Goal: Feedback & Contribution: Contribute content

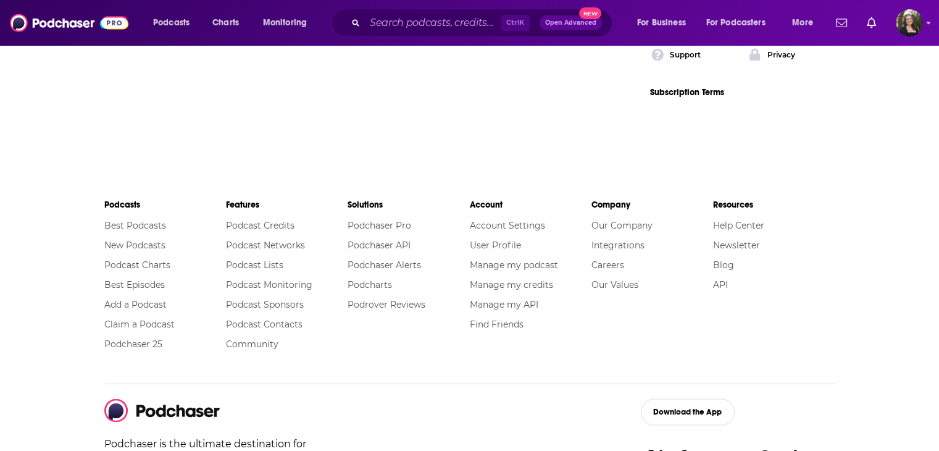
scroll to position [2317, 0]
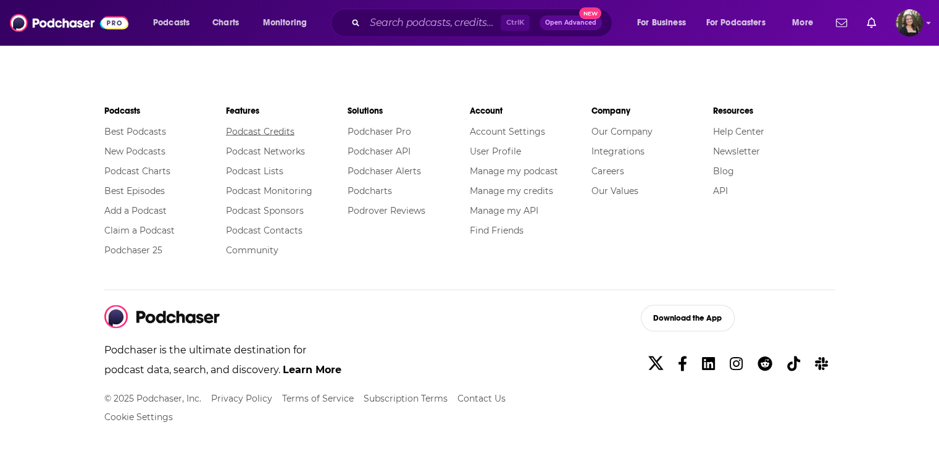
click at [284, 125] on link "Podcast Credits" at bounding box center [260, 130] width 69 height 11
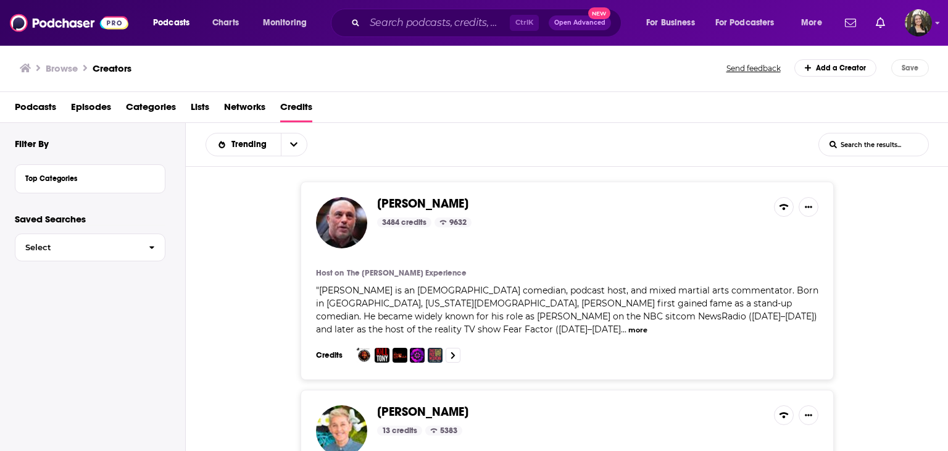
click at [838, 72] on link "Add a Creator" at bounding box center [836, 67] width 83 height 17
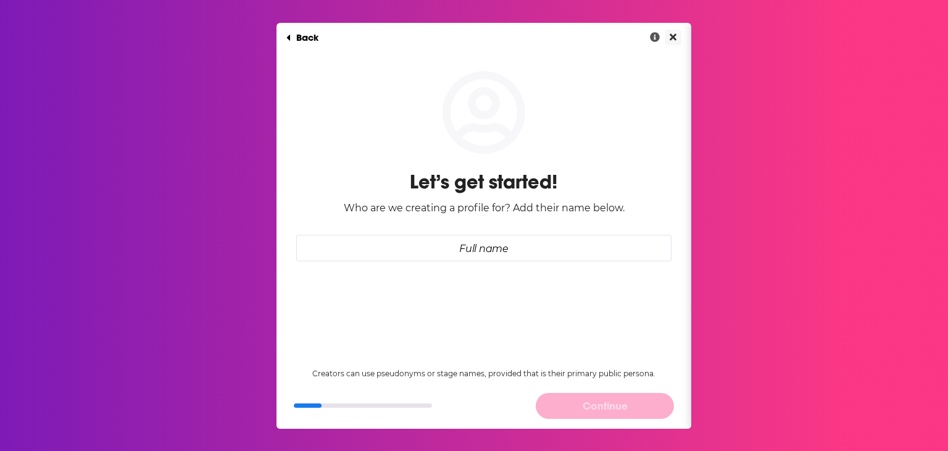
click at [670, 35] on button "Close" at bounding box center [673, 37] width 17 height 15
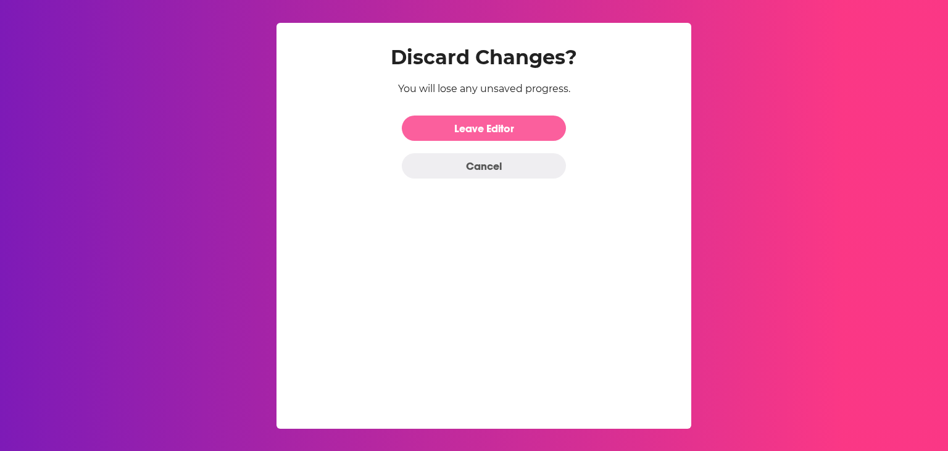
click at [515, 119] on link "Leave Editor" at bounding box center [484, 127] width 164 height 25
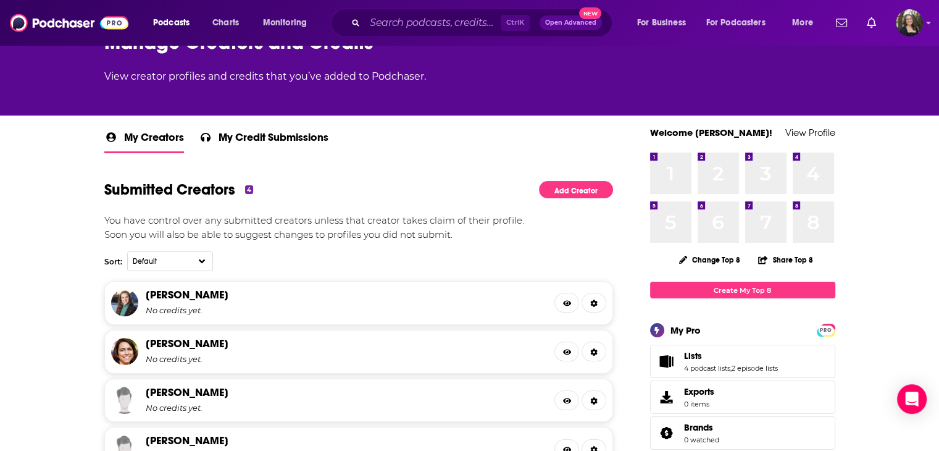
scroll to position [123, 0]
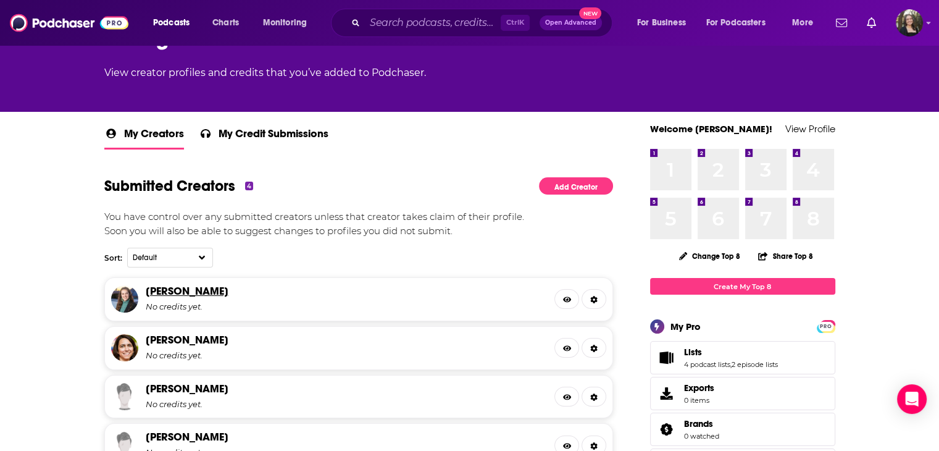
click at [178, 284] on link "Emily Wirzba" at bounding box center [187, 291] width 83 height 14
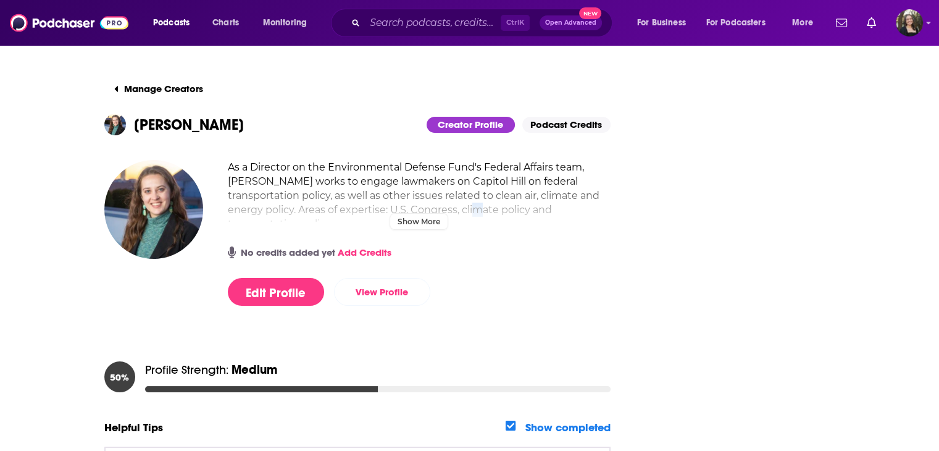
click at [490, 204] on h2 "As a Director on the Environmental Defense Fund's Federal Affairs team, Emily W…" at bounding box center [419, 195] width 383 height 71
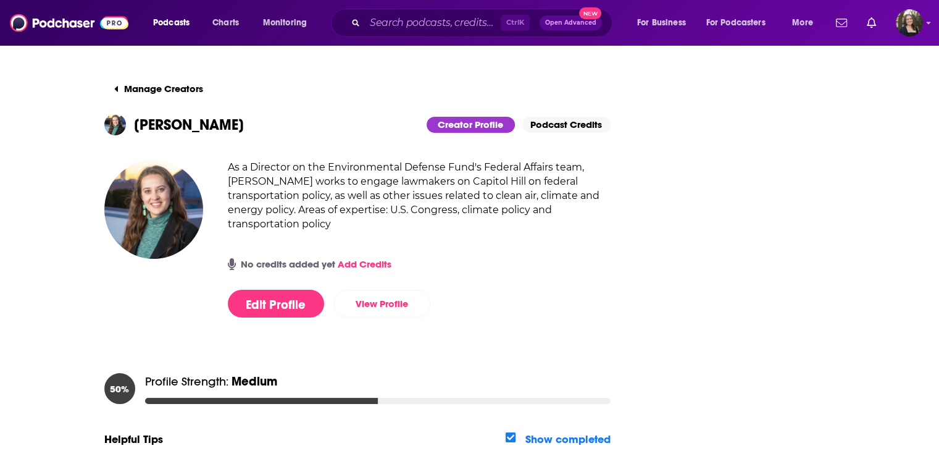
click at [62, 206] on div "Manage Creators Emily Wirzba Creator Profile Podcast Credits As a Director on t…" at bounding box center [469, 349] width 939 height 611
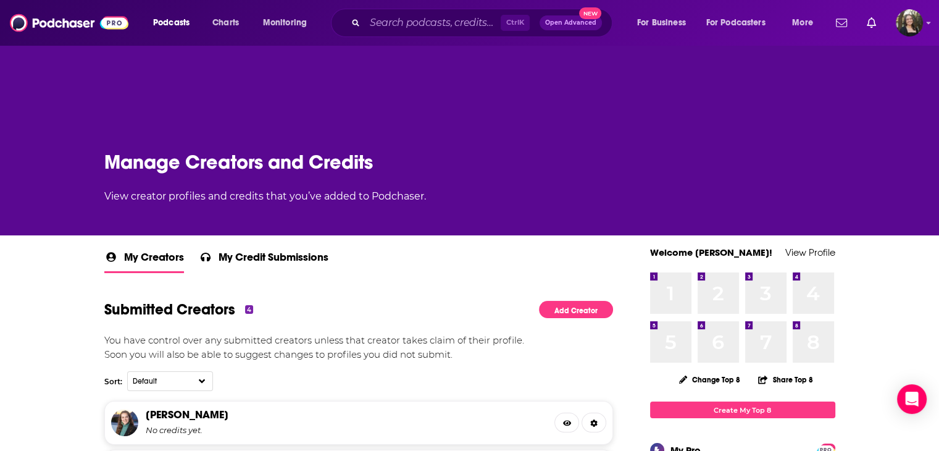
scroll to position [309, 0]
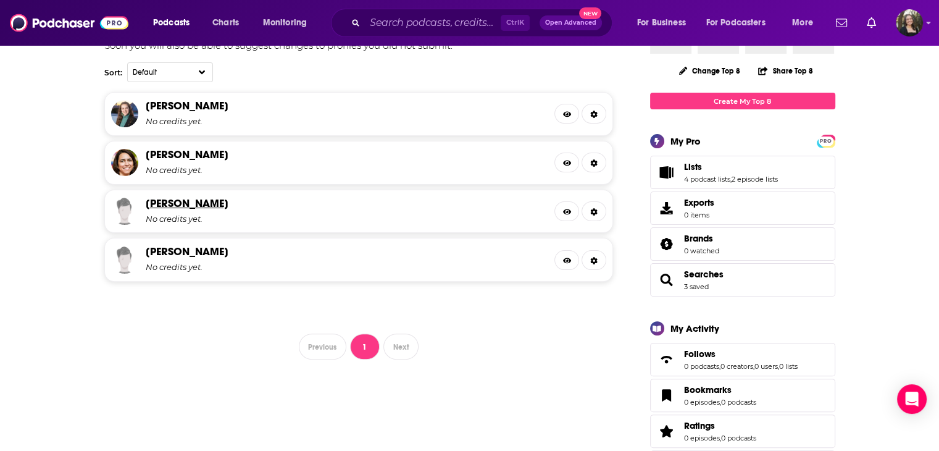
click at [163, 200] on link "Natasha Vidangos" at bounding box center [187, 203] width 83 height 14
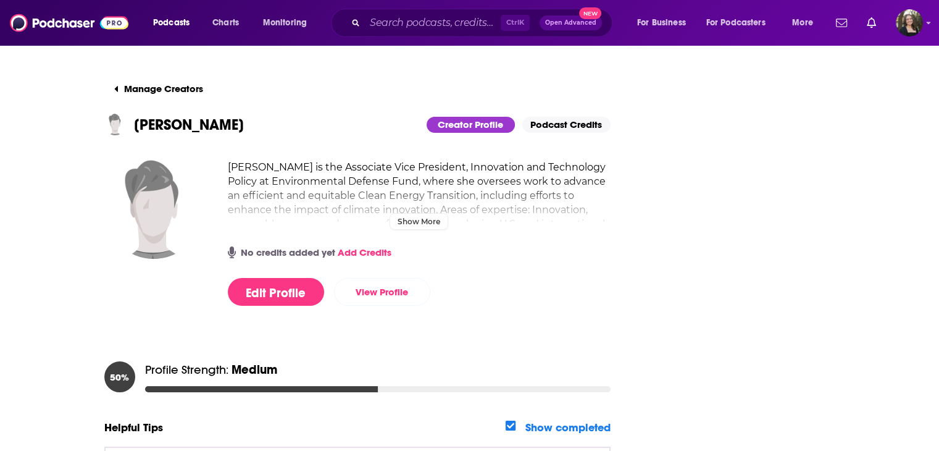
click at [454, 207] on h2 "Natasha Vidangos is the Associate Vice President, Innovation and Technology Pol…" at bounding box center [419, 202] width 383 height 85
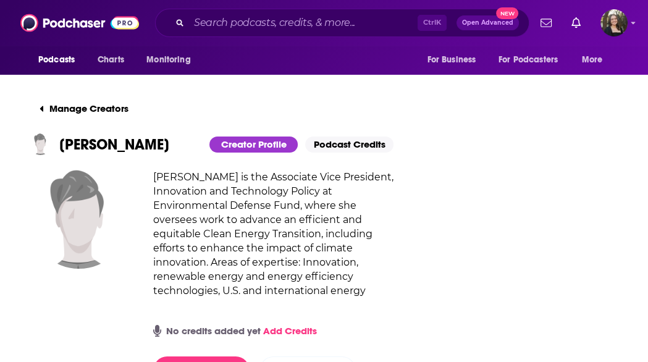
click at [84, 230] on img at bounding box center [79, 219] width 99 height 99
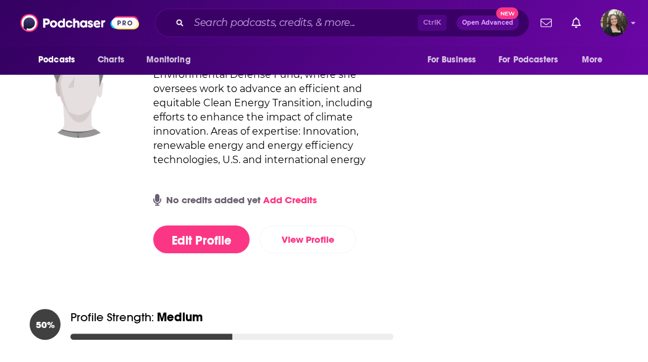
scroll to position [136, 0]
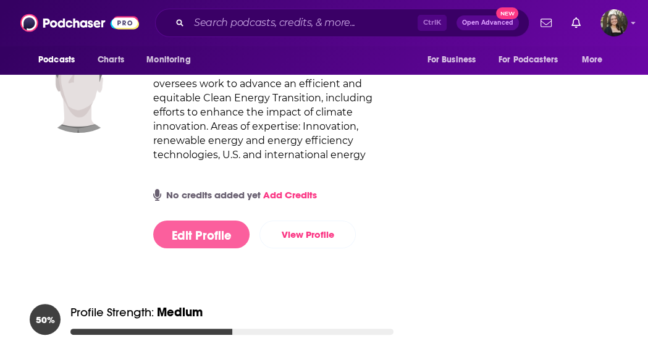
click at [185, 248] on button "Edit Profile" at bounding box center [201, 234] width 96 height 28
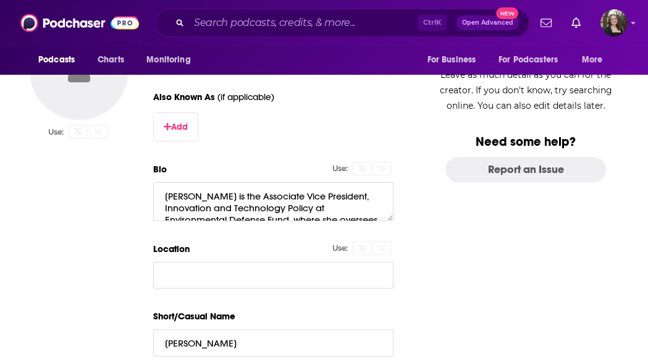
scroll to position [0, 0]
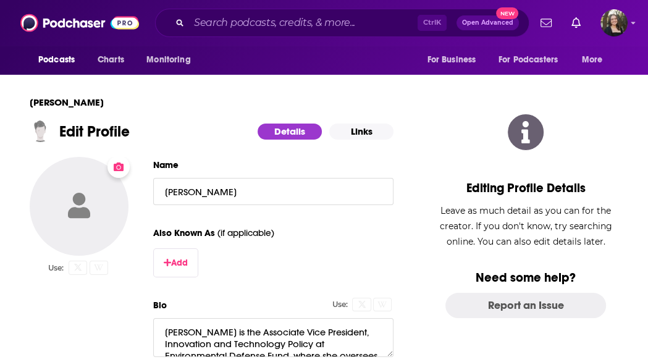
click at [84, 204] on icon "Change Photo" at bounding box center [79, 206] width 23 height 26
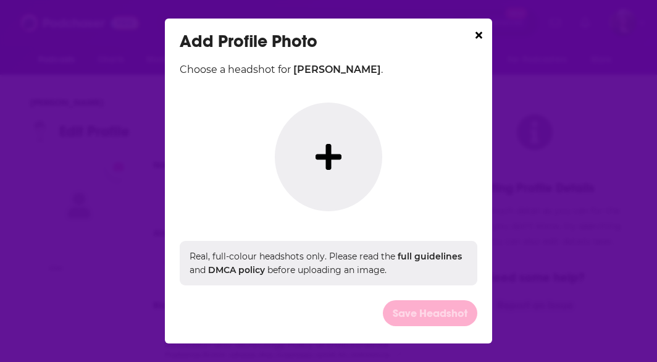
click at [363, 154] on button "Dialog" at bounding box center [328, 156] width 107 height 109
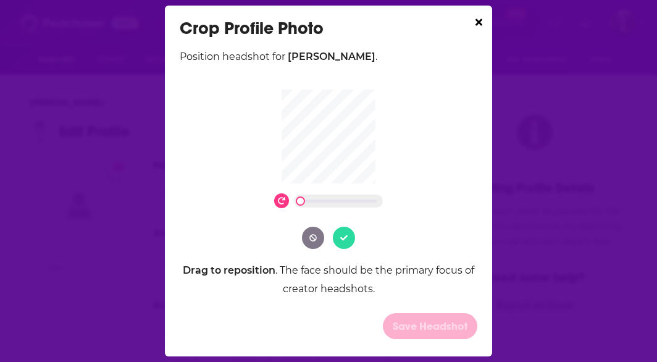
click at [348, 240] on button "Dialog" at bounding box center [344, 238] width 22 height 22
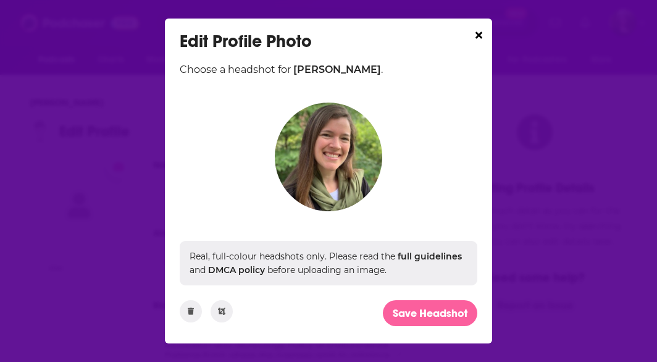
click at [419, 309] on button "Save Headshot" at bounding box center [430, 312] width 94 height 25
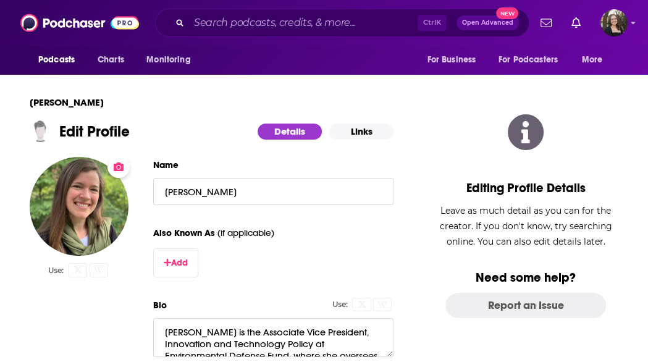
click at [366, 133] on button "Links" at bounding box center [361, 131] width 64 height 16
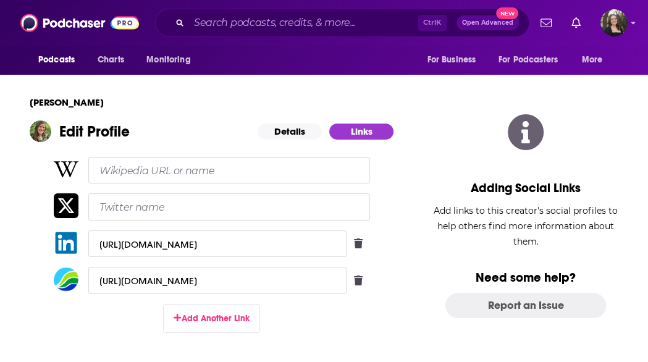
scroll to position [73, 0]
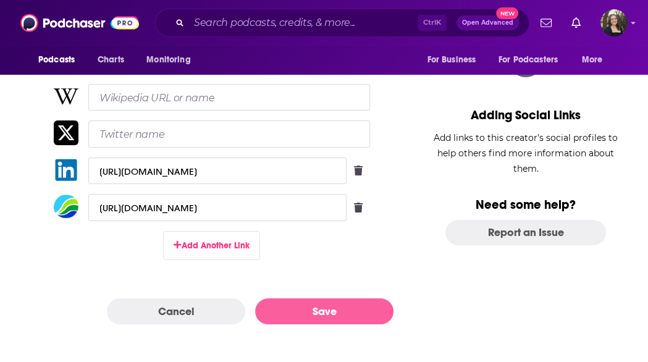
click at [327, 317] on button "Save" at bounding box center [324, 310] width 138 height 25
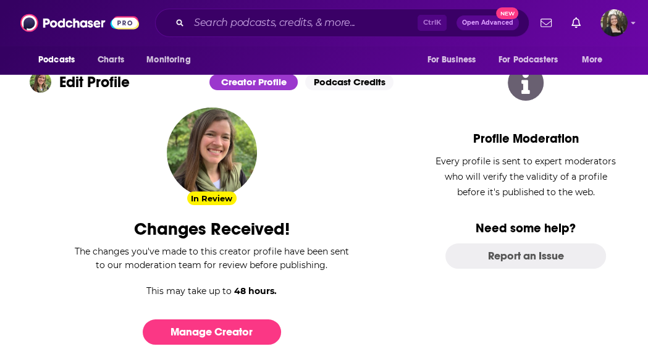
scroll to position [72, 0]
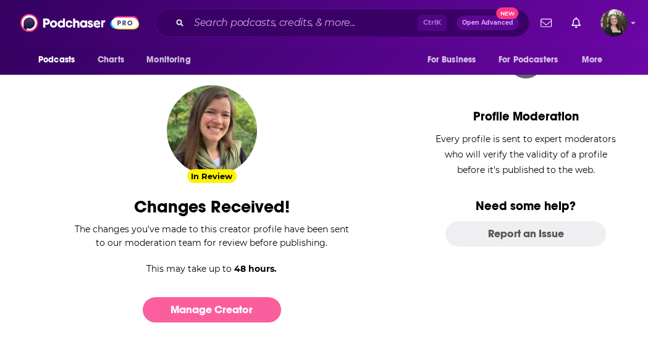
click at [220, 304] on link "Manage Creator" at bounding box center [212, 309] width 138 height 25
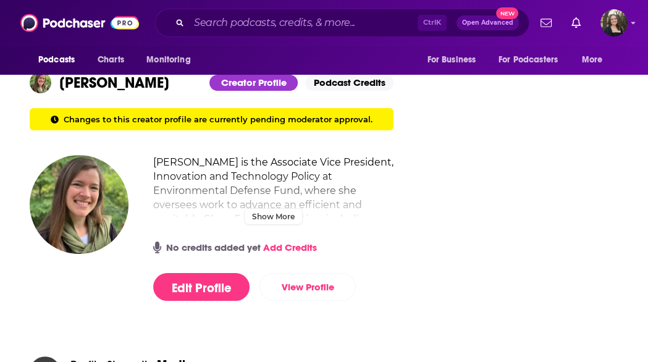
scroll to position [0, 0]
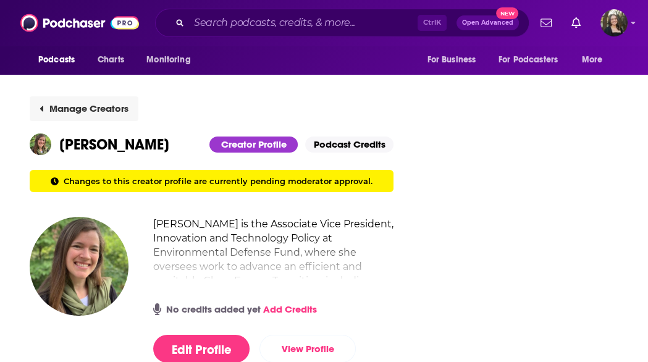
click at [90, 107] on button "Manage Creators" at bounding box center [84, 108] width 109 height 25
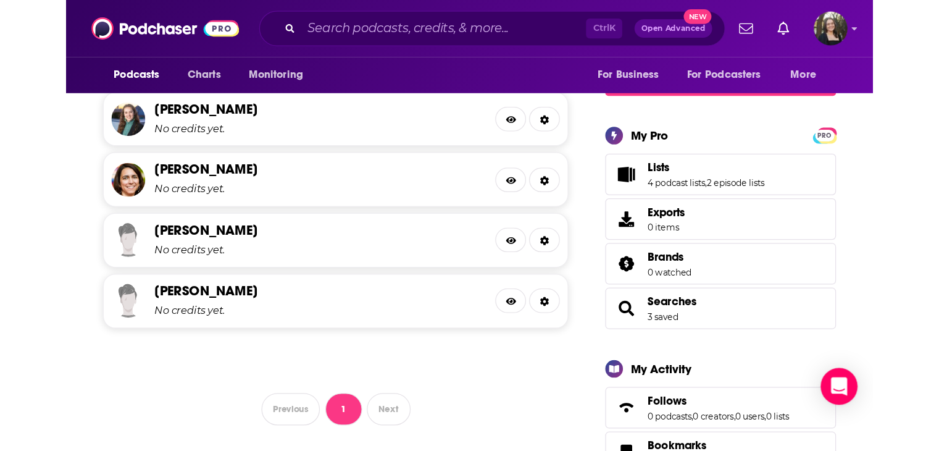
scroll to position [341, 0]
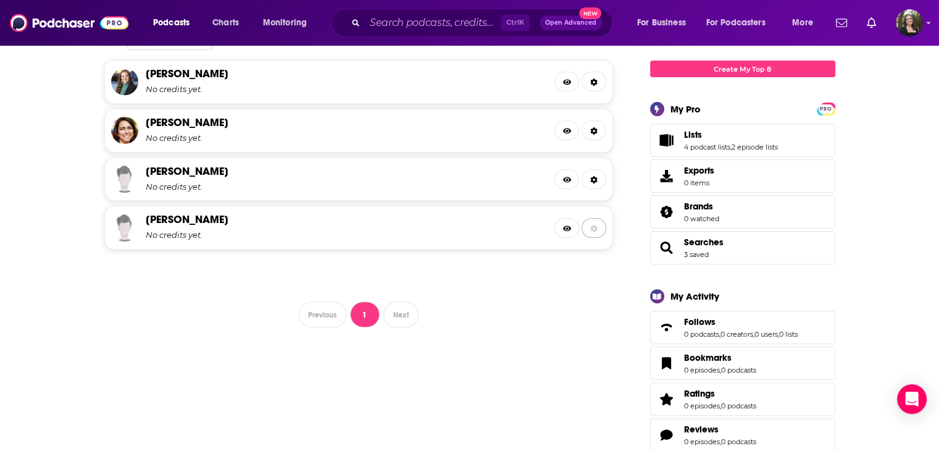
click at [595, 227] on icon at bounding box center [594, 228] width 7 height 7
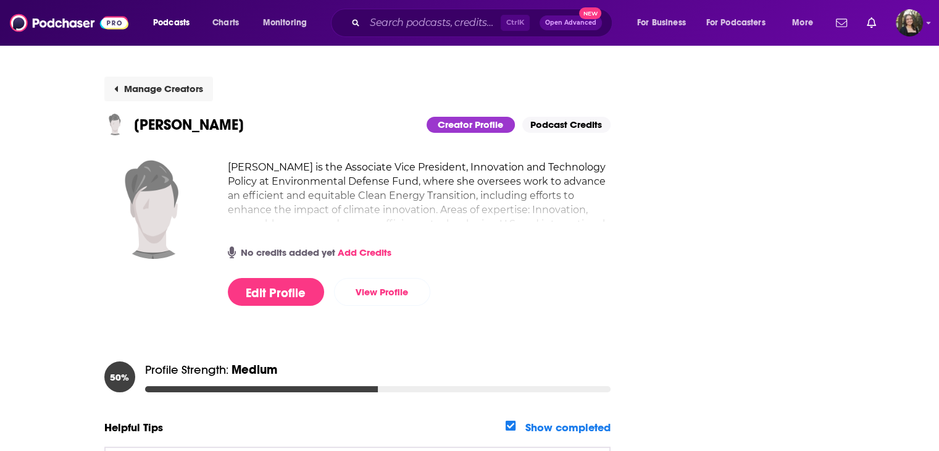
click at [117, 90] on button "Manage Creators" at bounding box center [158, 89] width 109 height 25
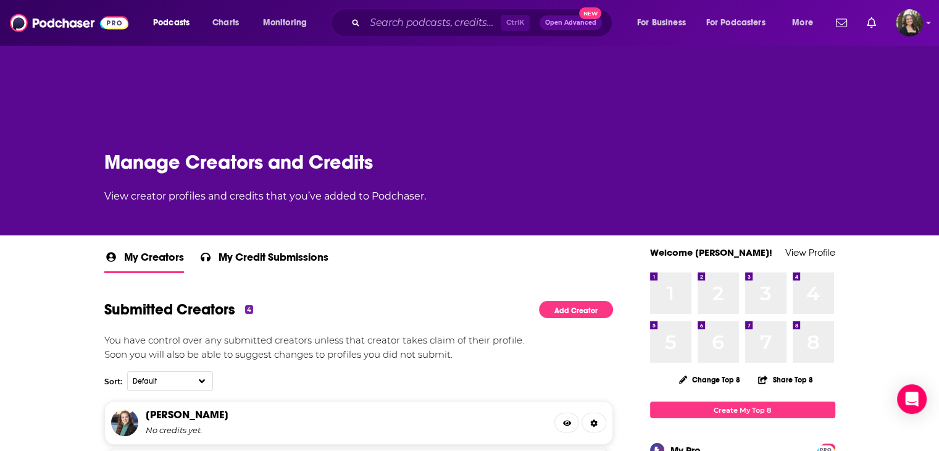
scroll to position [309, 0]
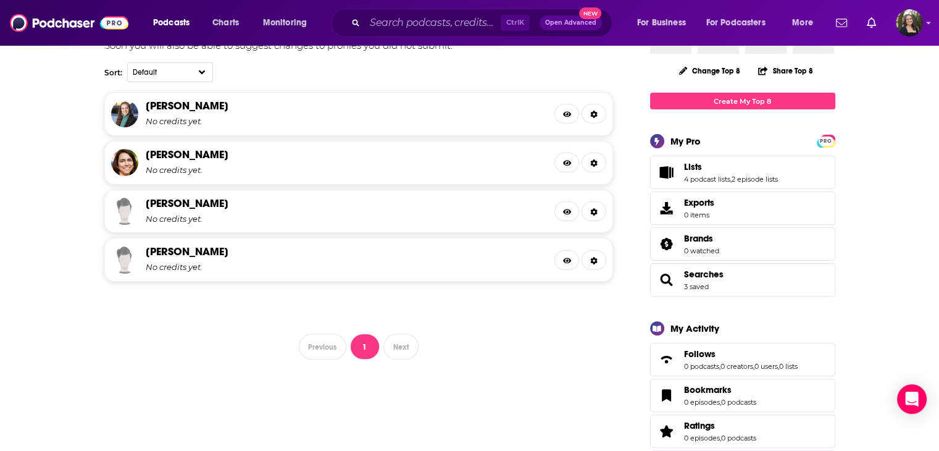
drag, startPoint x: 256, startPoint y: 260, endPoint x: 558, endPoint y: 317, distance: 307.8
click at [558, 317] on div "My Creators My Credit Submissions Submitted Creators 4 Add Creator You have con…" at bounding box center [358, 149] width 509 height 420
click at [564, 257] on icon at bounding box center [567, 260] width 9 height 7
click at [563, 257] on icon at bounding box center [567, 260] width 9 height 6
click at [604, 260] on link at bounding box center [594, 260] width 25 height 20
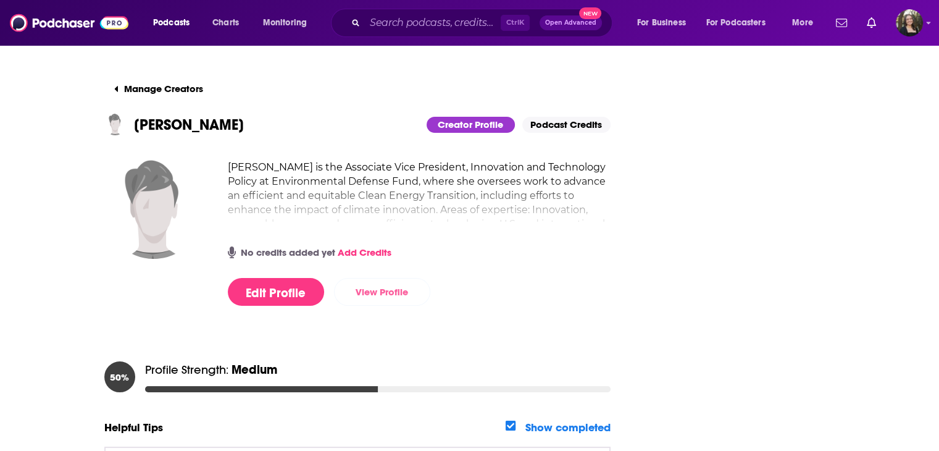
click at [378, 294] on link "View Profile" at bounding box center [382, 292] width 96 height 28
click at [190, 90] on button "Manage Creators" at bounding box center [158, 89] width 109 height 25
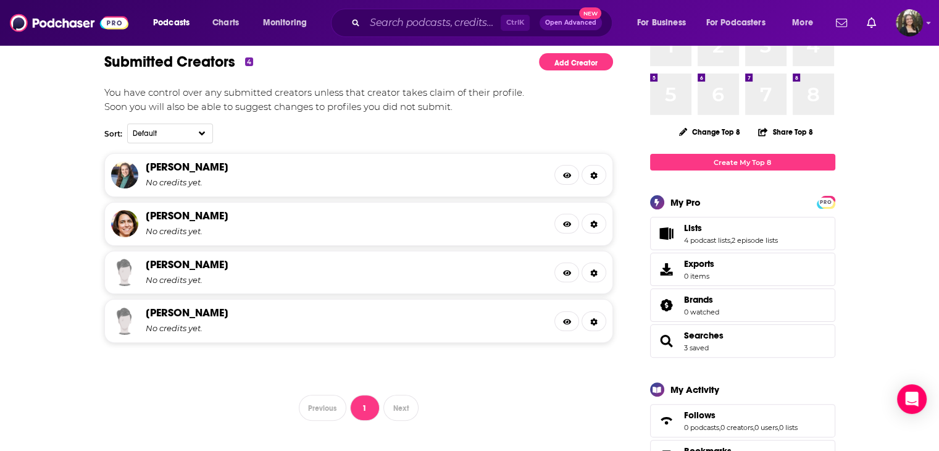
scroll to position [247, 0]
click at [596, 174] on icon at bounding box center [594, 176] width 7 height 7
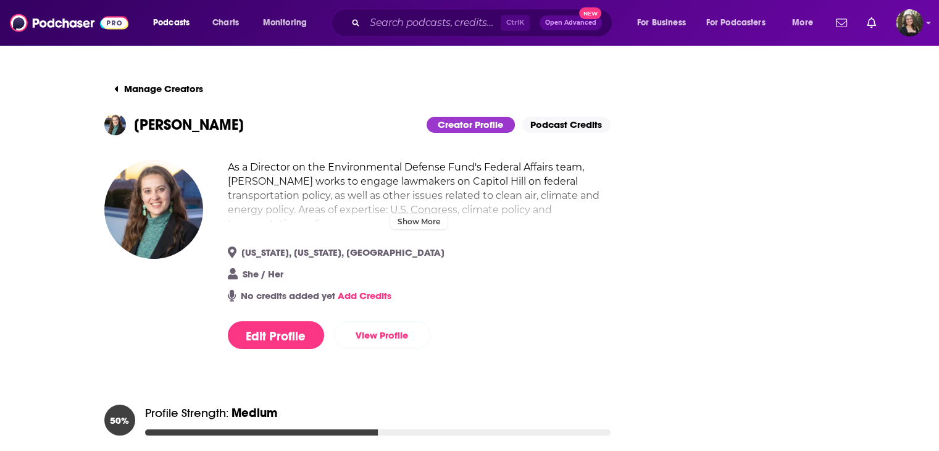
click at [352, 211] on h2 "As a Director on the Environmental Defense Fund's Federal Affairs team, Emily W…" at bounding box center [419, 195] width 383 height 71
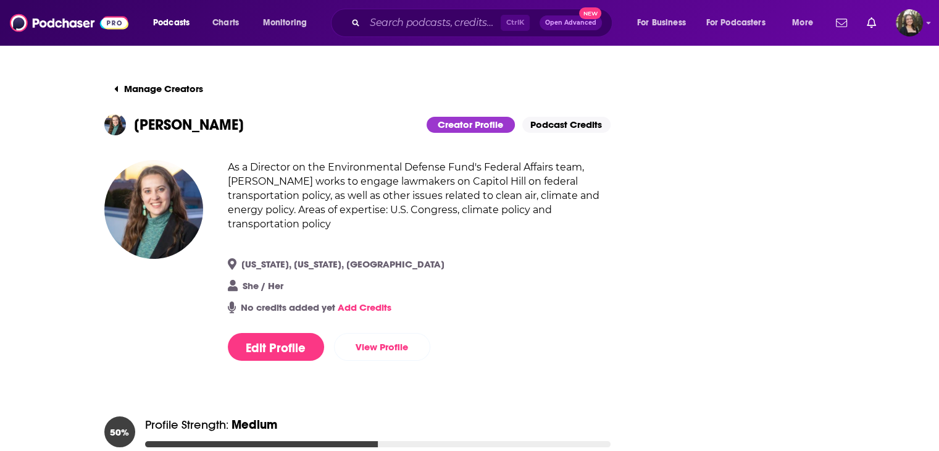
click at [603, 132] on link "Podcast Credits" at bounding box center [566, 125] width 88 height 16
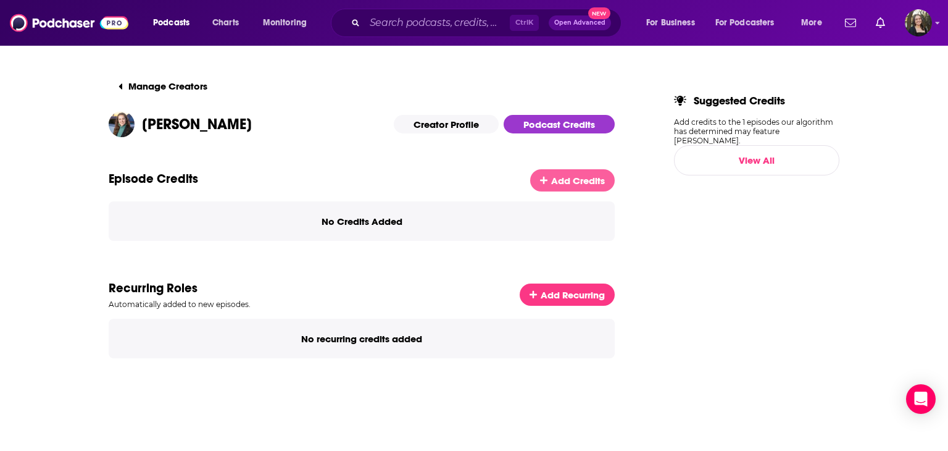
click at [588, 173] on link "Add Credits" at bounding box center [572, 180] width 85 height 22
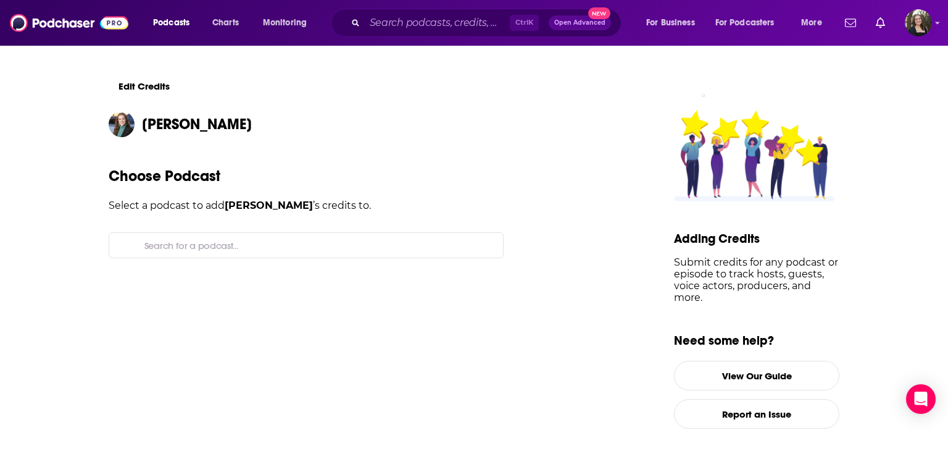
click at [362, 249] on input "Search for a podcast..." at bounding box center [317, 245] width 354 height 25
click at [180, 253] on input "Search for a podcast..." at bounding box center [317, 245] width 354 height 25
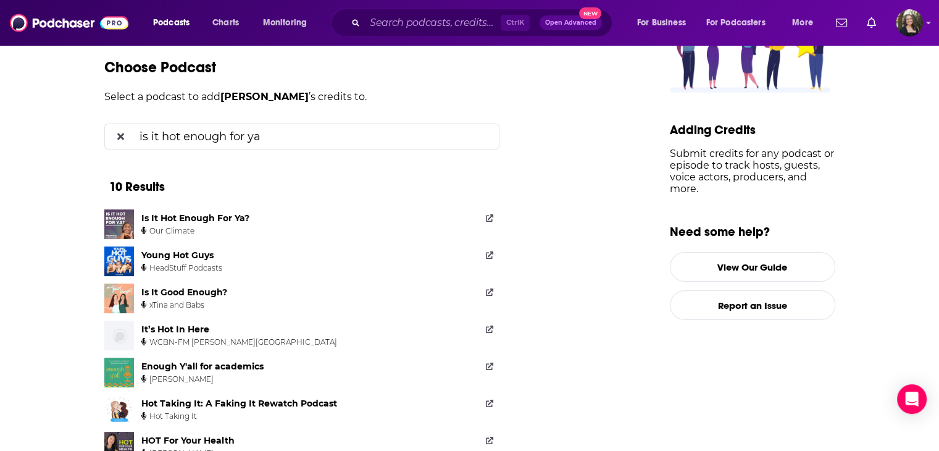
scroll to position [109, 0]
type input "is it hot enough for ya"
click at [209, 217] on div "Is It Hot Enough For Ya?" at bounding box center [195, 217] width 108 height 11
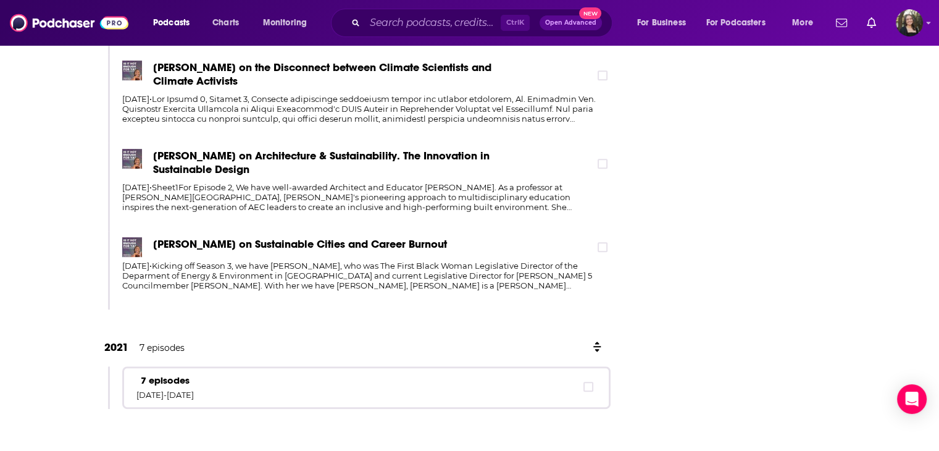
scroll to position [558, 0]
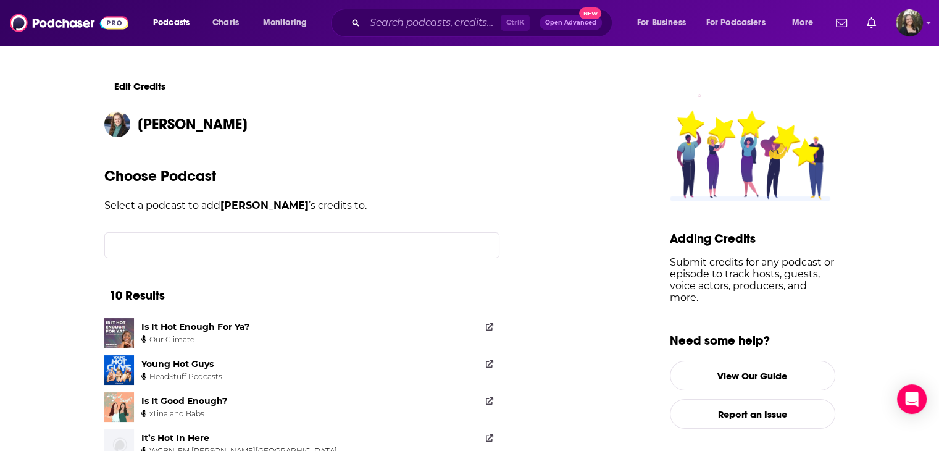
click at [233, 230] on div "Choose Podcast Select a podcast to add Emily Wirzba ’s credits to. is it hot en…" at bounding box center [357, 455] width 506 height 577
click at [251, 238] on input "is it hot enough for ya" at bounding box center [312, 245] width 354 height 25
click at [282, 247] on input "is it hot enough for ya" at bounding box center [312, 245] width 354 height 25
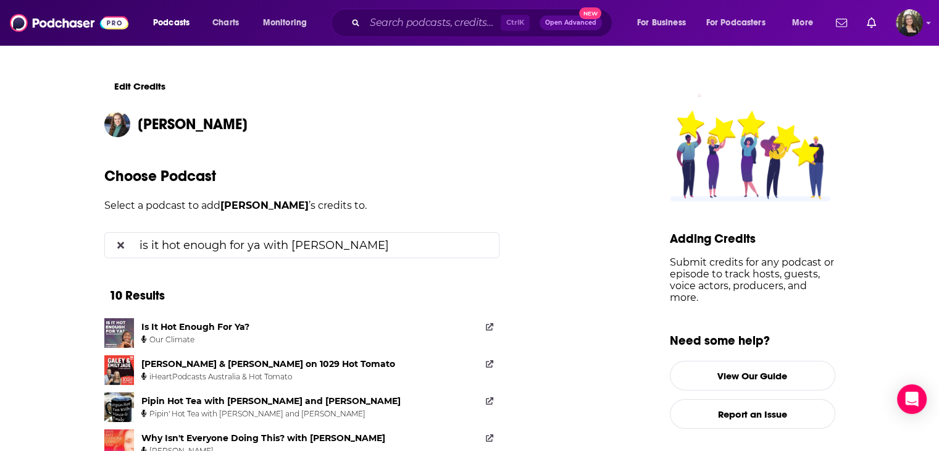
scroll to position [72, 0]
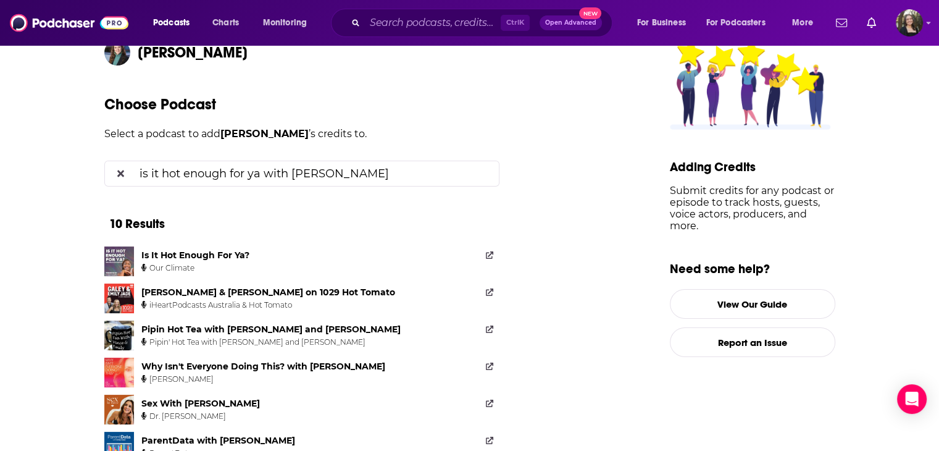
type input "is it hot enough for ya with Emily Wirzba"
click at [238, 253] on div "Is It Hot Enough For Ya?" at bounding box center [195, 254] width 108 height 11
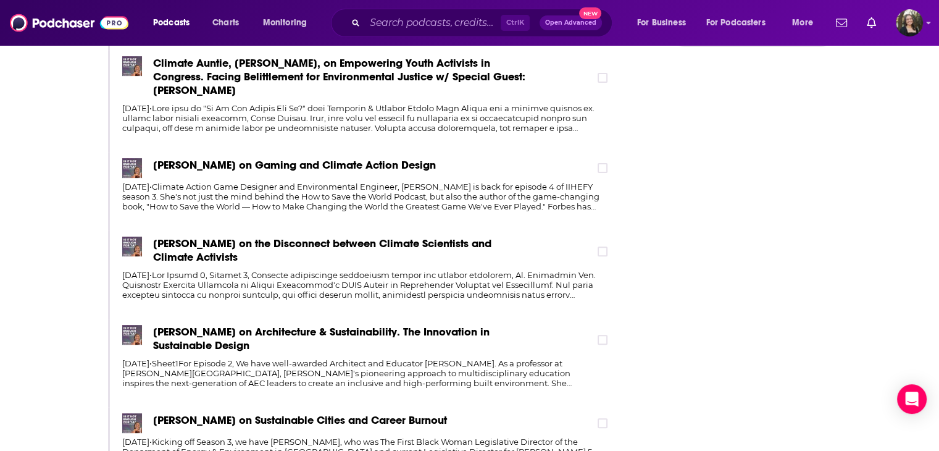
scroll to position [558, 0]
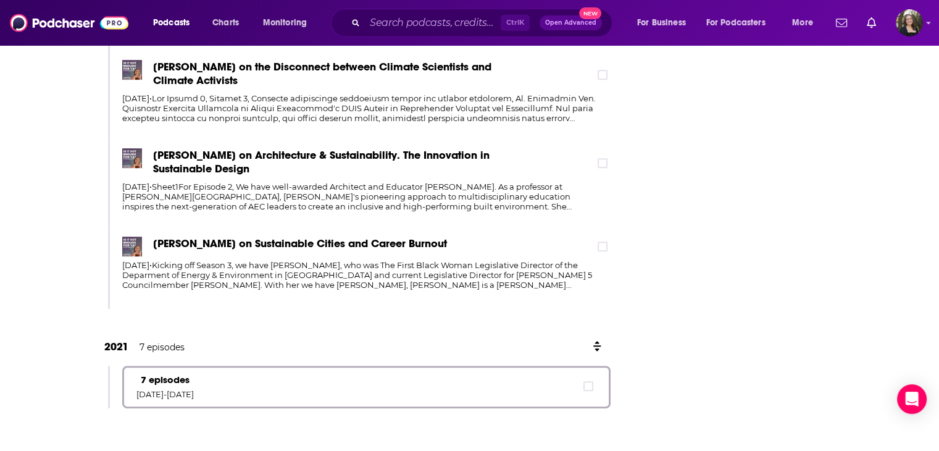
click at [194, 374] on p "7 episodes" at bounding box center [164, 380] width 57 height 12
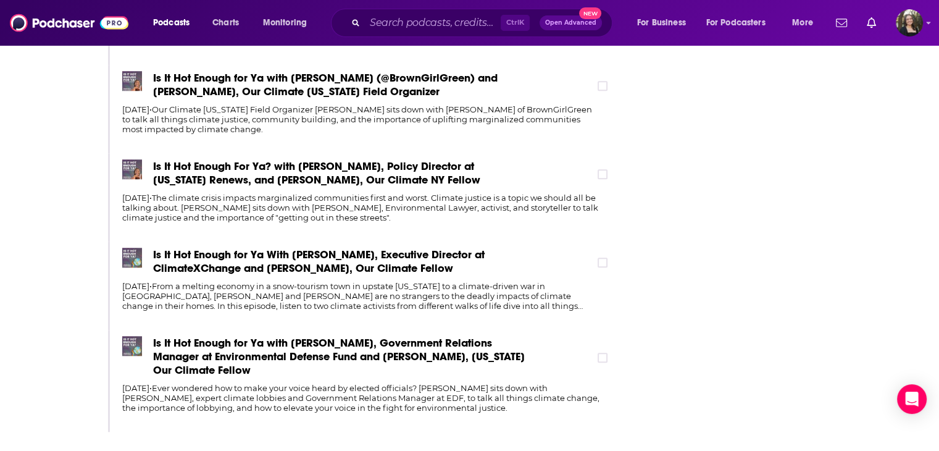
scroll to position [1156, 0]
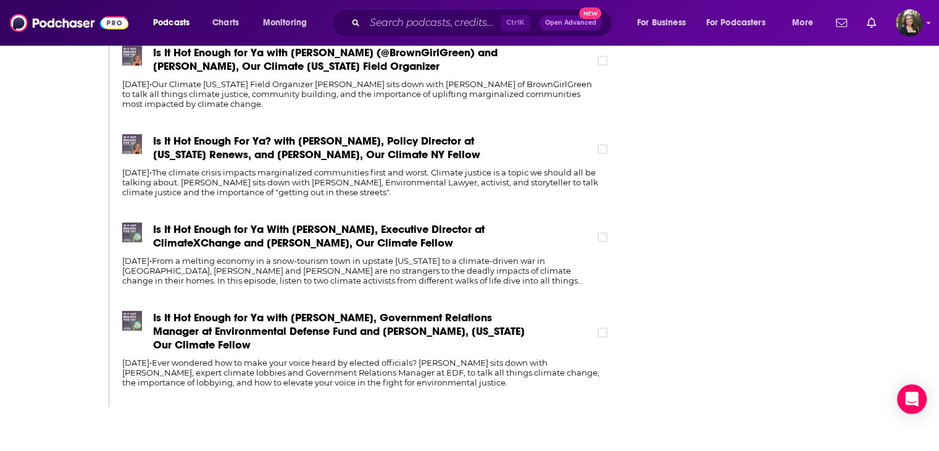
click at [611, 328] on div "Is It Hot Enough for Ya with Emily Wirzba, Government Relations Manager at Envi…" at bounding box center [366, 332] width 488 height 43
click at [604, 328] on icon at bounding box center [602, 331] width 7 height 7
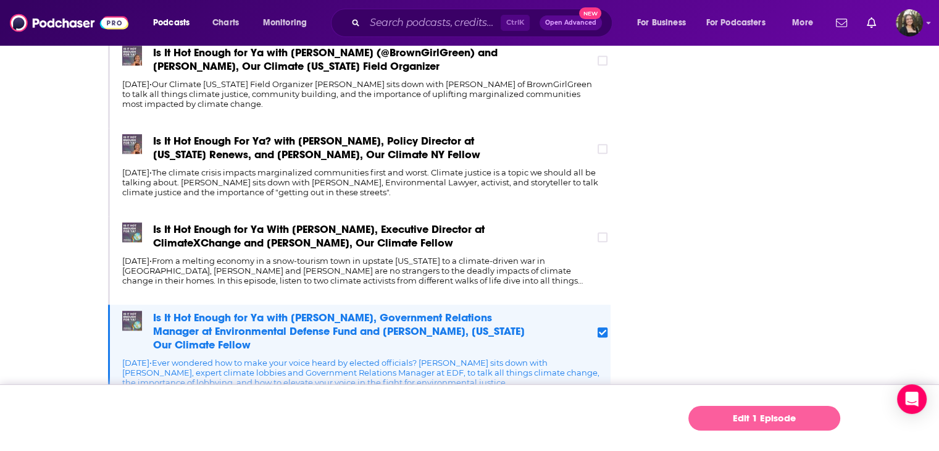
click at [750, 417] on link "Edit 1 Episode" at bounding box center [764, 418] width 152 height 25
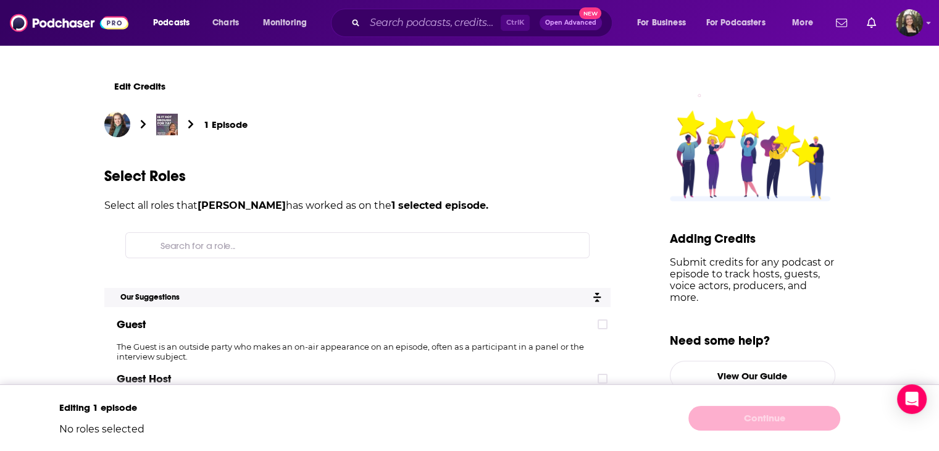
click at [415, 240] on input "Search for a role..." at bounding box center [367, 245] width 423 height 25
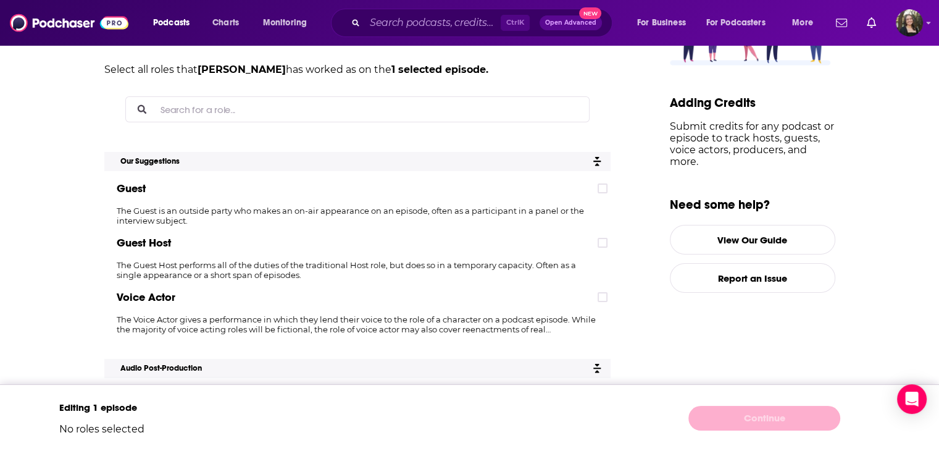
scroll to position [154, 0]
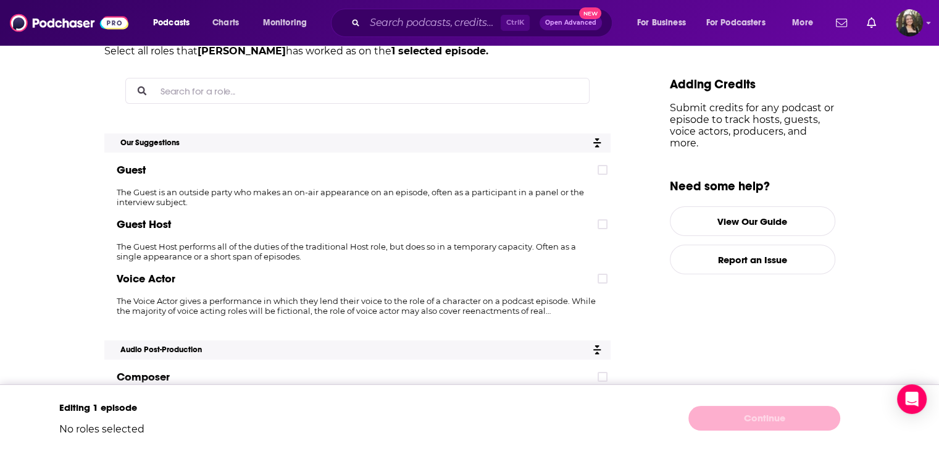
click at [135, 166] on span "Guest" at bounding box center [131, 170] width 29 height 14
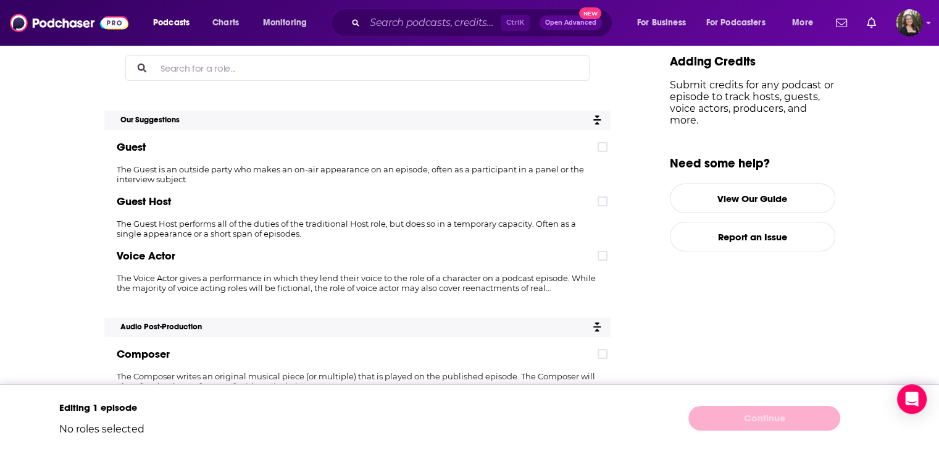
scroll to position [178, 0]
click at [606, 151] on div "Guest" at bounding box center [357, 146] width 506 height 25
click at [606, 147] on icon at bounding box center [602, 146] width 7 height 7
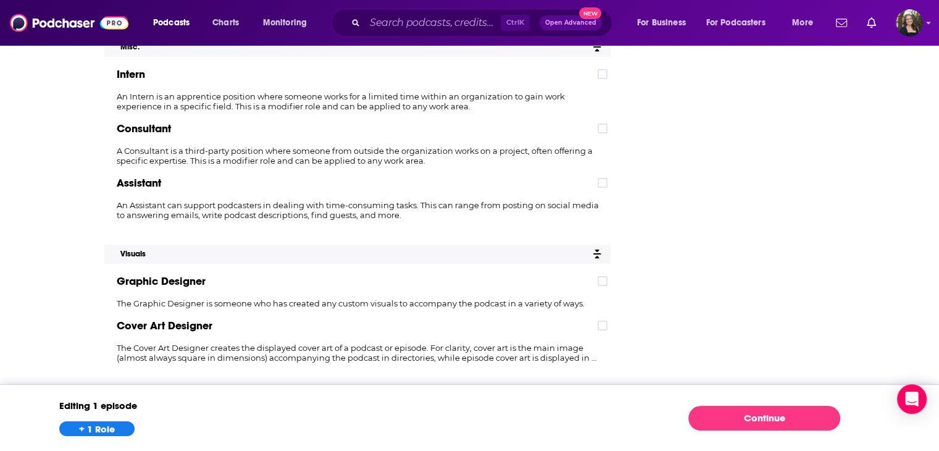
scroll to position [4087, 0]
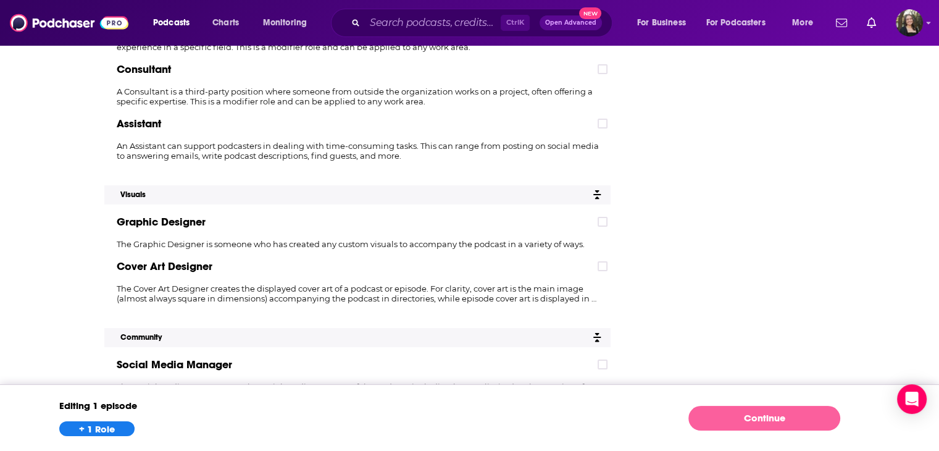
click at [763, 413] on link "Continue" at bounding box center [764, 418] width 152 height 25
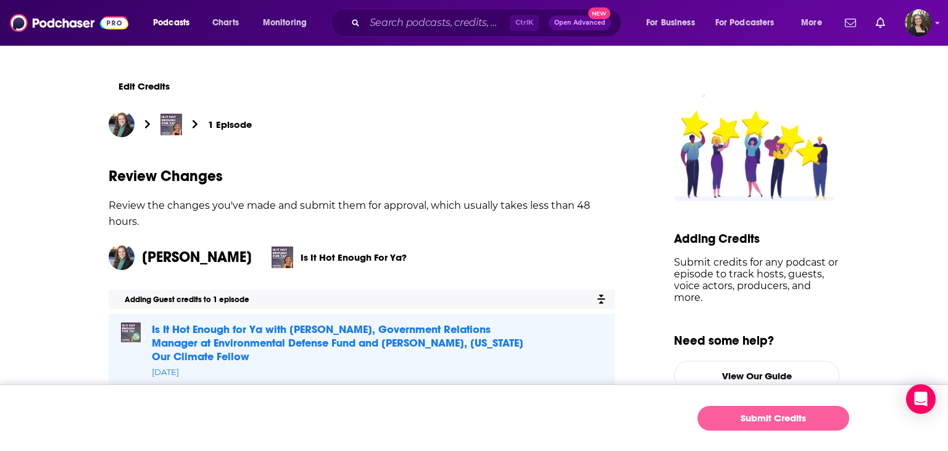
click at [731, 412] on button "Submit Credits" at bounding box center [774, 418] width 152 height 25
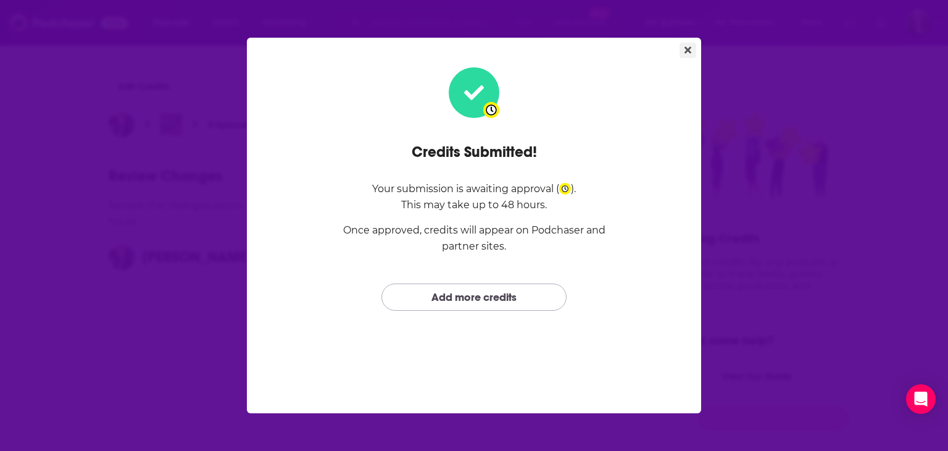
click at [686, 55] on button "Close" at bounding box center [688, 50] width 17 height 15
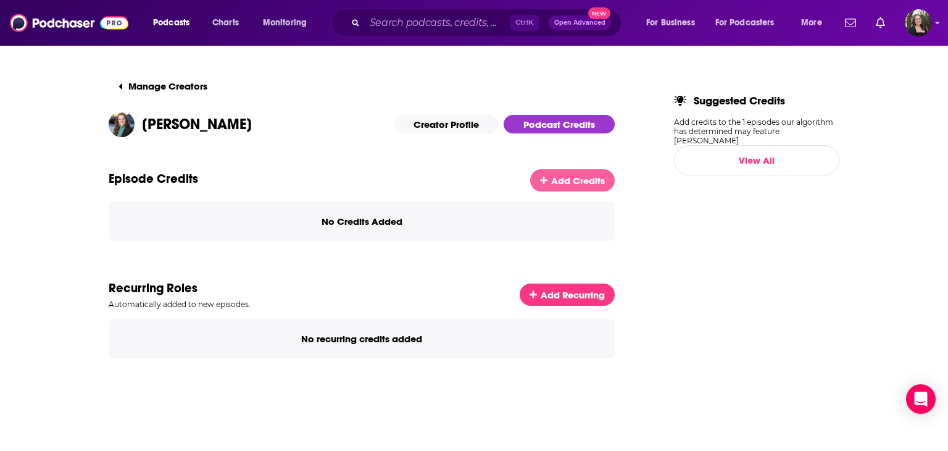
click at [551, 181] on link "Add Credits" at bounding box center [572, 180] width 85 height 22
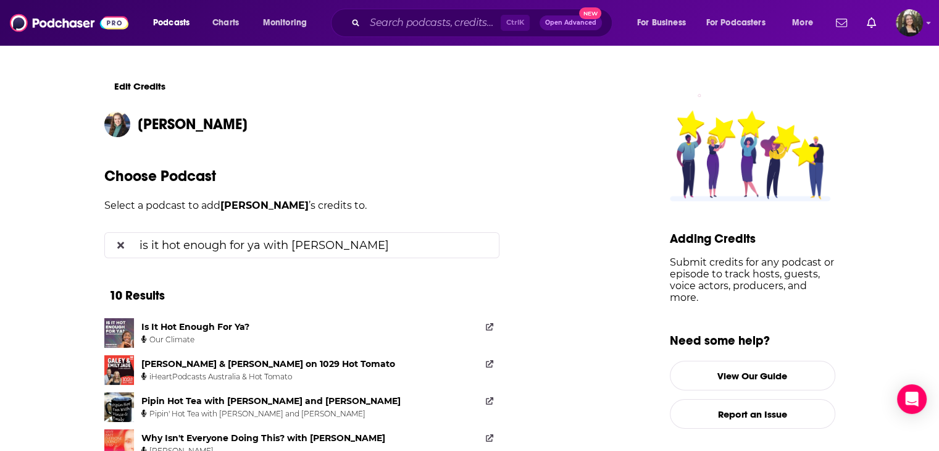
click at [251, 241] on input "is it hot enough for ya with Emily Wirzba" at bounding box center [312, 245] width 354 height 25
drag, startPoint x: 402, startPoint y: 253, endPoint x: 44, endPoint y: 220, distance: 359.0
click at [44, 220] on div "Edit Credits Emily Wirzba Choose Podcast Select a podcast to add Emily Wirzba ’…" at bounding box center [469, 406] width 939 height 724
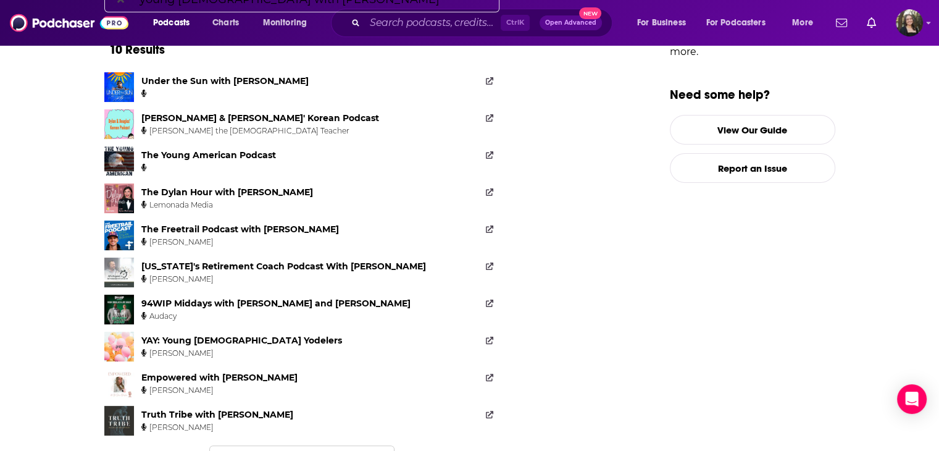
scroll to position [317, 0]
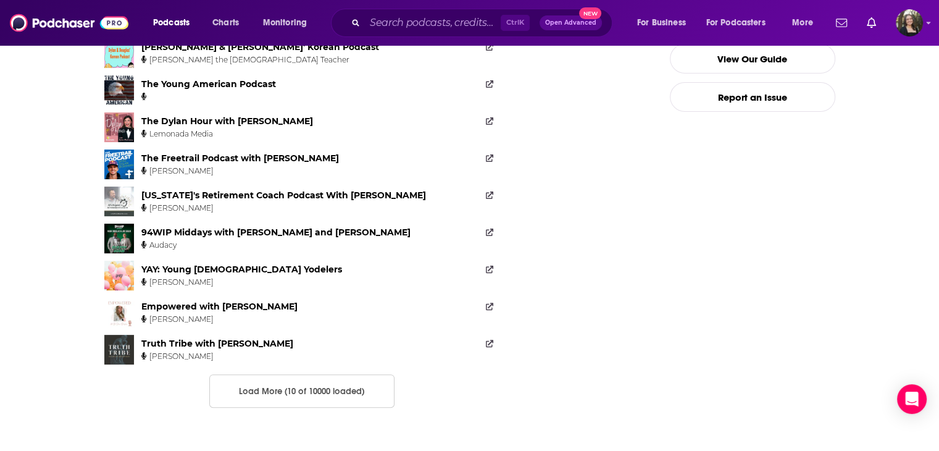
click at [325, 377] on button "Load More (10 of 10000 loaded)" at bounding box center [301, 390] width 185 height 33
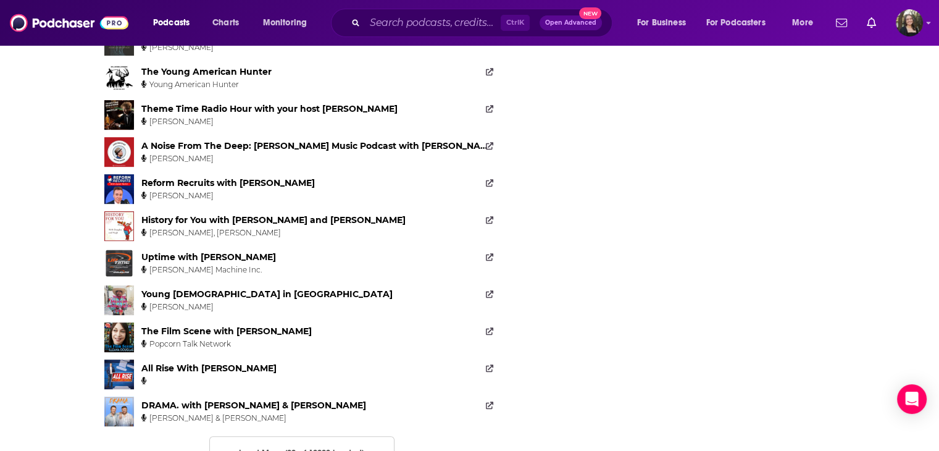
scroll to position [687, 0]
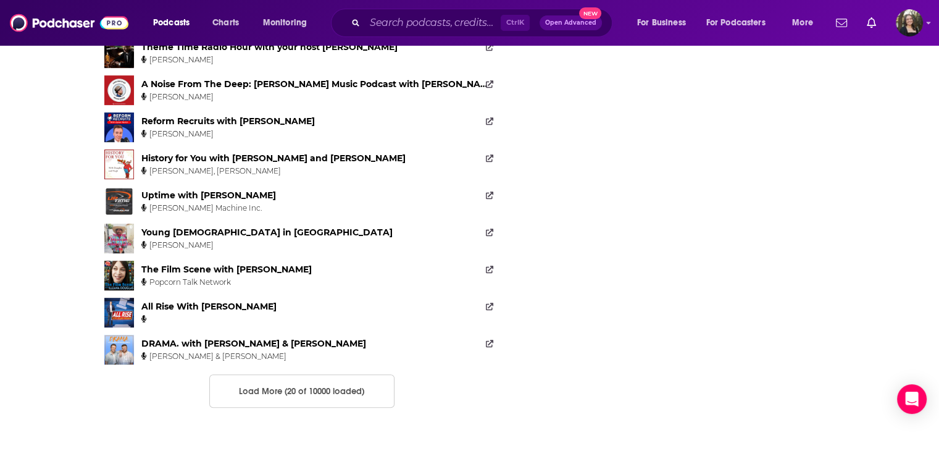
click at [295, 396] on button "Load More (20 of 10000 loaded)" at bounding box center [301, 390] width 185 height 33
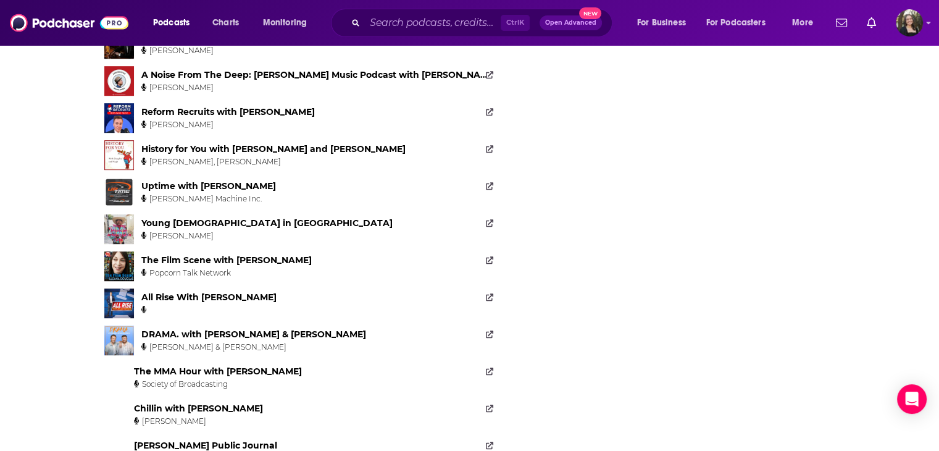
scroll to position [1058, 0]
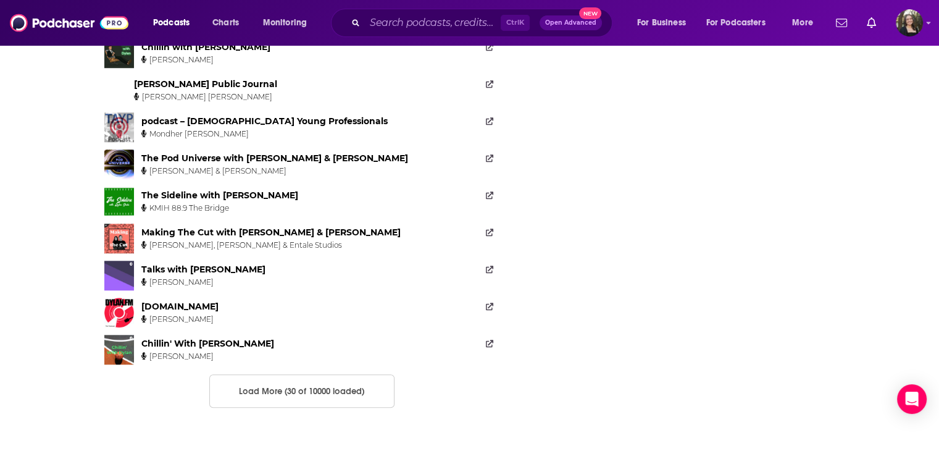
click at [291, 402] on button "Load More (30 of 10000 loaded)" at bounding box center [301, 390] width 185 height 33
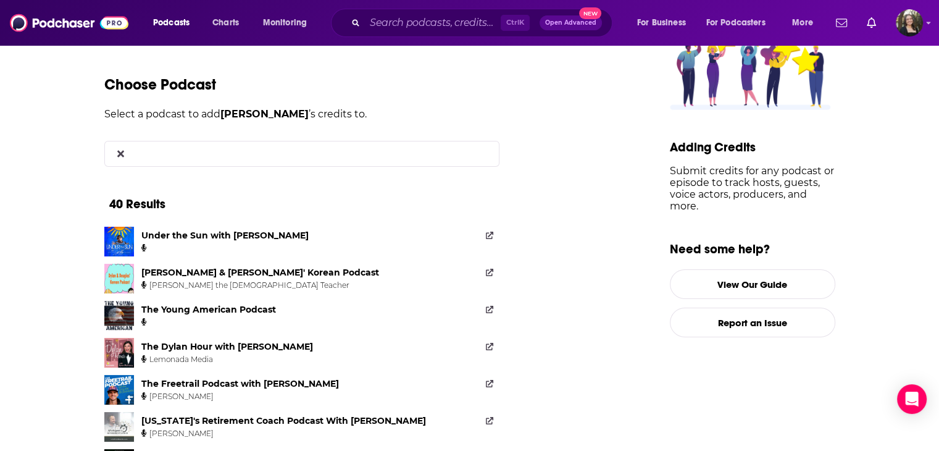
scroll to position [0, 0]
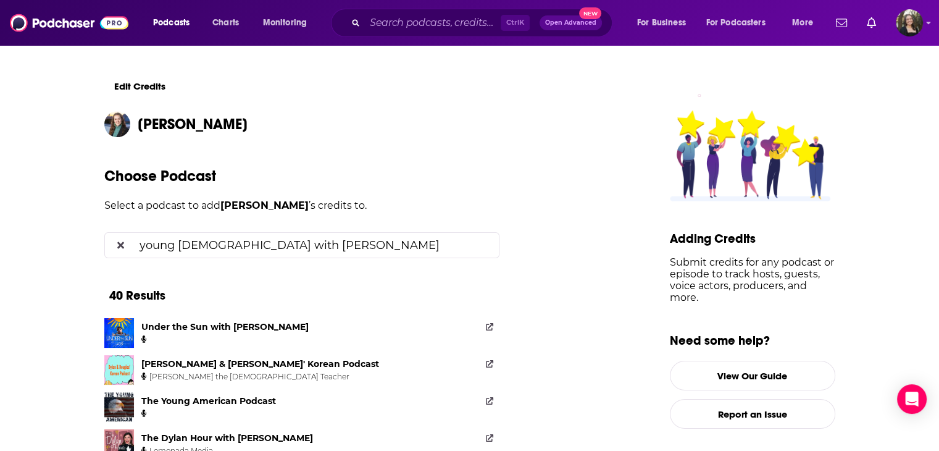
click at [173, 245] on input "young american with dylan douglas" at bounding box center [312, 245] width 354 height 25
click at [412, 246] on input "young american with dylan douglas" at bounding box center [312, 245] width 354 height 25
drag, startPoint x: 407, startPoint y: 243, endPoint x: 225, endPoint y: 241, distance: 182.1
click at [225, 241] on input "young american with dylan douglas" at bounding box center [312, 245] width 354 height 25
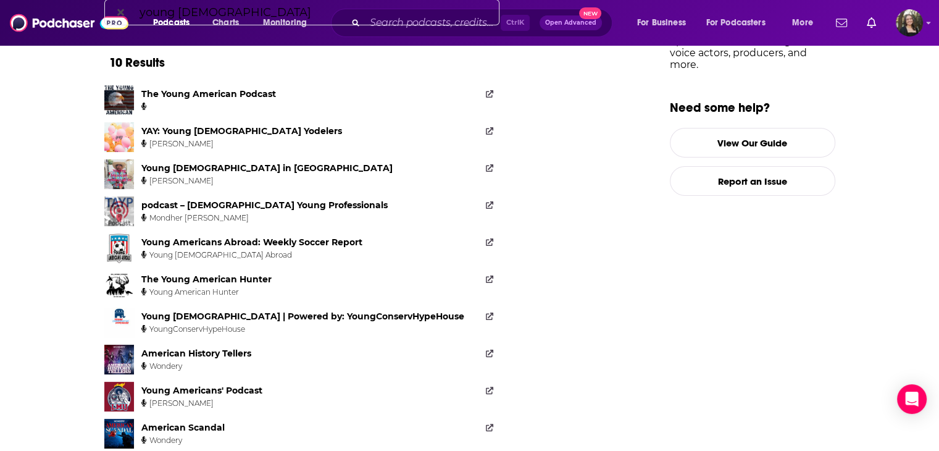
scroll to position [70, 0]
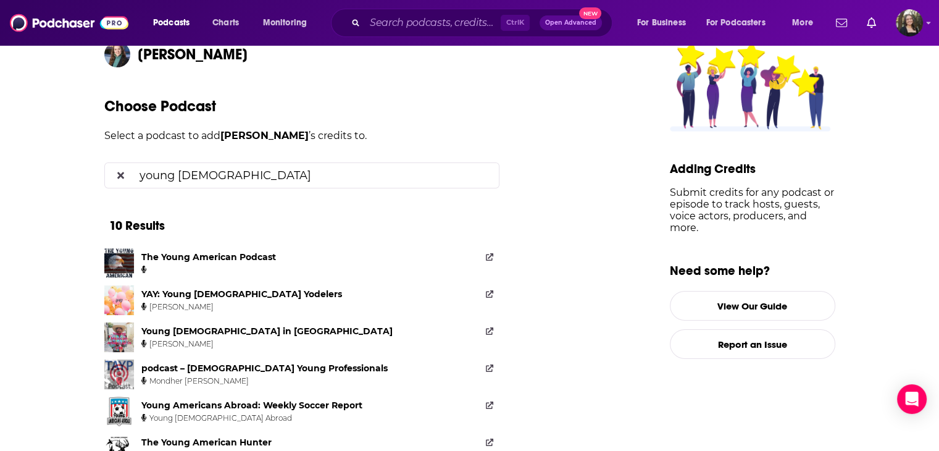
type input "young american"
click at [256, 254] on div "The Young American Podcast" at bounding box center [208, 256] width 135 height 11
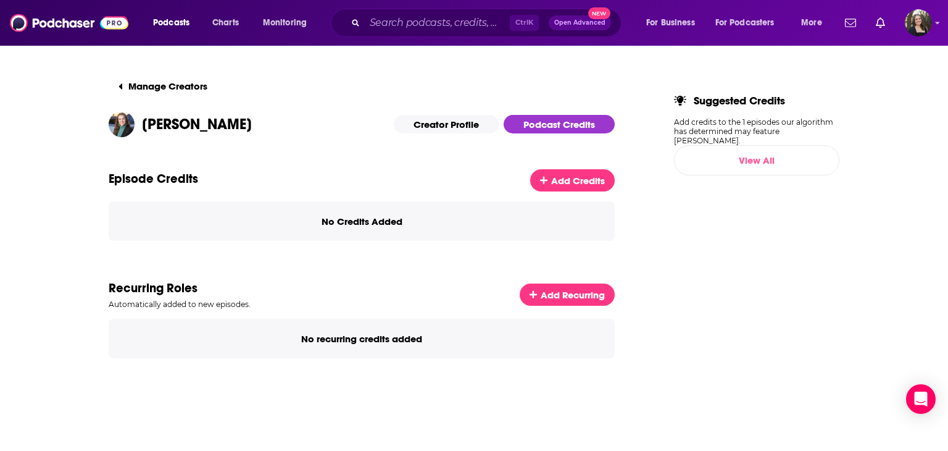
click at [774, 145] on link "View All" at bounding box center [756, 160] width 165 height 30
click at [143, 80] on link "Manage Creators" at bounding box center [163, 86] width 109 height 25
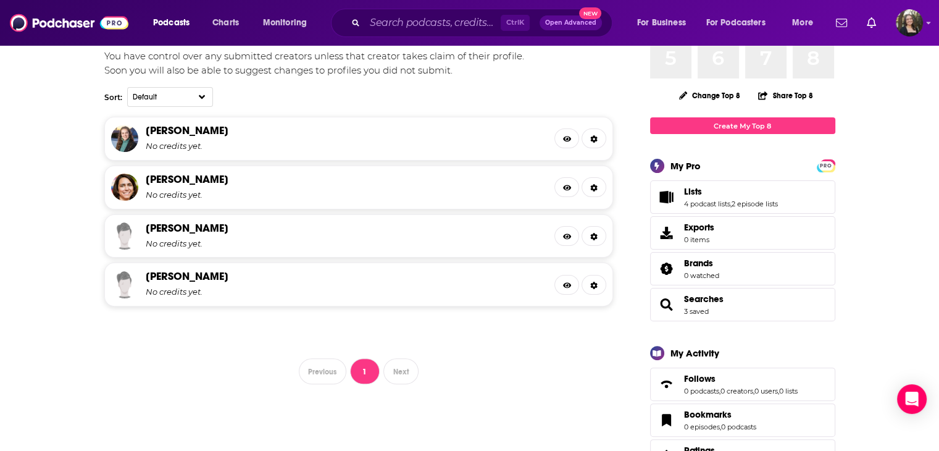
scroll to position [295, 0]
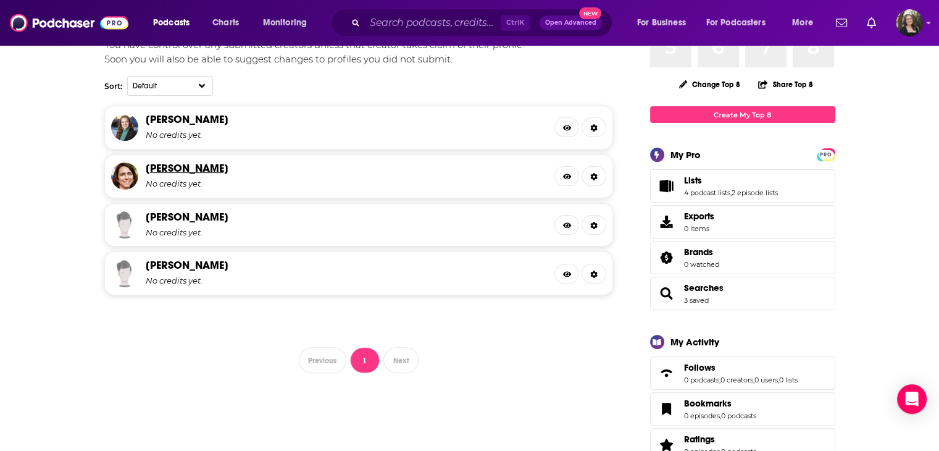
click at [178, 165] on link "Sarah Vogel" at bounding box center [187, 168] width 83 height 14
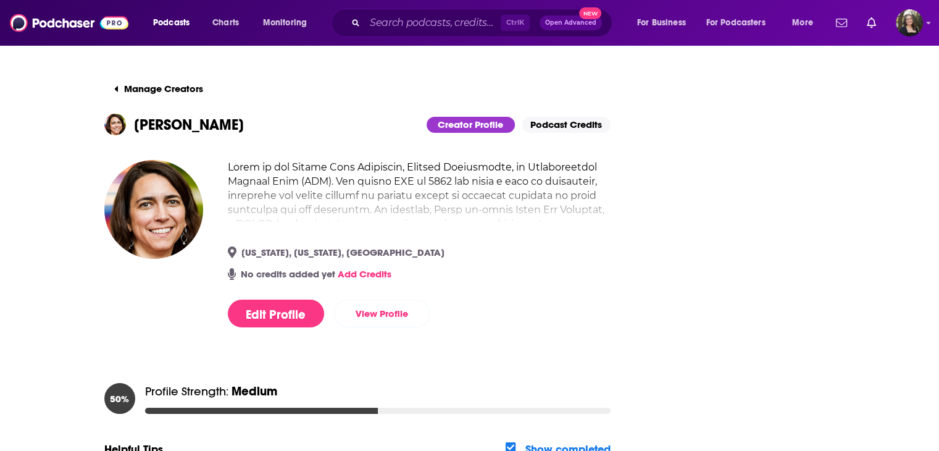
click at [570, 123] on link "Podcast Credits" at bounding box center [566, 125] width 88 height 16
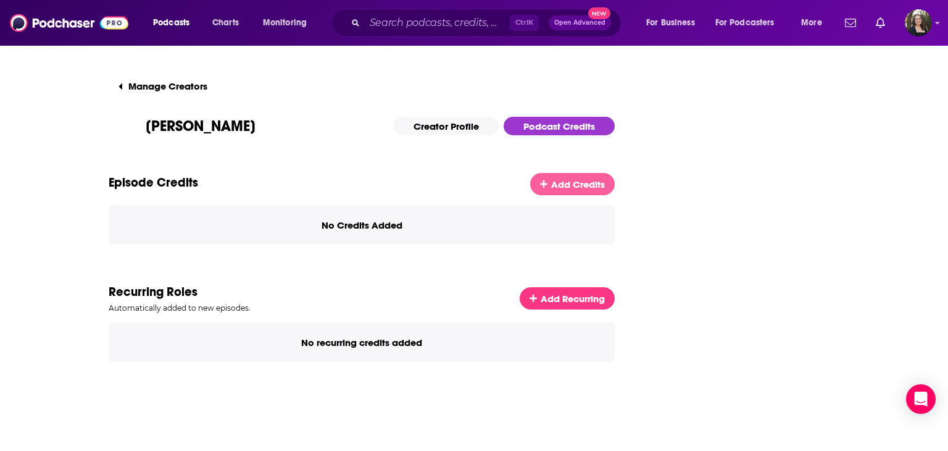
click at [564, 183] on span "Add Credits" at bounding box center [578, 184] width 54 height 12
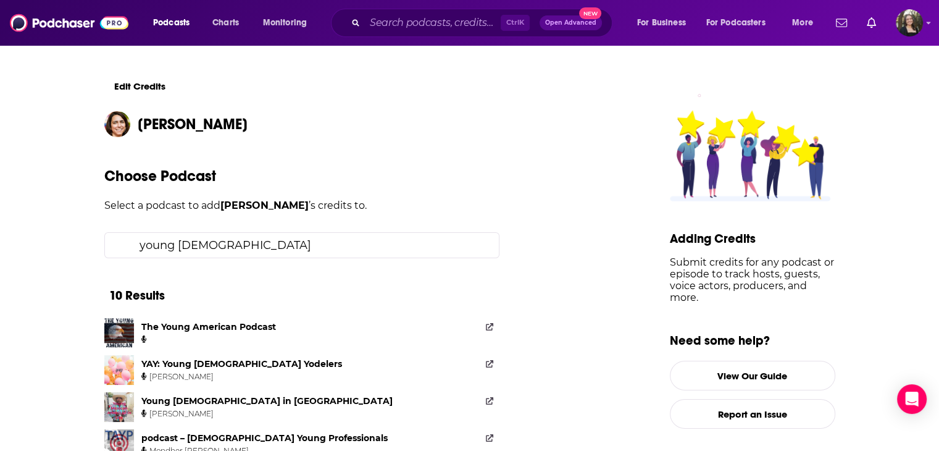
click at [151, 243] on input "young american" at bounding box center [312, 245] width 354 height 25
type input "ydoung american"
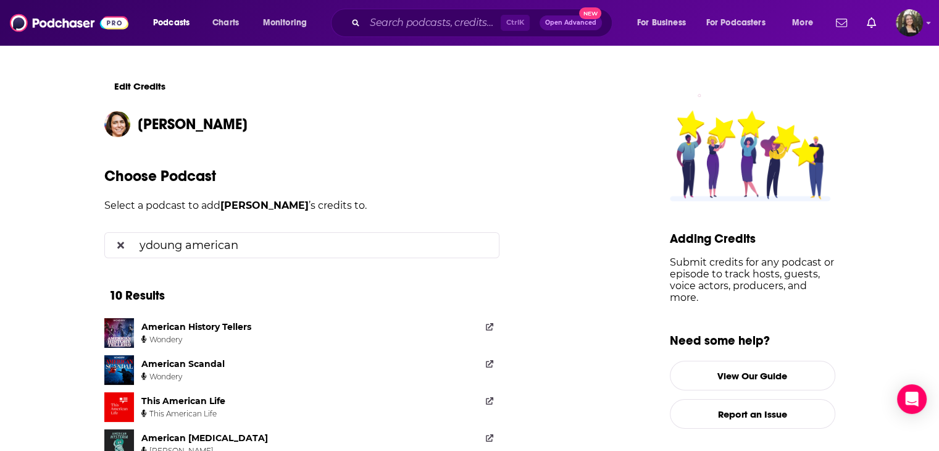
drag, startPoint x: 257, startPoint y: 242, endPoint x: 119, endPoint y: 227, distance: 138.5
click at [119, 227] on div "Choose Podcast Select a podcast to add Sarah Vogel ’s credits to. ydoung americ…" at bounding box center [357, 455] width 506 height 577
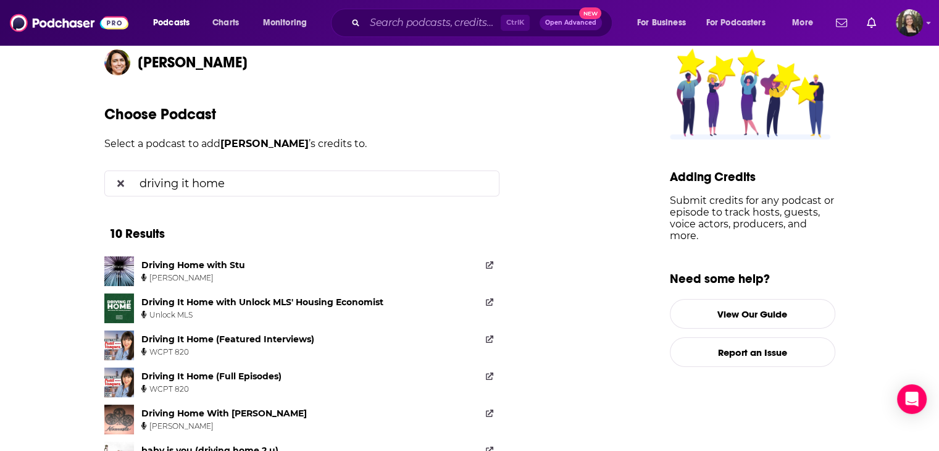
scroll to position [123, 0]
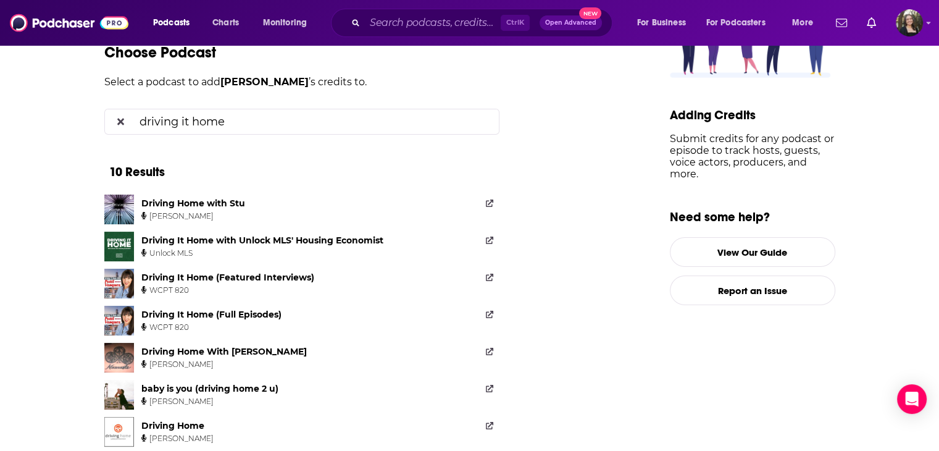
type input "driving it home"
click at [220, 314] on div "Driving It Home (Full Episodes)" at bounding box center [211, 314] width 140 height 11
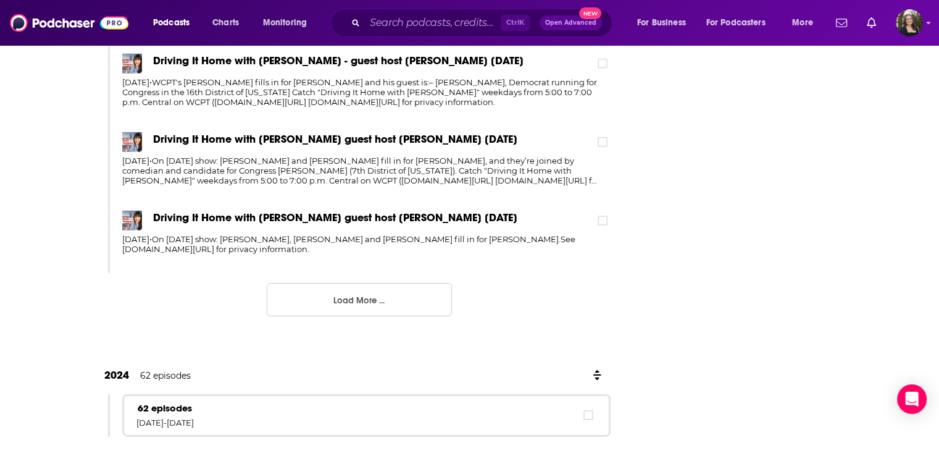
scroll to position [3974, 0]
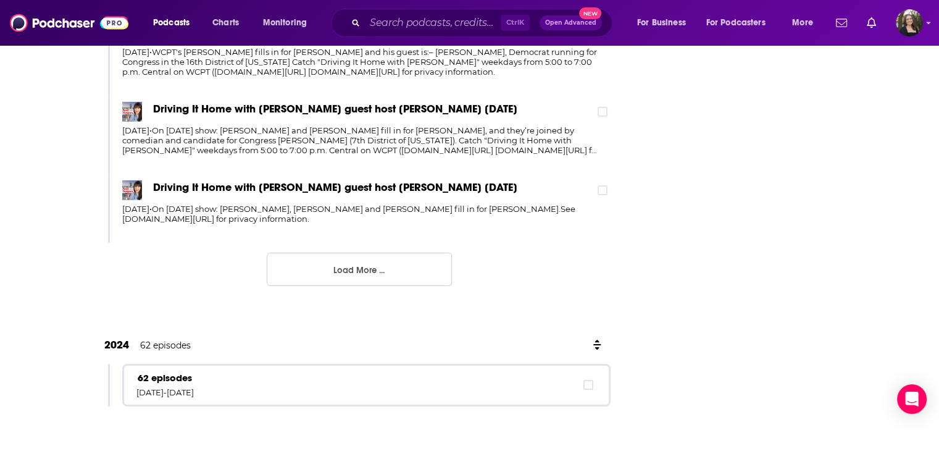
click at [338, 270] on button "Load More ..." at bounding box center [359, 269] width 185 height 33
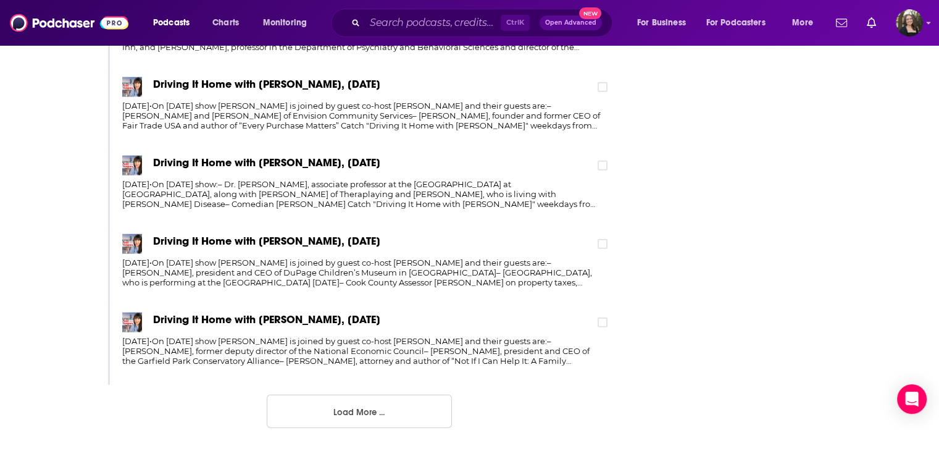
scroll to position [7864, 0]
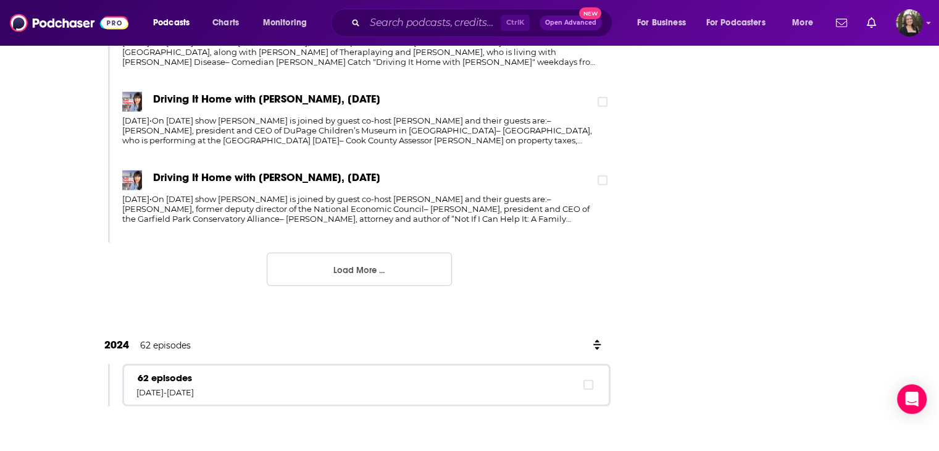
click at [317, 286] on button "Load More ..." at bounding box center [359, 269] width 185 height 33
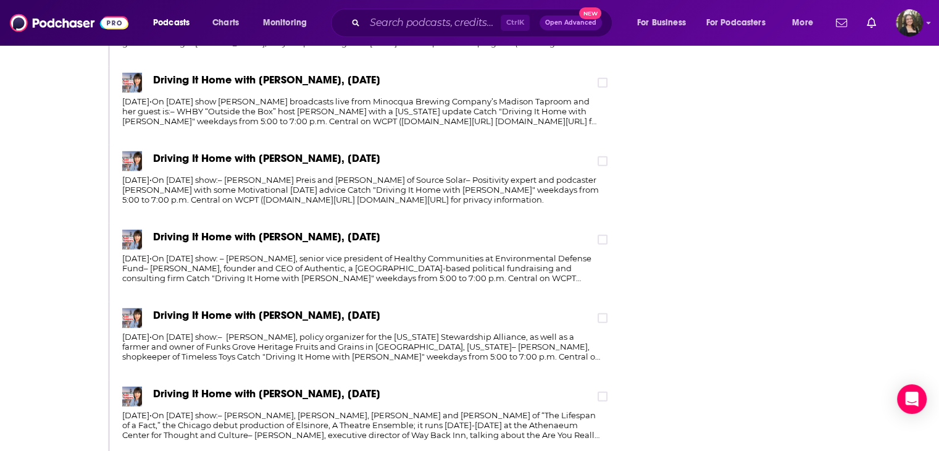
scroll to position [8234, 0]
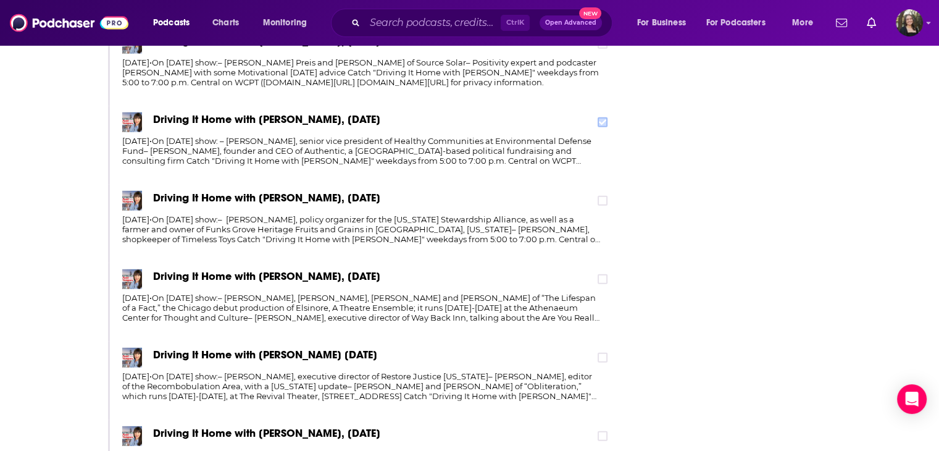
click at [605, 126] on icon at bounding box center [602, 122] width 7 height 7
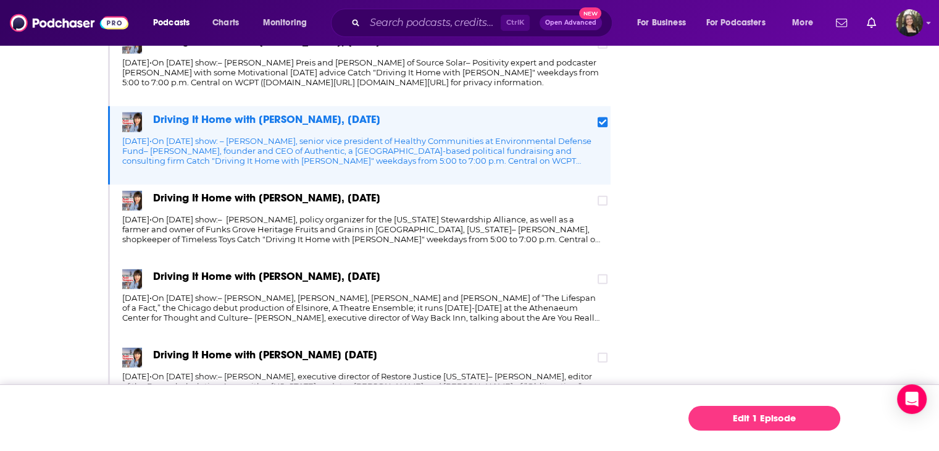
scroll to position [8667, 0]
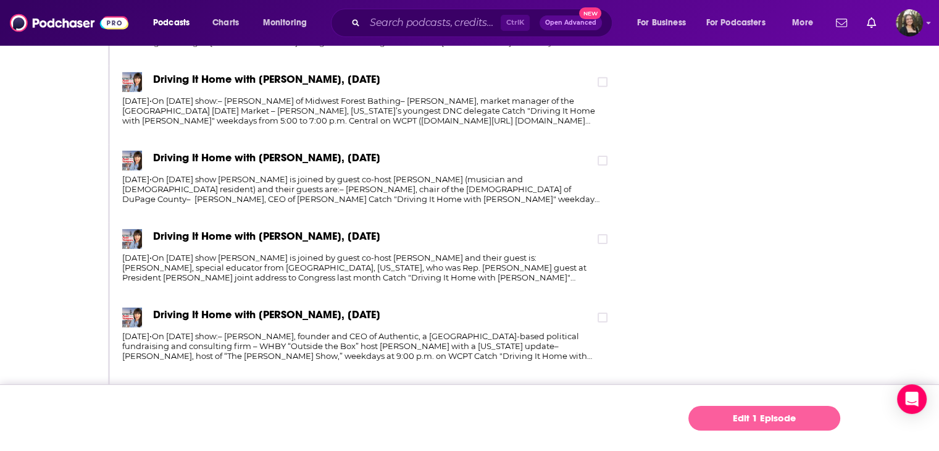
click at [745, 413] on link "Edit 1 Episode" at bounding box center [764, 418] width 152 height 25
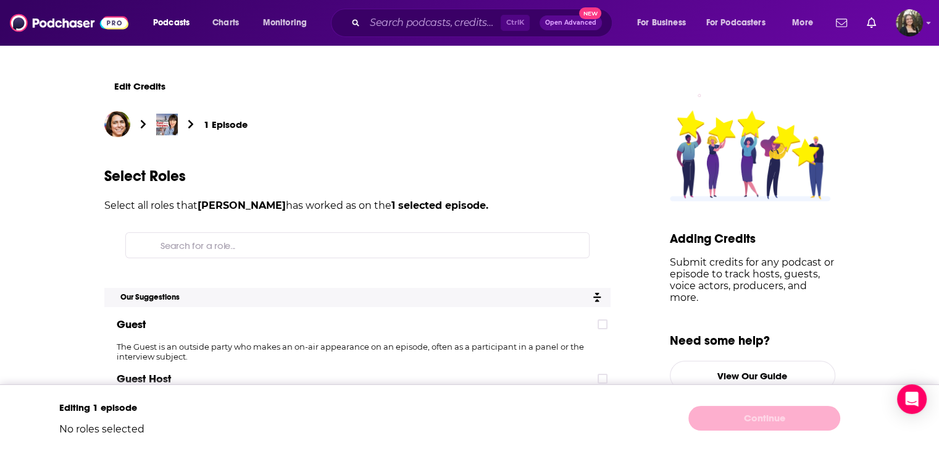
click at [200, 335] on div "Guest" at bounding box center [357, 324] width 506 height 25
click at [608, 325] on label at bounding box center [603, 324] width 10 height 10
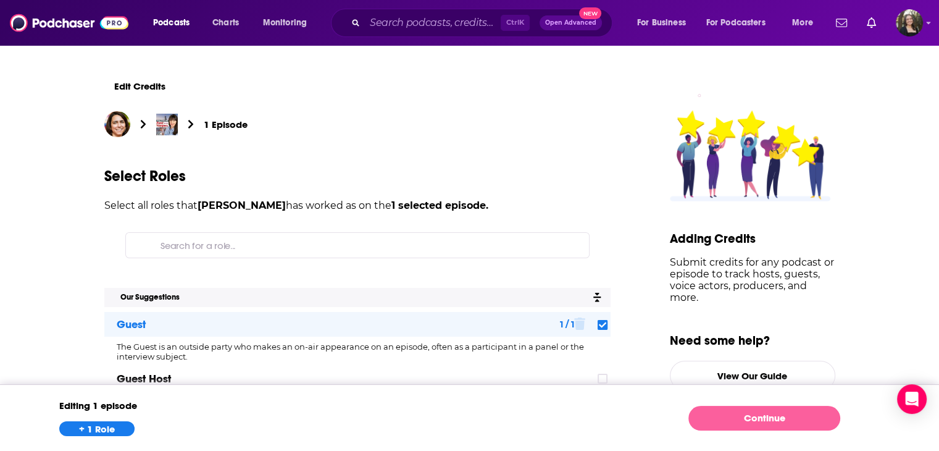
click at [722, 417] on link "Continue" at bounding box center [764, 418] width 152 height 25
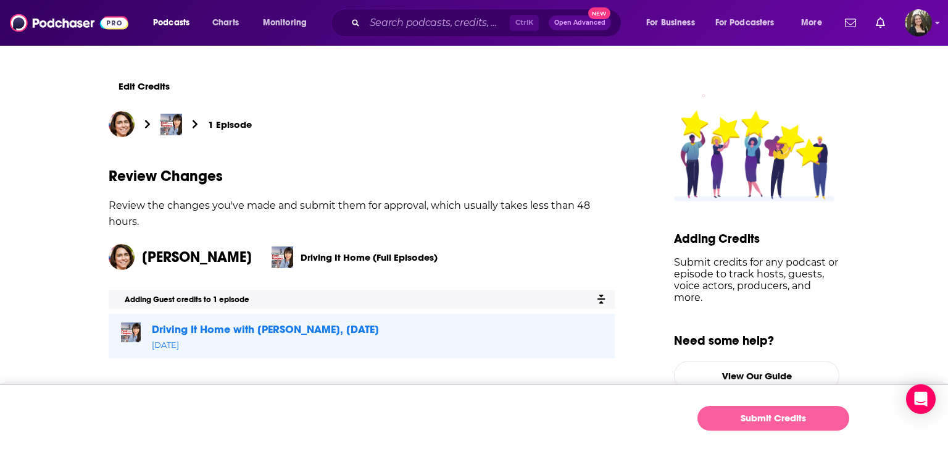
click at [775, 422] on button "Submit Credits" at bounding box center [774, 418] width 152 height 25
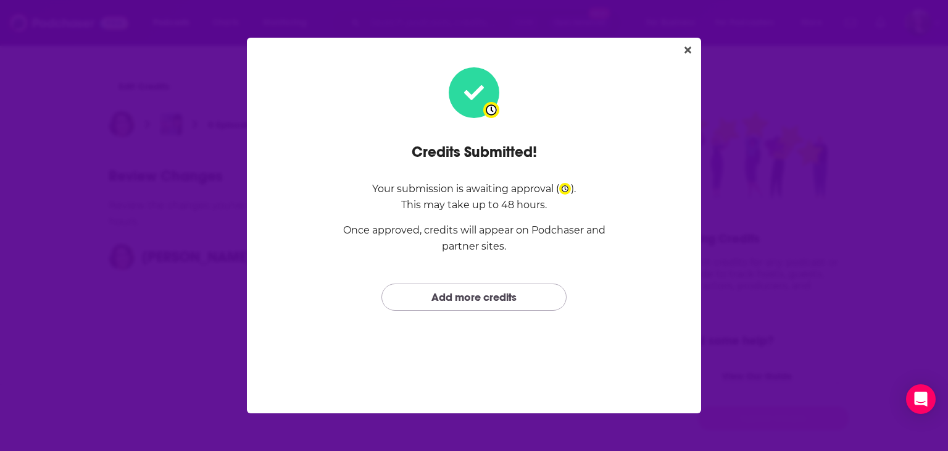
click at [524, 301] on link "Add more credits" at bounding box center [474, 296] width 185 height 27
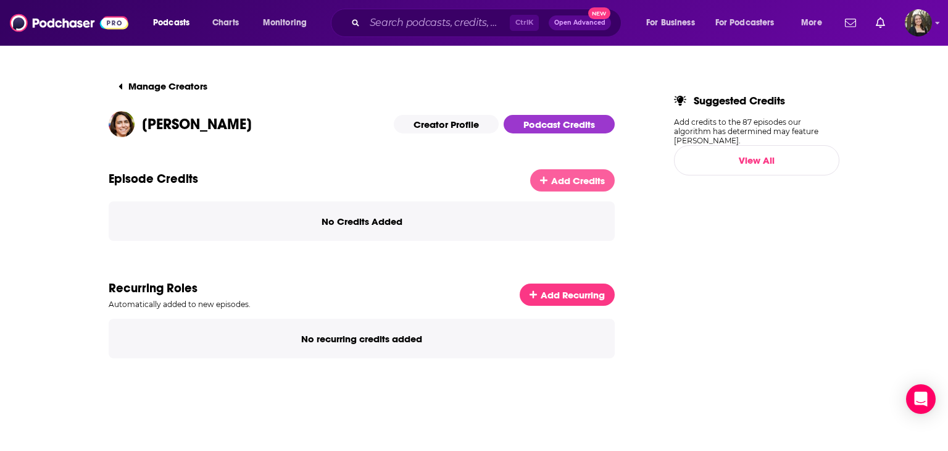
click at [565, 181] on span "Add Credits" at bounding box center [578, 181] width 54 height 12
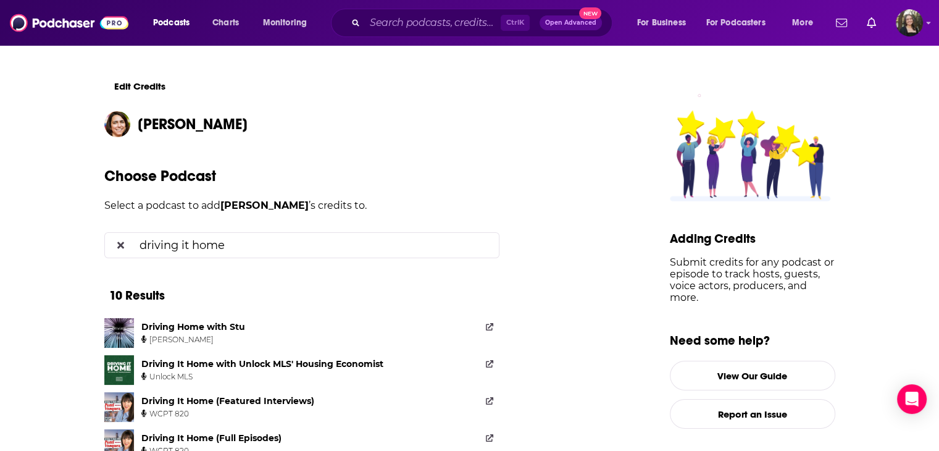
click at [294, 241] on input "driving it home" at bounding box center [312, 245] width 354 height 25
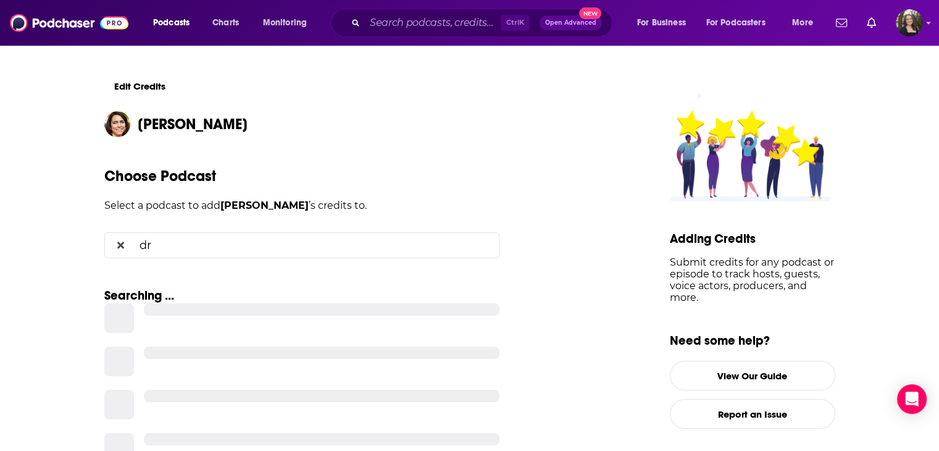
type input "d"
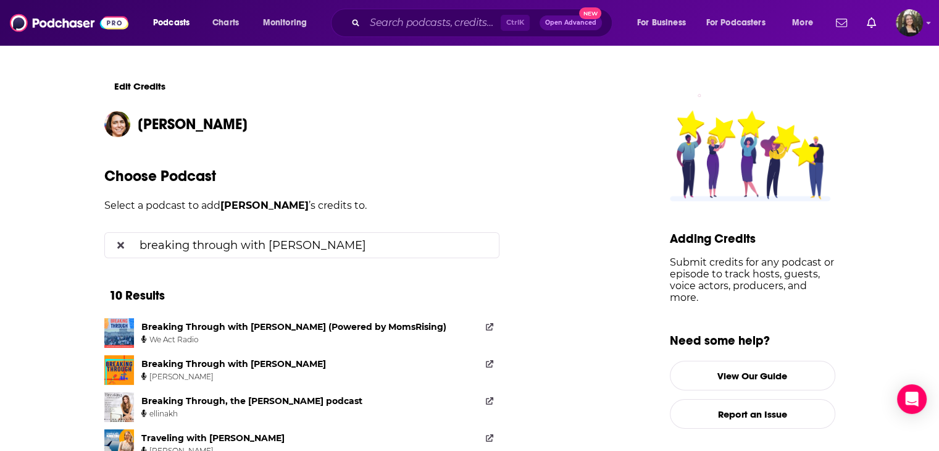
type input "breaking through with kristin"
click at [285, 335] on div "We Act Radio" at bounding box center [291, 340] width 300 height 10
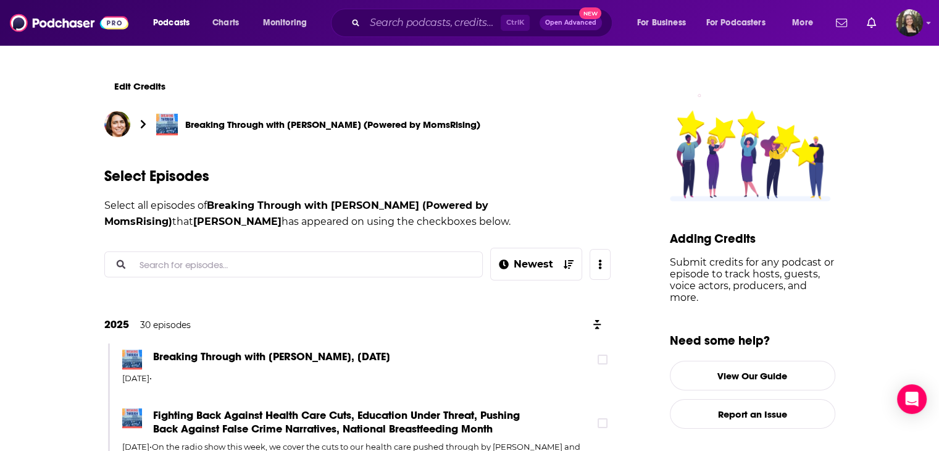
click at [193, 262] on input "Search for episodes..." at bounding box center [304, 264] width 338 height 25
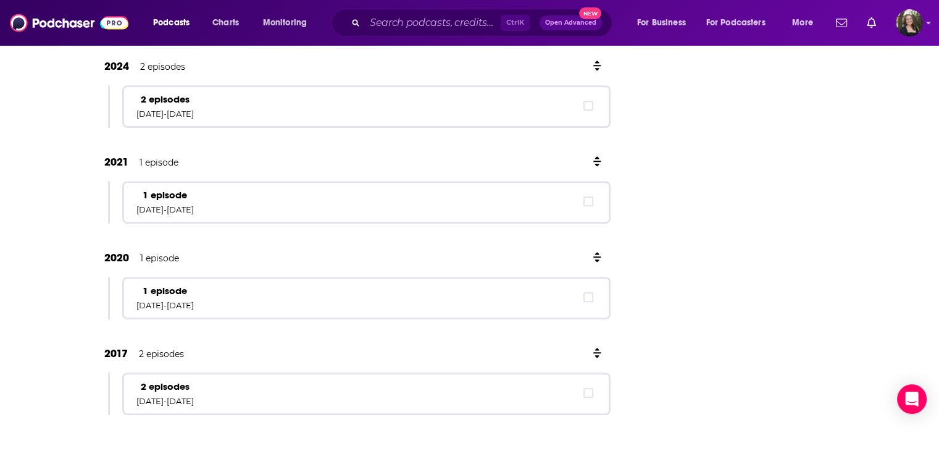
scroll to position [511, 0]
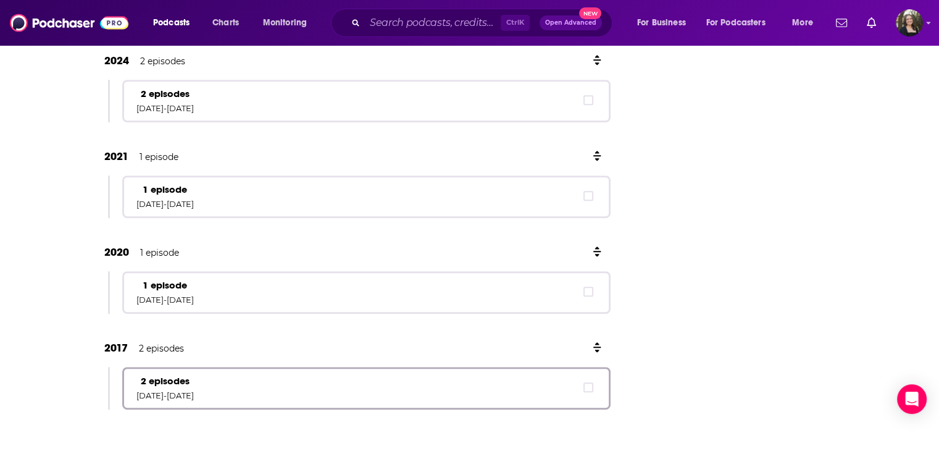
type input "Rise Up"
click at [194, 383] on p "2 episodes" at bounding box center [164, 381] width 57 height 12
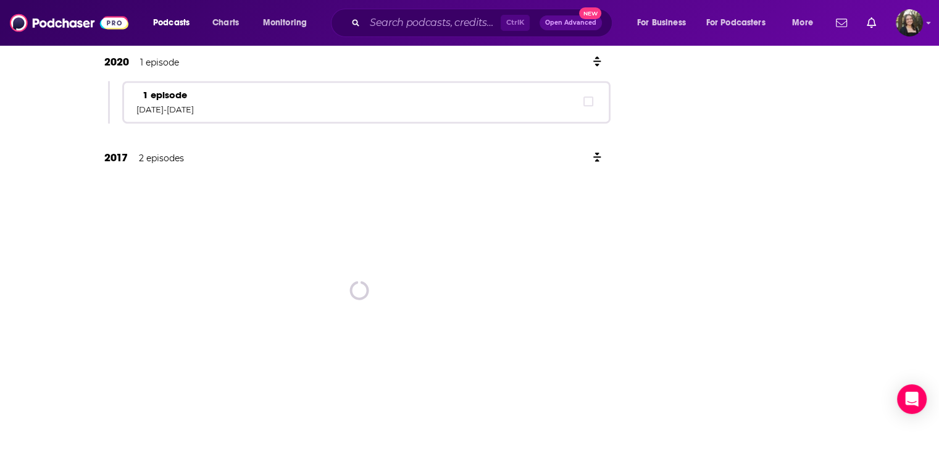
scroll to position [631, 0]
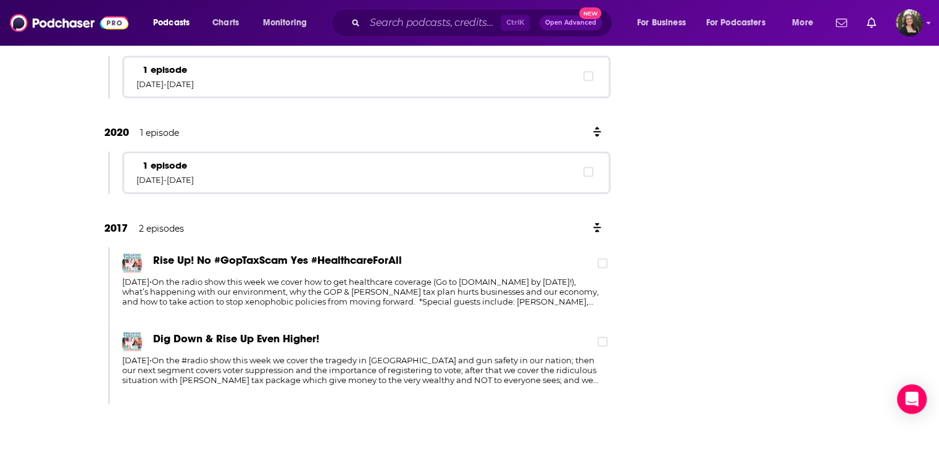
click at [536, 283] on p "Nov 27th, 2017 • On the radio show this week we cover how to get healthcare cov…" at bounding box center [361, 292] width 478 height 30
click at [566, 293] on p "Nov 27th, 2017 • On the radio show this week we cover how to get healthcare cov…" at bounding box center [361, 292] width 478 height 30
click at [270, 254] on span "Rise Up! No #GopTaxScam Yes #HealthcareForAll" at bounding box center [277, 260] width 249 height 14
click at [606, 264] on span at bounding box center [602, 262] width 7 height 7
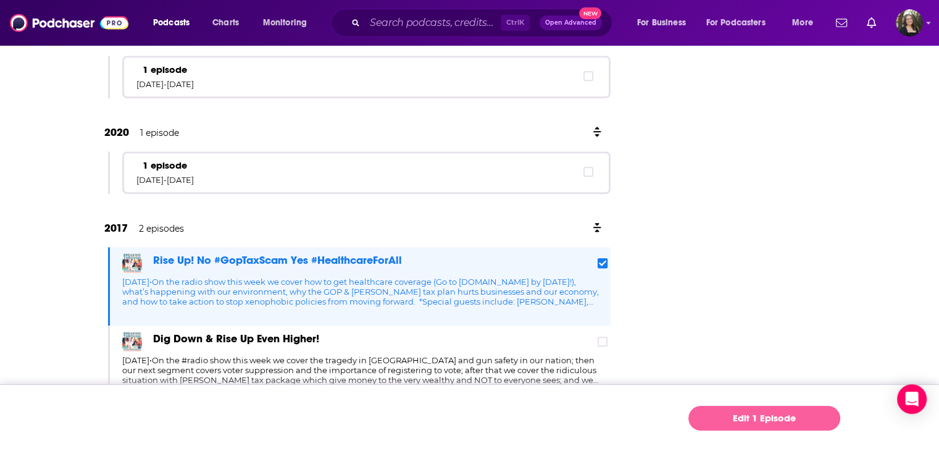
click at [763, 418] on link "Edit 1 Episode" at bounding box center [764, 418] width 152 height 25
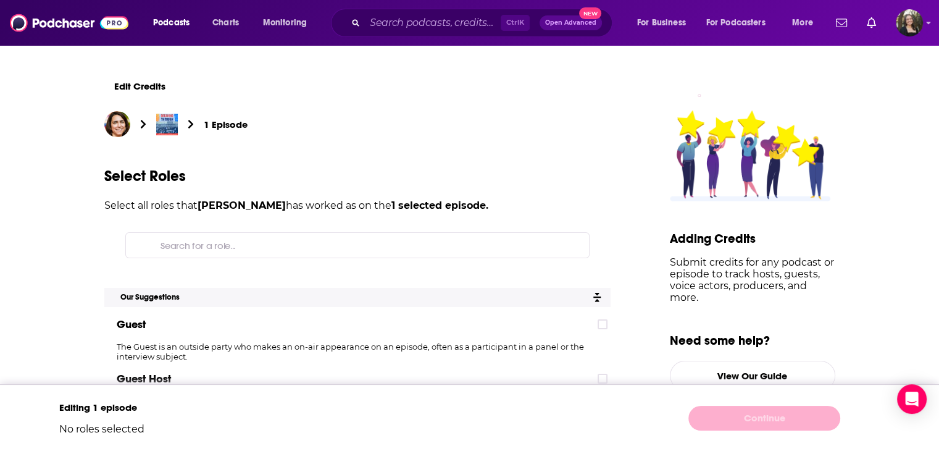
scroll to position [62, 0]
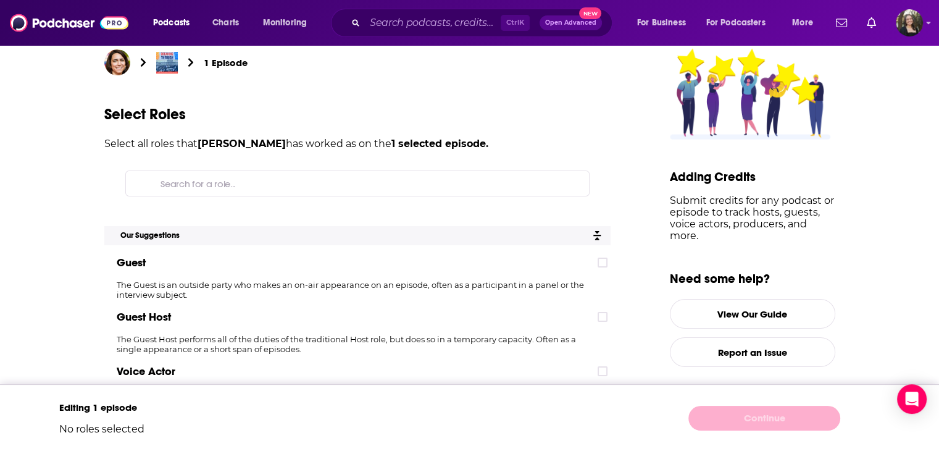
click at [609, 267] on div "Guest" at bounding box center [357, 262] width 506 height 25
click at [606, 264] on icon at bounding box center [602, 262] width 7 height 7
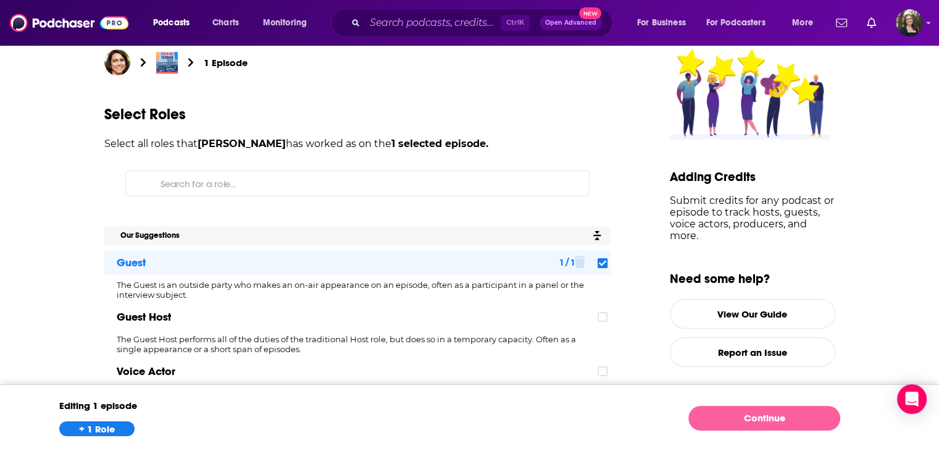
click at [732, 417] on link "Continue" at bounding box center [764, 418] width 152 height 25
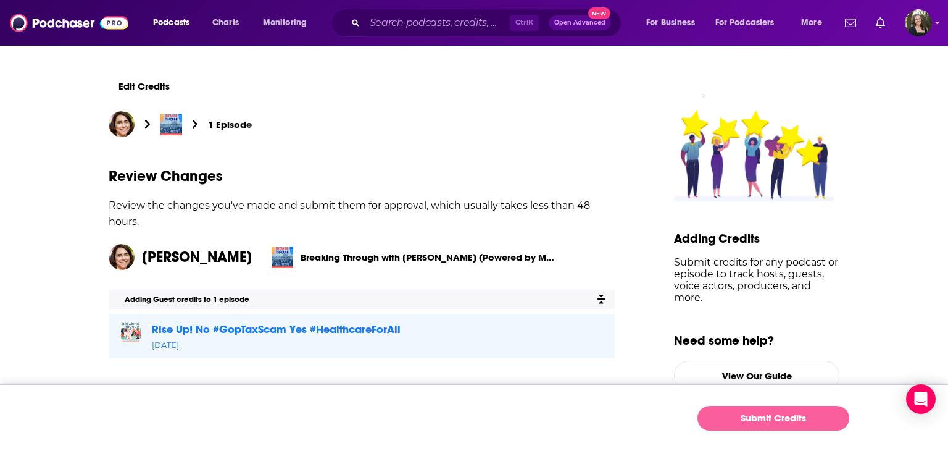
click at [783, 412] on button "Submit Credits" at bounding box center [774, 418] width 152 height 25
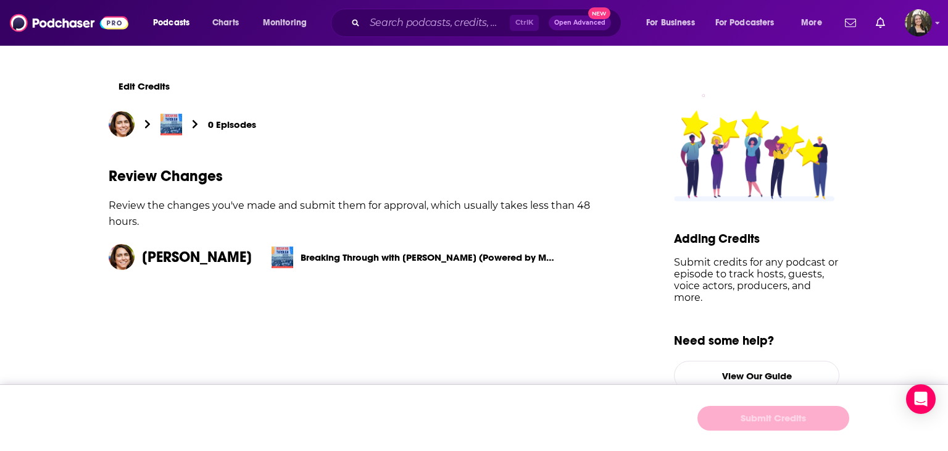
click at [179, 192] on div "Credits Submitted! Your submission is awaiting approval ( ). This may take up t…" at bounding box center [474, 225] width 948 height 451
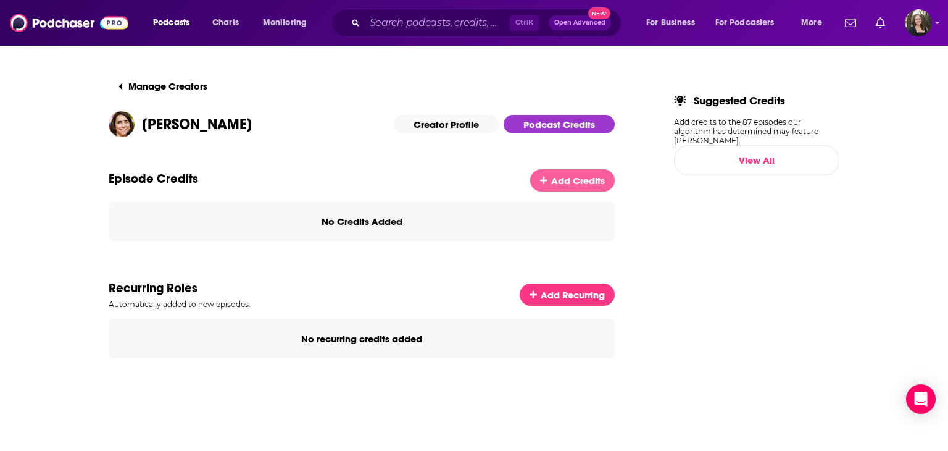
click at [584, 175] on span "Add Credits" at bounding box center [578, 181] width 54 height 12
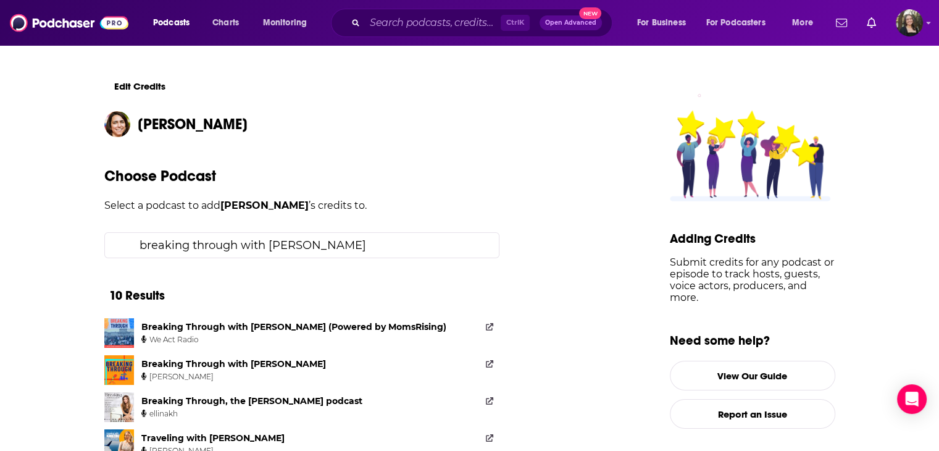
click at [286, 250] on input "breaking through with kristin" at bounding box center [312, 245] width 354 height 25
drag, startPoint x: 362, startPoint y: 253, endPoint x: 93, endPoint y: 233, distance: 269.9
click at [93, 233] on div "Edit Credits Sarah Vogel Choose Podcast Select a podcast to add Sarah Vogel ’s …" at bounding box center [470, 406] width 790 height 724
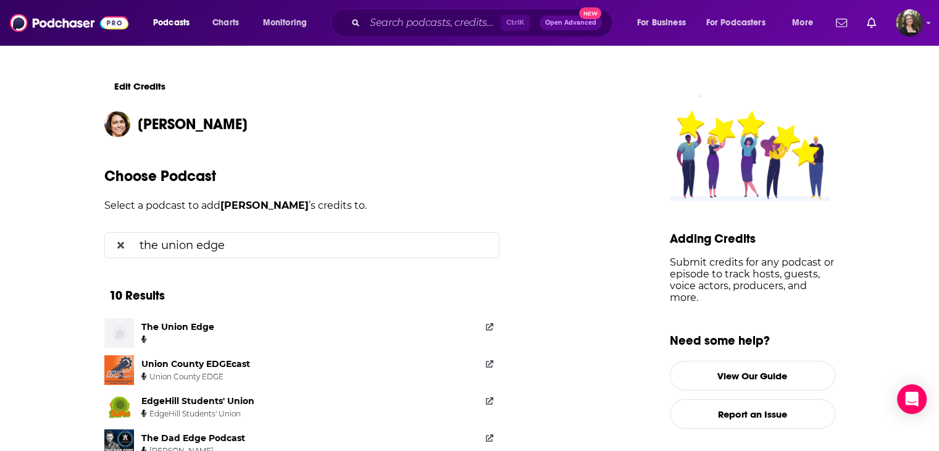
type input "the union edge"
click at [253, 320] on link "The Union Edge" at bounding box center [301, 333] width 395 height 30
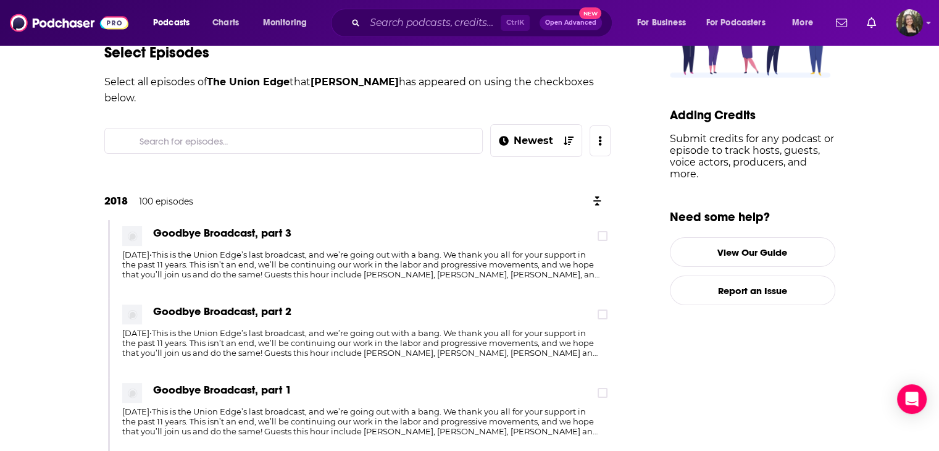
scroll to position [62, 0]
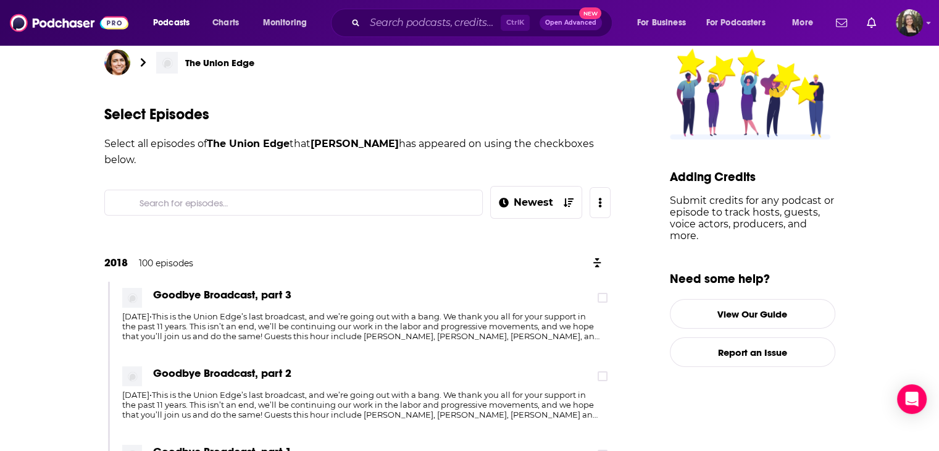
click at [169, 194] on input "Search for episodes..." at bounding box center [304, 202] width 338 height 25
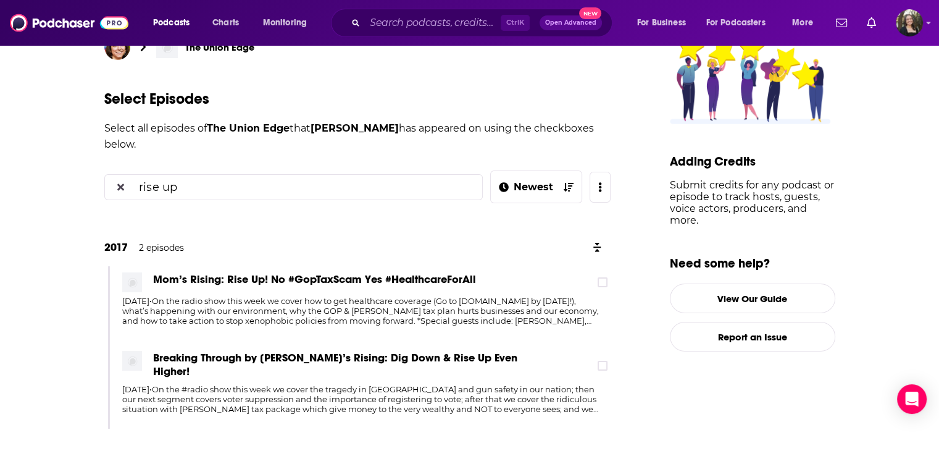
scroll to position [82, 0]
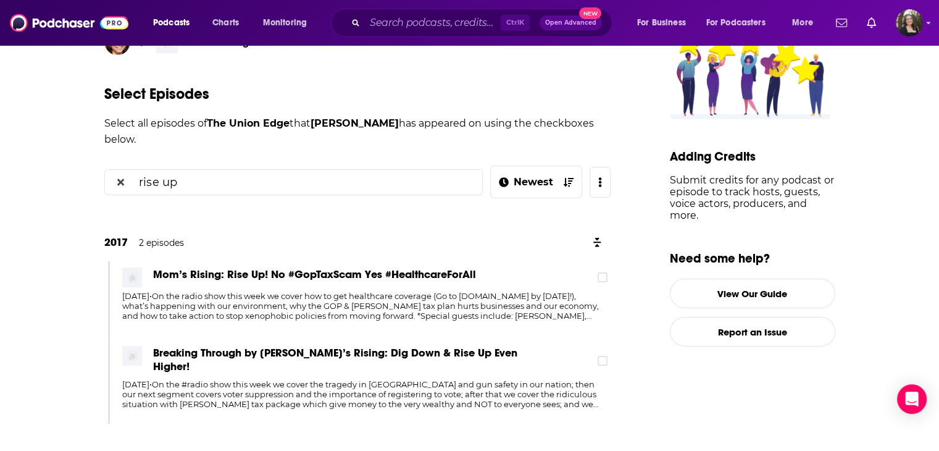
type input "rise up"
click at [386, 267] on span "Mom’s Rising: Rise Up! No #GopTaxScam Yes #HealthcareForAll" at bounding box center [314, 274] width 323 height 14
click at [605, 272] on div "Mom’s Rising: Rise Up! No #GopTaxScam Yes #HealthcareForAll Nov 27th, 2017 • On…" at bounding box center [359, 300] width 503 height 78
click at [599, 267] on div "Mom’s Rising: Rise Up! No #GopTaxScam Yes #HealthcareForAll" at bounding box center [366, 277] width 488 height 20
click at [606, 275] on icon at bounding box center [602, 278] width 7 height 6
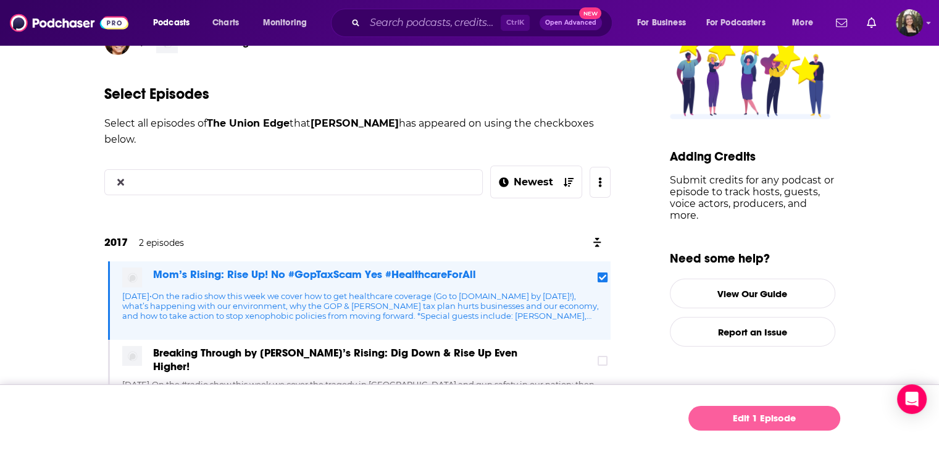
click at [774, 412] on link "Edit 1 Episode" at bounding box center [764, 418] width 152 height 25
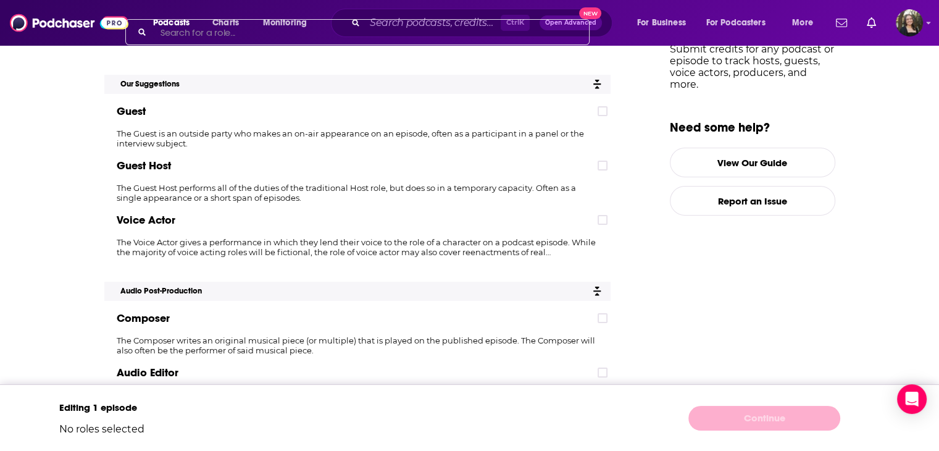
scroll to position [185, 0]
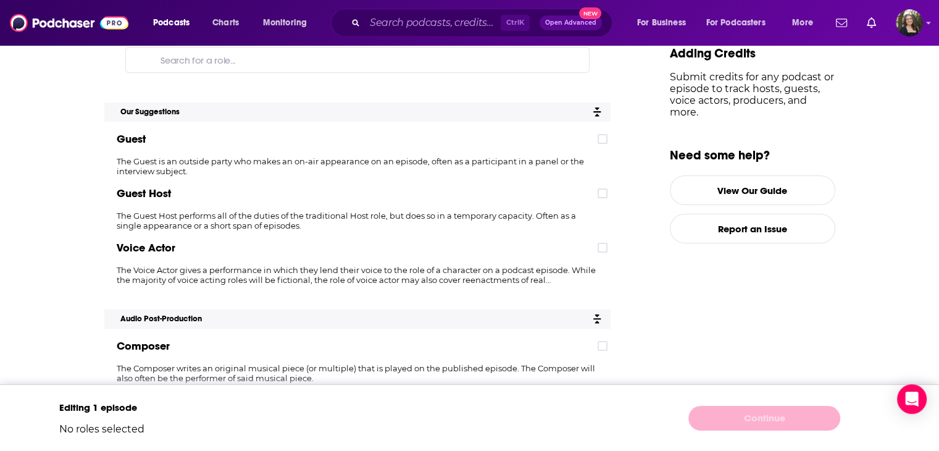
click at [606, 143] on div "Guest" at bounding box center [357, 139] width 506 height 25
click at [606, 141] on icon at bounding box center [602, 138] width 7 height 7
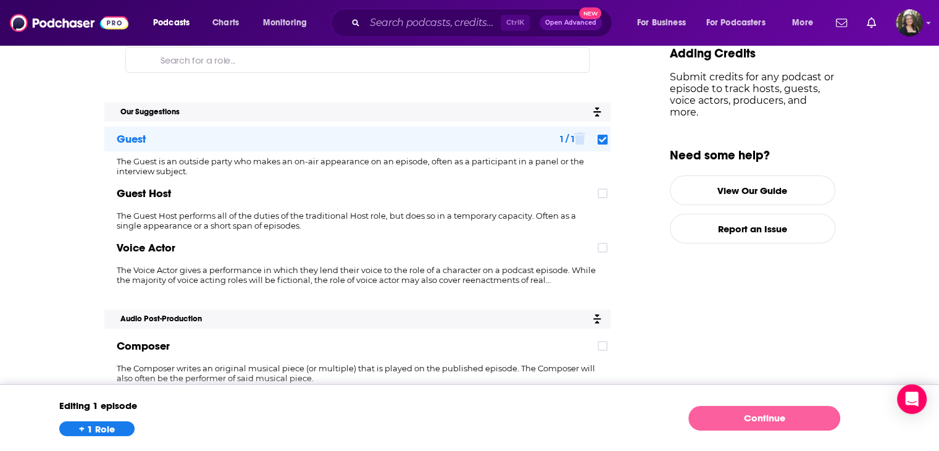
click at [741, 419] on link "Continue" at bounding box center [764, 418] width 152 height 25
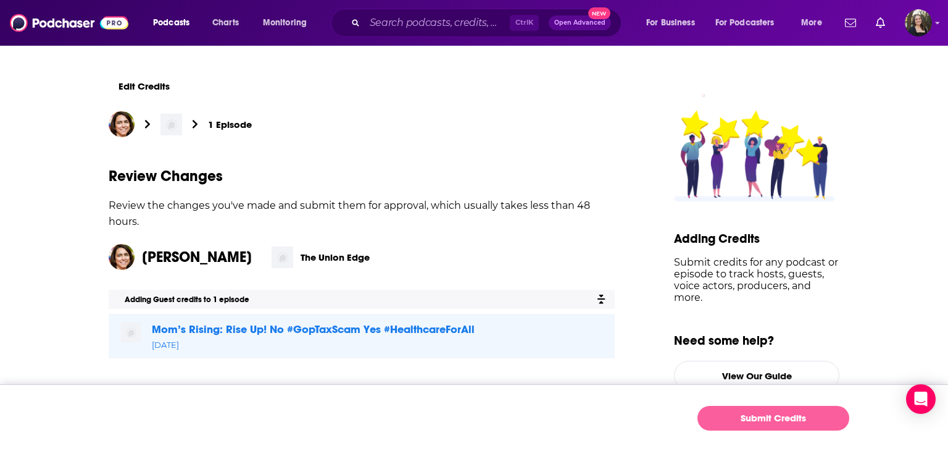
click at [793, 427] on button "Submit Credits" at bounding box center [774, 418] width 152 height 25
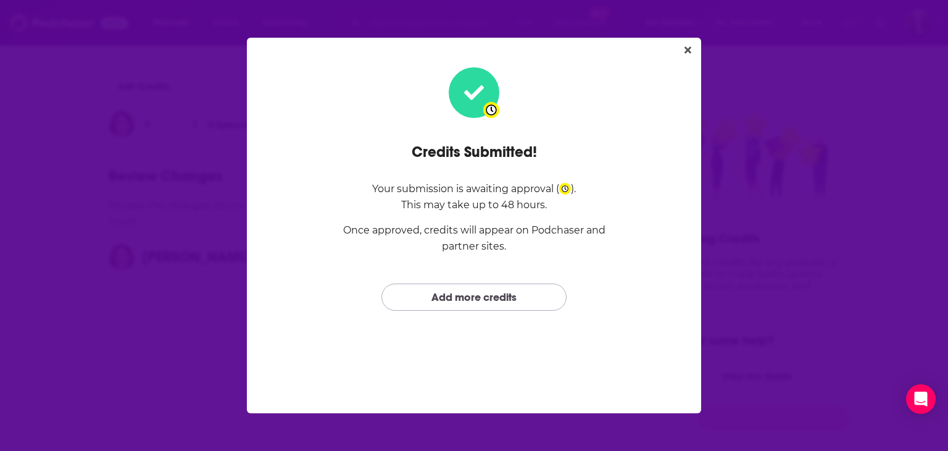
click at [543, 292] on link "Add more credits" at bounding box center [474, 296] width 185 height 27
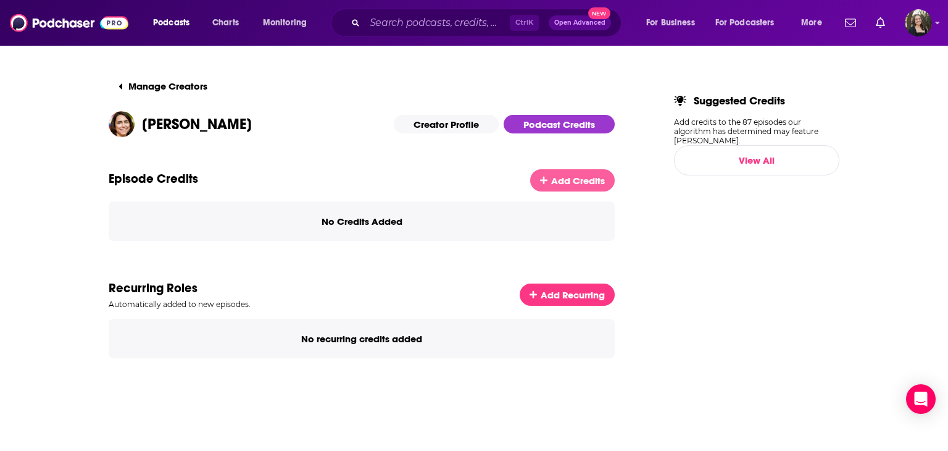
click at [567, 182] on span "Add Credits" at bounding box center [578, 181] width 54 height 12
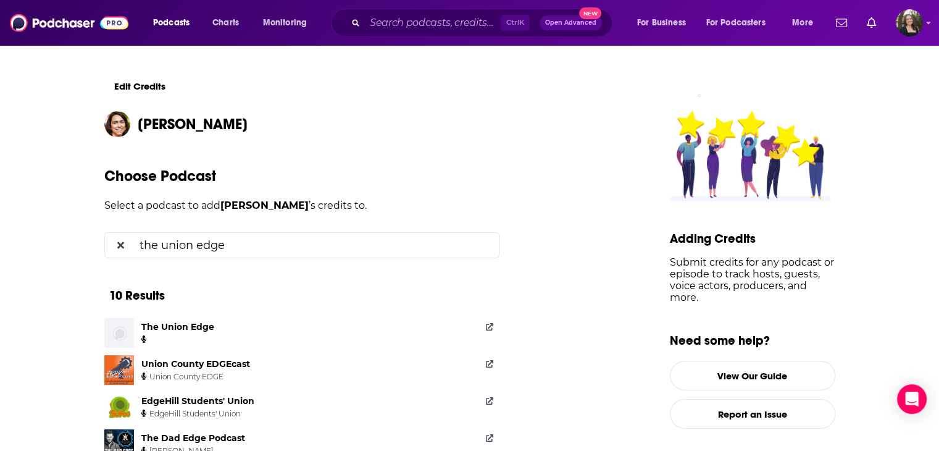
click at [379, 250] on input "the union edge" at bounding box center [312, 245] width 354 height 25
drag, startPoint x: 379, startPoint y: 250, endPoint x: 140, endPoint y: 248, distance: 239.0
click at [140, 248] on input "the union edge" at bounding box center [312, 245] width 354 height 25
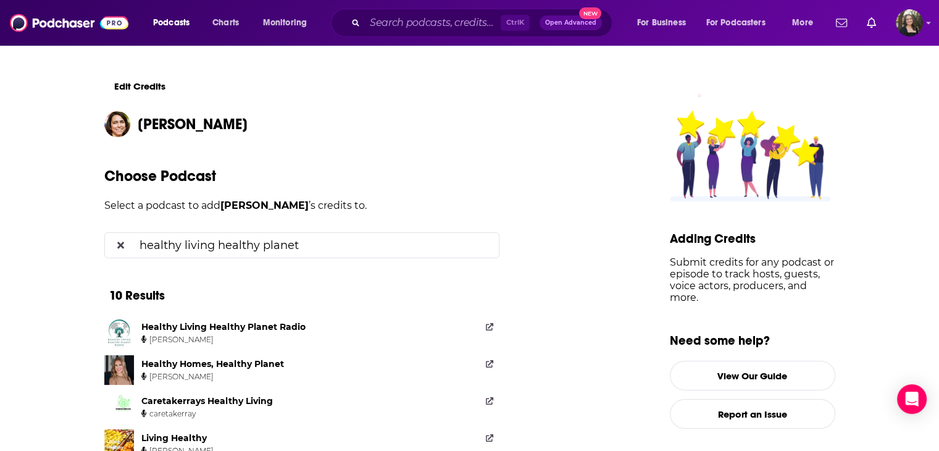
type input "healthy living healthy planet"
click at [210, 324] on div "Healthy Living Healthy Planet Radio" at bounding box center [223, 326] width 164 height 11
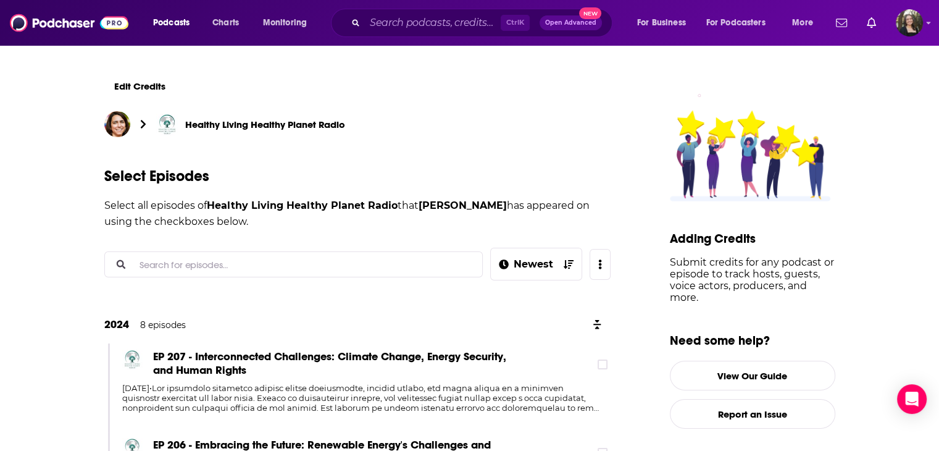
click at [244, 267] on input "Search for episodes..." at bounding box center [304, 264] width 338 height 25
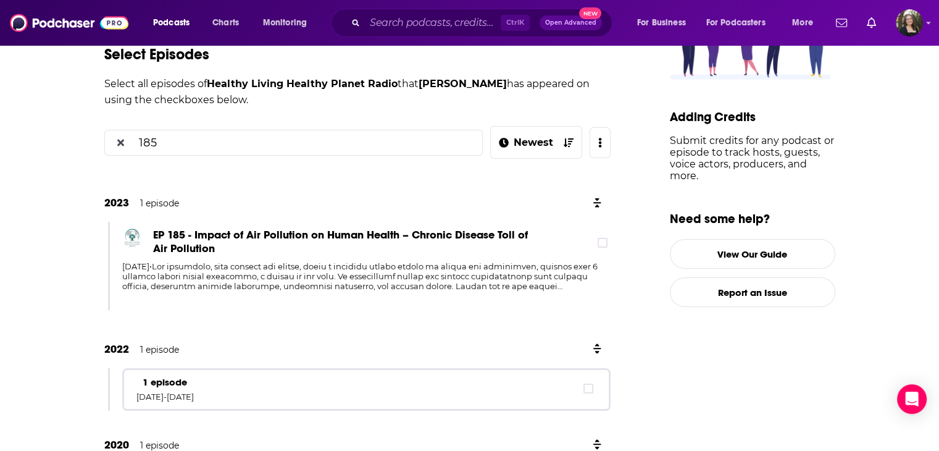
scroll to position [123, 0]
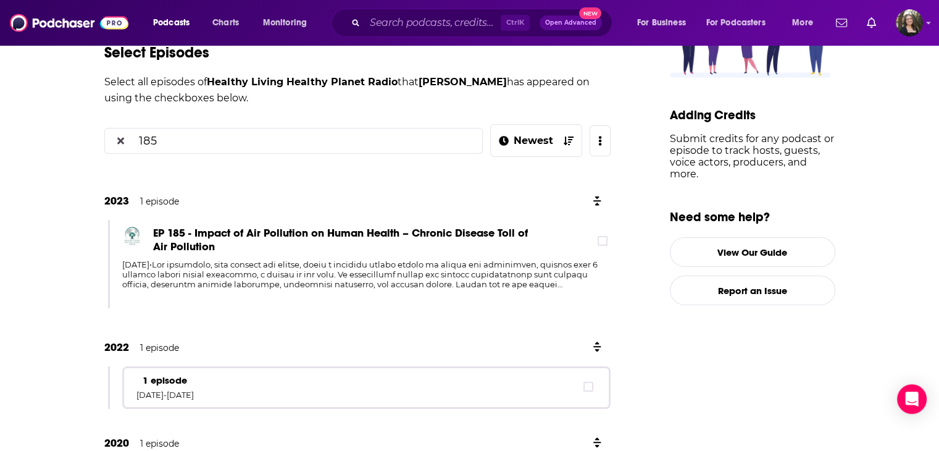
type input "185"
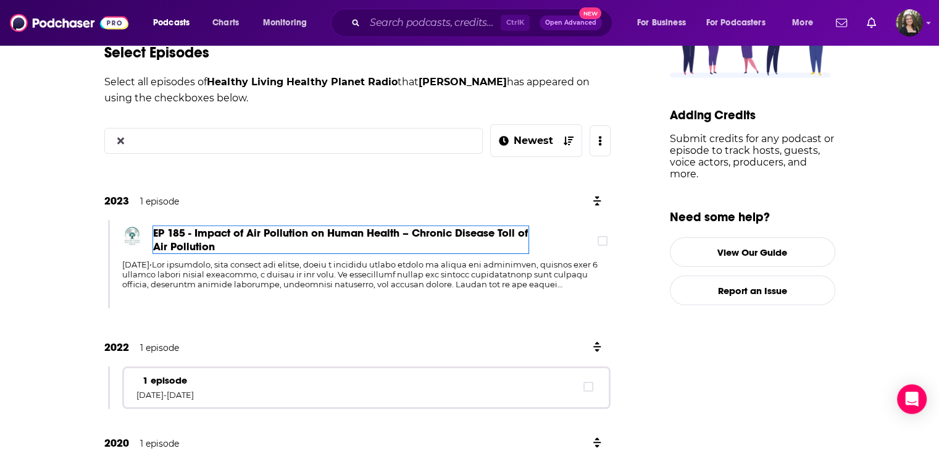
click at [432, 251] on span "EP 185 - Impact of Air Pollution on Human Health – Chronic Disease Toll of Air …" at bounding box center [340, 239] width 375 height 27
click at [605, 237] on icon at bounding box center [602, 240] width 7 height 7
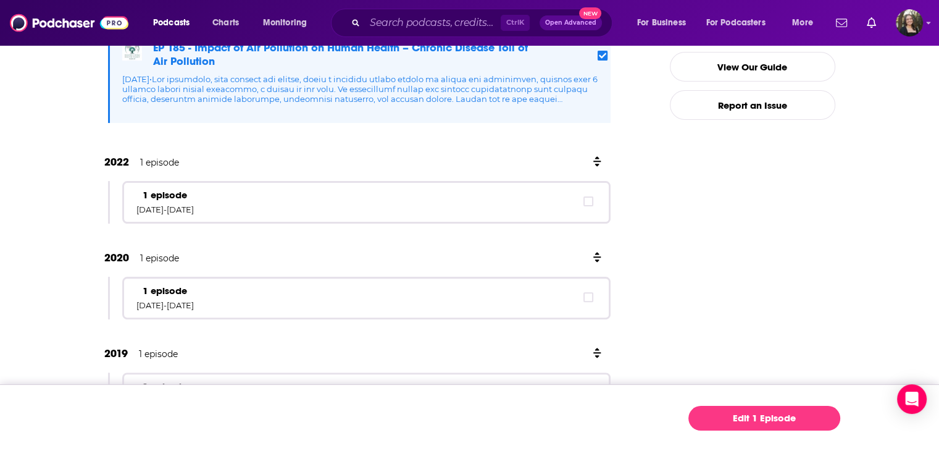
scroll to position [185, 0]
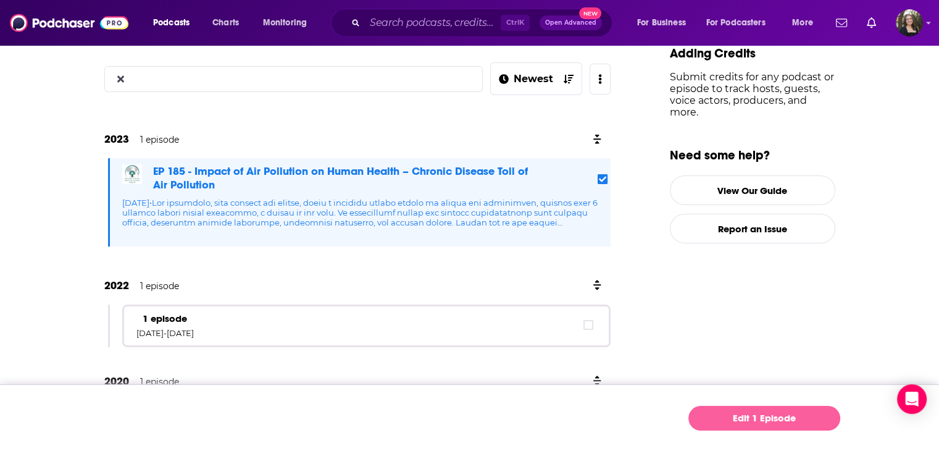
click at [783, 420] on link "Edit 1 Episode" at bounding box center [764, 418] width 152 height 25
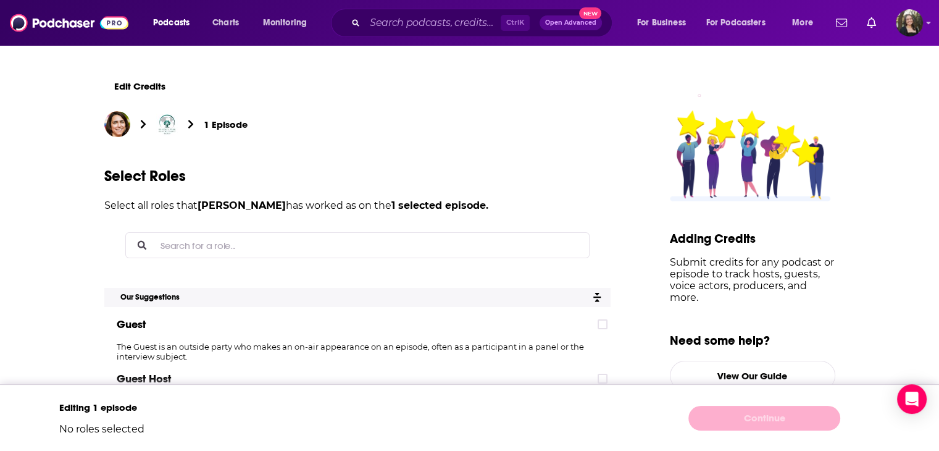
click at [306, 251] on input "Search for a role..." at bounding box center [367, 245] width 423 height 25
click at [611, 325] on div "Guest" at bounding box center [357, 324] width 506 height 25
click at [606, 325] on icon at bounding box center [602, 323] width 7 height 7
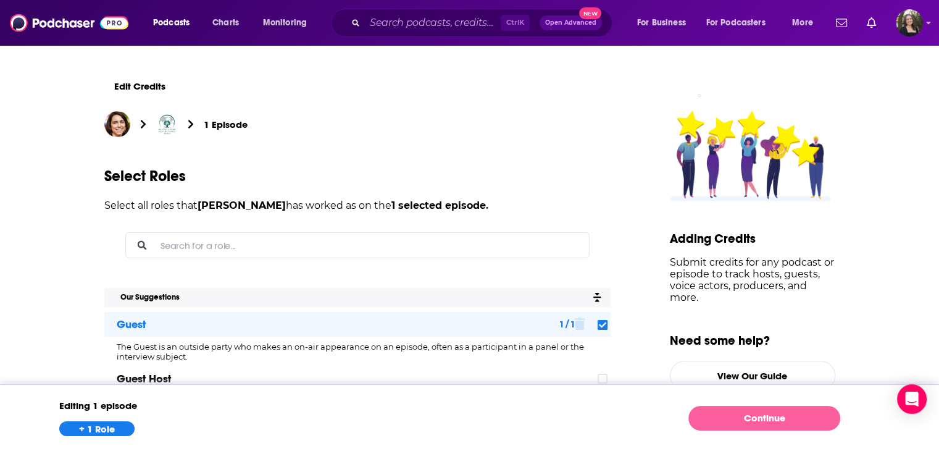
click at [733, 415] on link "Continue" at bounding box center [764, 418] width 152 height 25
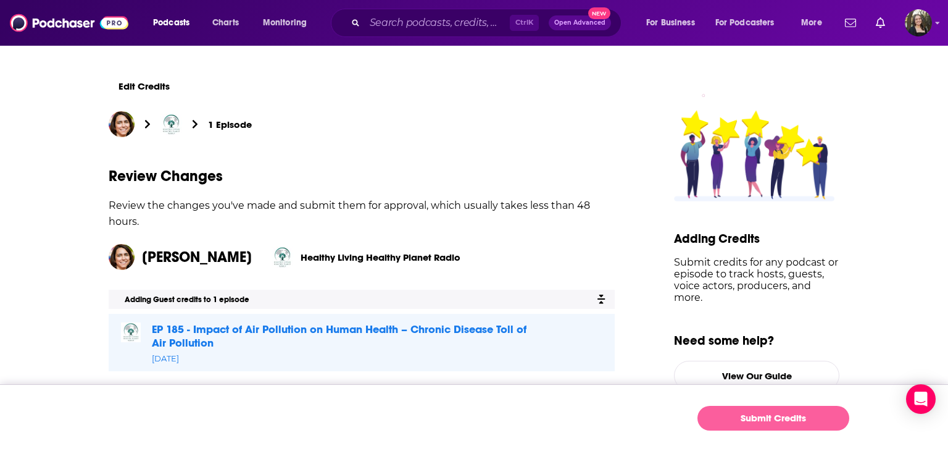
click at [759, 416] on button "Submit Credits" at bounding box center [774, 418] width 152 height 25
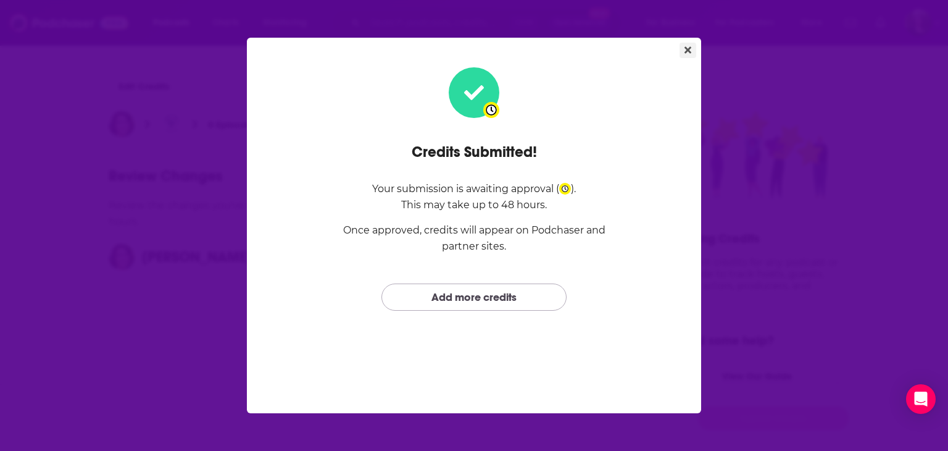
click at [687, 45] on icon "Close" at bounding box center [688, 50] width 7 height 10
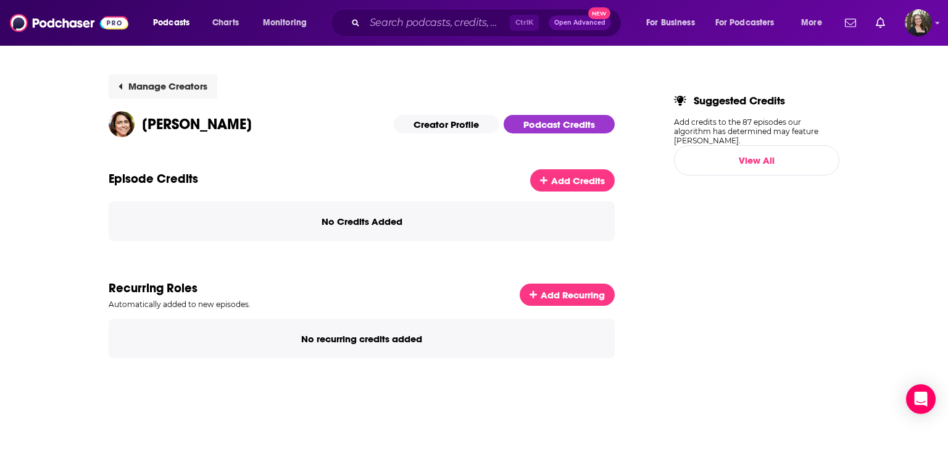
click at [167, 80] on link "Manage Creators" at bounding box center [163, 86] width 109 height 25
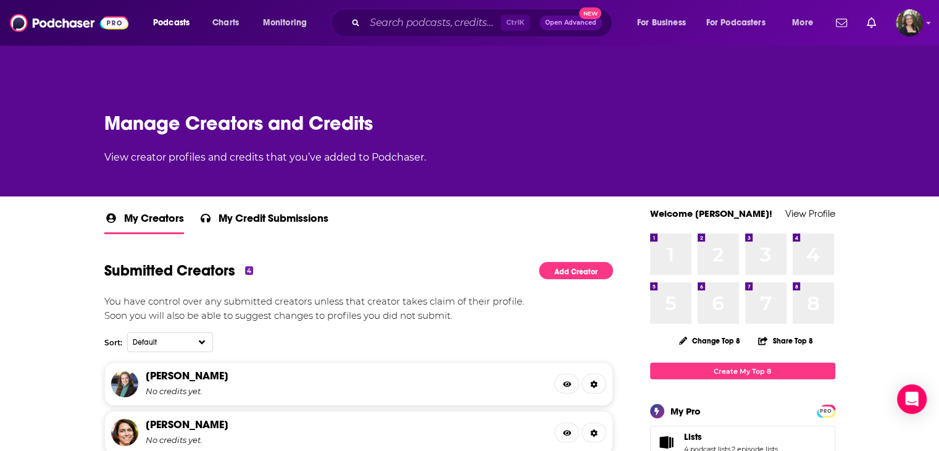
scroll to position [123, 0]
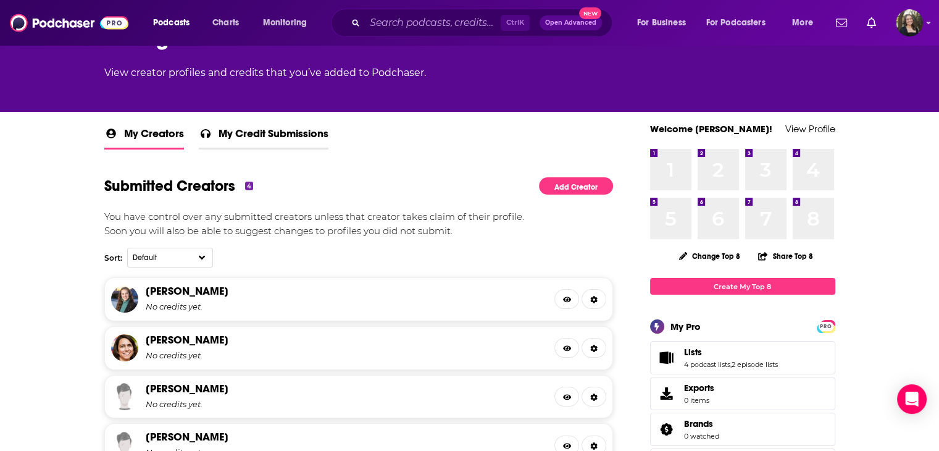
click at [274, 136] on span "My Credit Submissions" at bounding box center [274, 137] width 110 height 21
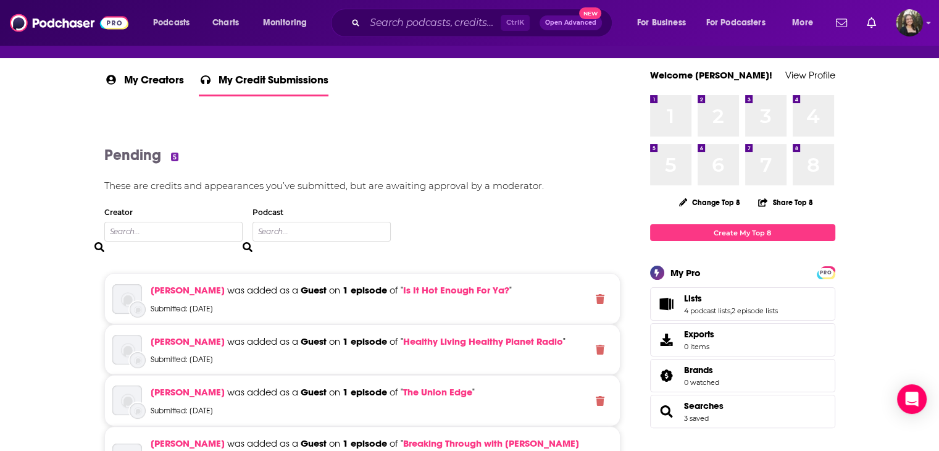
scroll to position [123, 0]
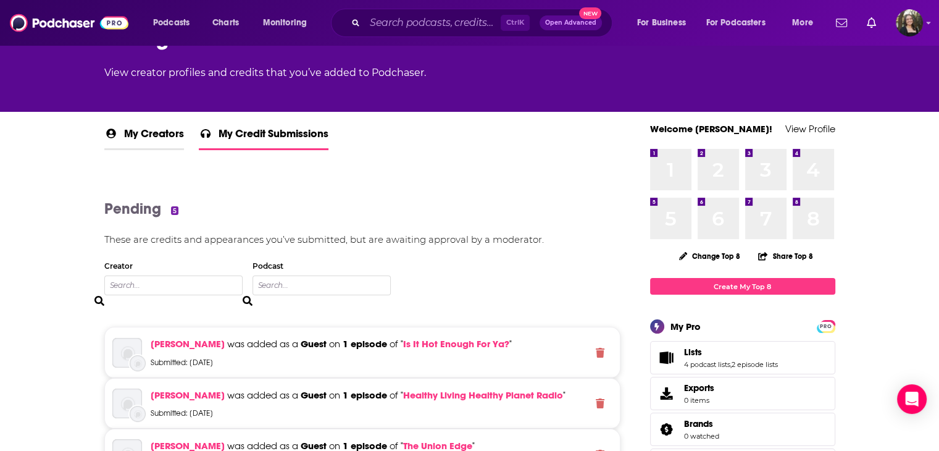
click at [168, 129] on span "My Creators" at bounding box center [154, 138] width 60 height 22
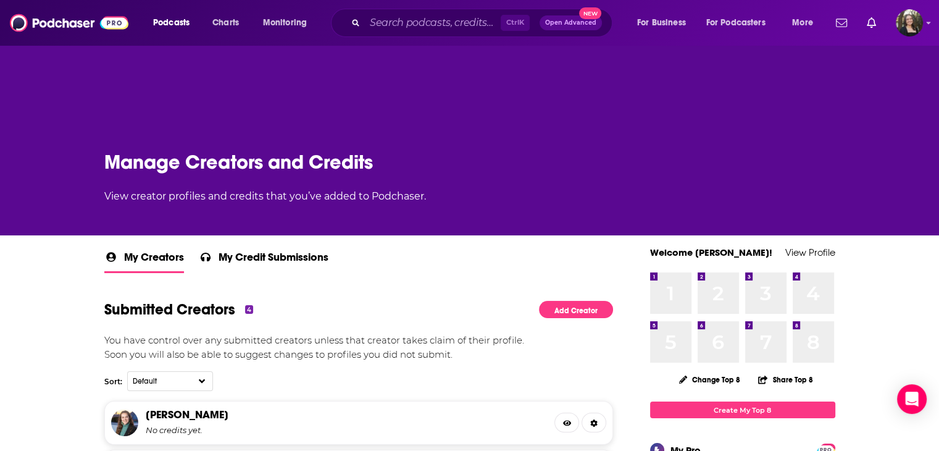
scroll to position [185, 0]
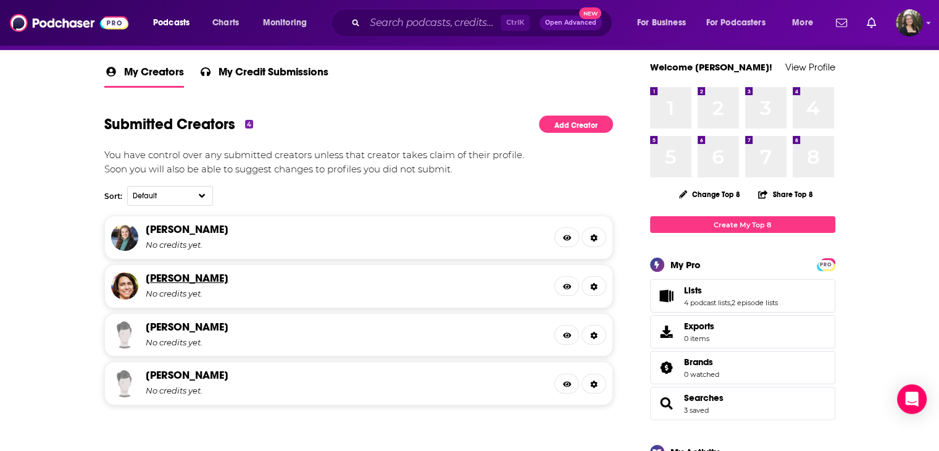
click at [184, 277] on link "Sarah Vogel" at bounding box center [187, 278] width 83 height 14
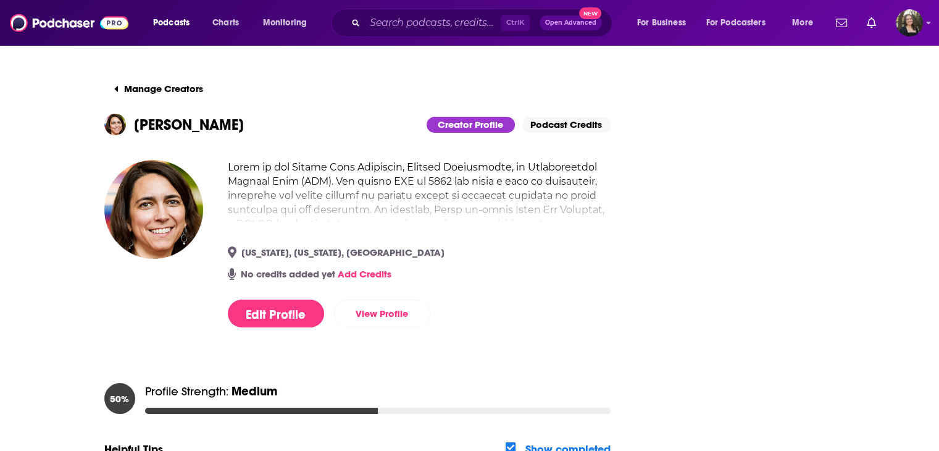
click at [559, 104] on nav "Manage Creators Sarah Vogel Creator Profile Podcast Credits" at bounding box center [357, 104] width 506 height 61
click at [569, 130] on link "Podcast Credits" at bounding box center [566, 125] width 88 height 16
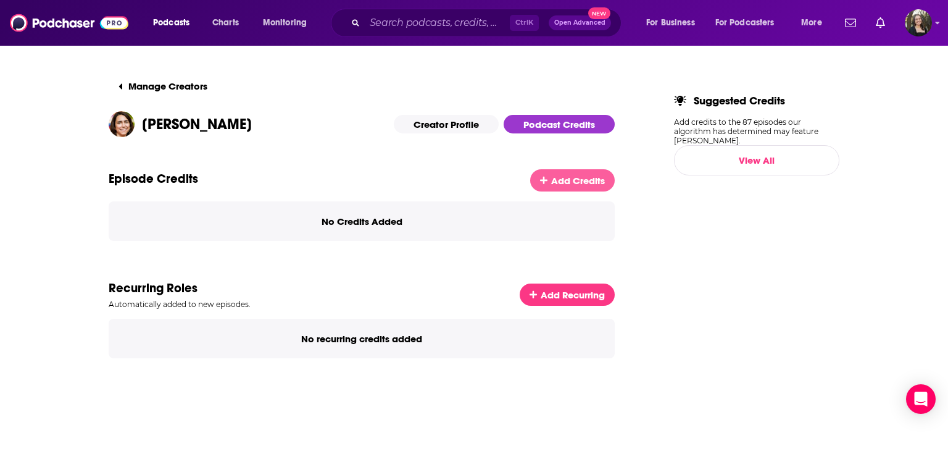
click at [567, 182] on span "Add Credits" at bounding box center [578, 181] width 54 height 12
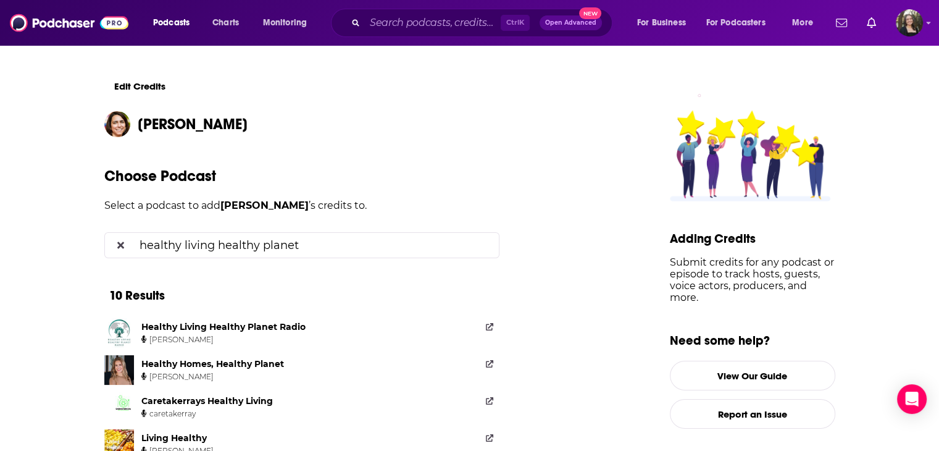
click at [283, 246] on input "healthy living healthy planet" at bounding box center [312, 245] width 354 height 25
drag, startPoint x: 332, startPoint y: 243, endPoint x: 18, endPoint y: 235, distance: 313.7
click at [18, 235] on div "Edit Credits Sarah Vogel Choose Podcast Select a podcast to add Sarah Vogel ’s …" at bounding box center [469, 406] width 939 height 724
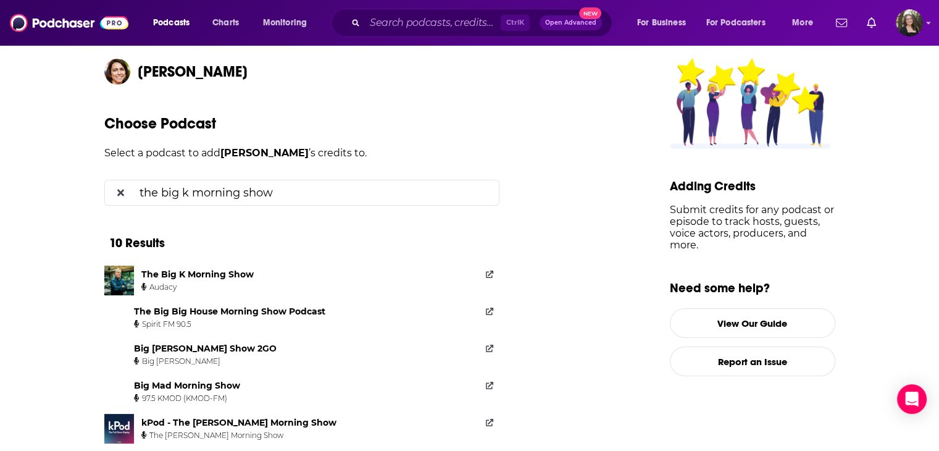
scroll to position [123, 0]
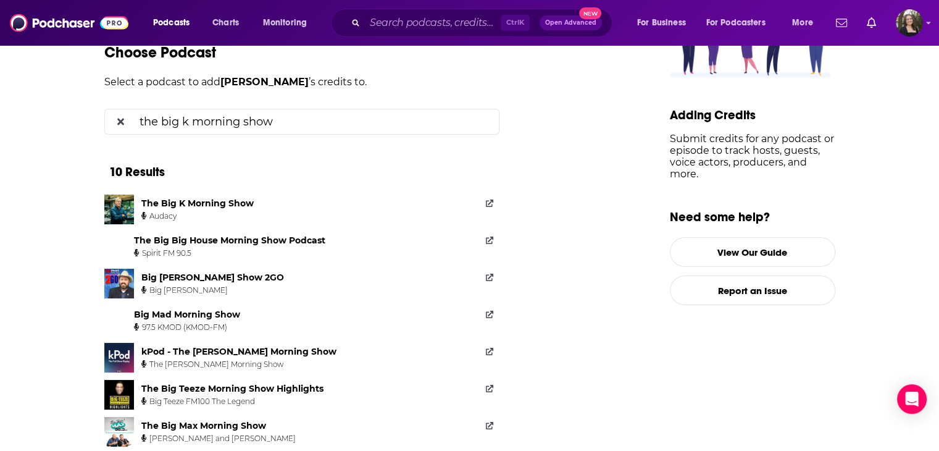
type input "the big k morning show"
click at [227, 195] on div "The Big K Morning Show Audacy" at bounding box center [199, 209] width 117 height 30
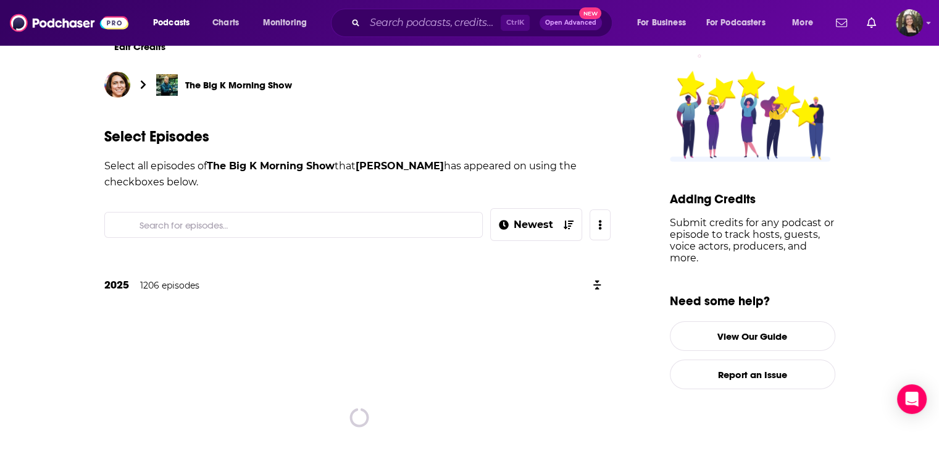
scroll to position [123, 0]
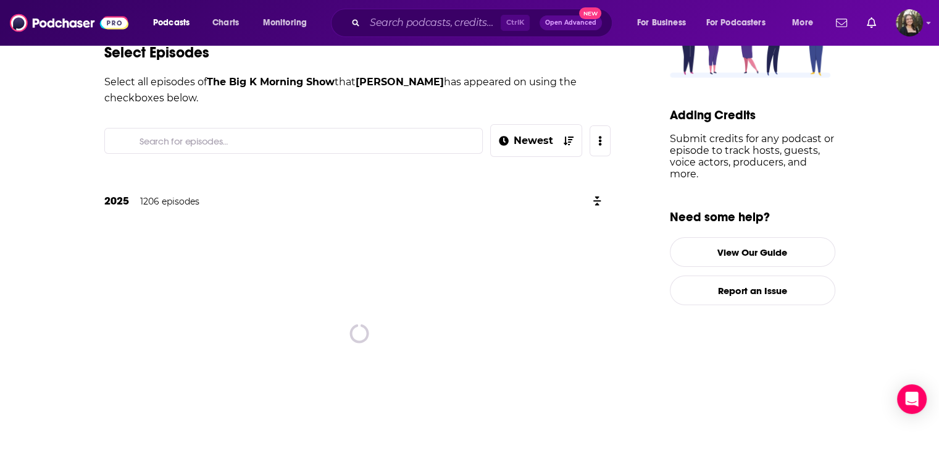
click at [243, 135] on input "Search for episodes..." at bounding box center [304, 140] width 338 height 25
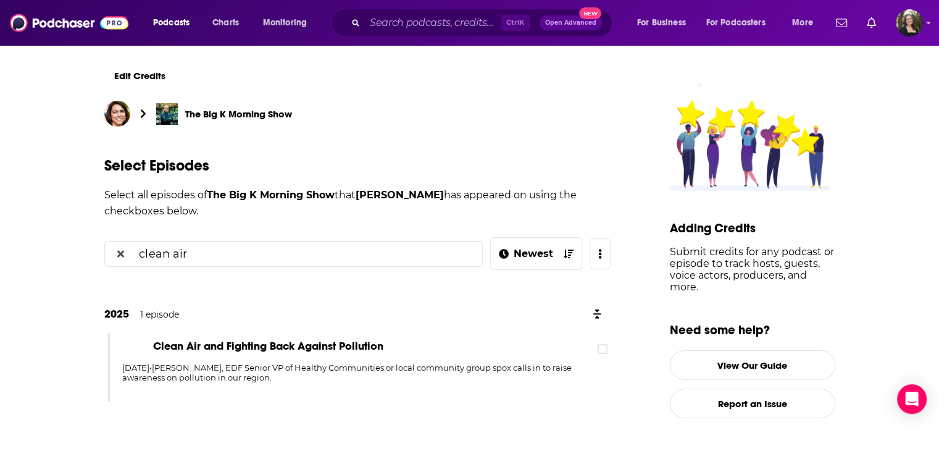
scroll to position [10, 0]
type input "clean air"
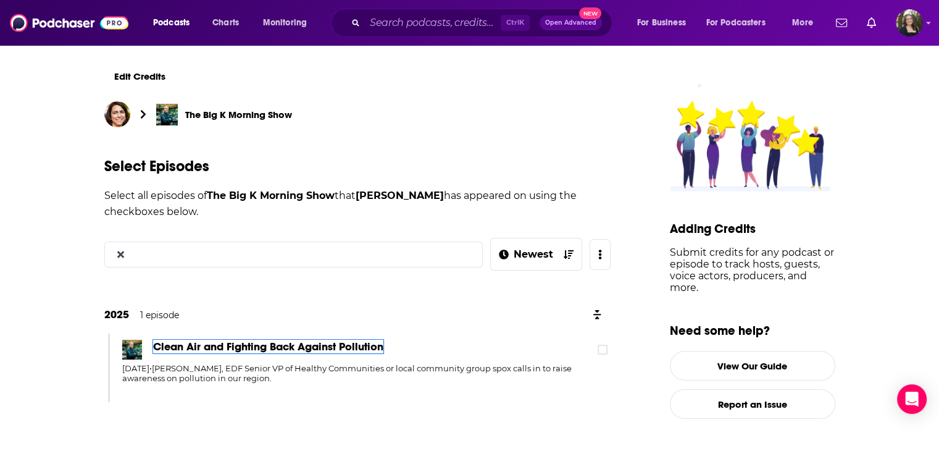
click at [295, 340] on span "Clean Air and Fighting Back Against Pollution" at bounding box center [268, 347] width 230 height 14
click at [605, 351] on icon at bounding box center [602, 350] width 7 height 6
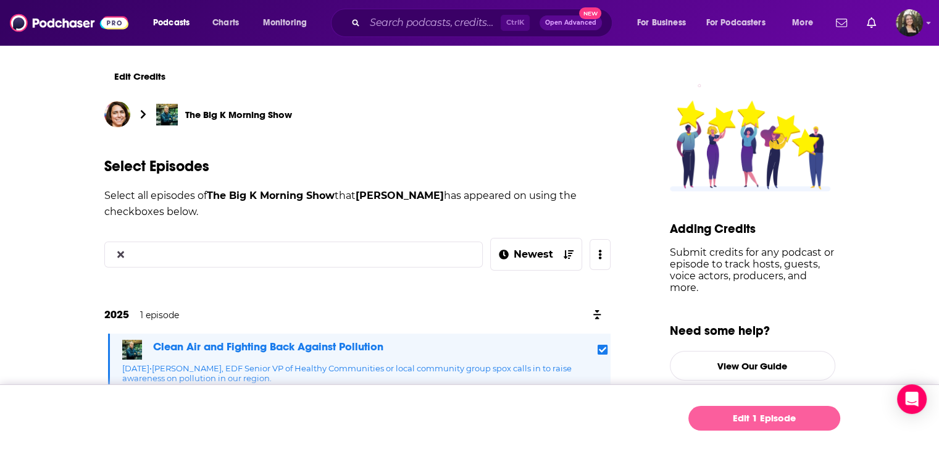
click at [732, 423] on link "Edit 1 Episode" at bounding box center [764, 418] width 152 height 25
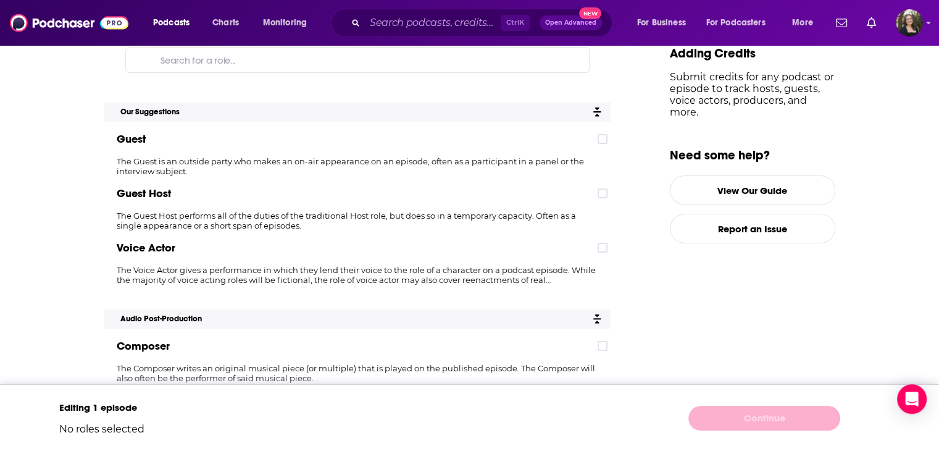
scroll to position [123, 0]
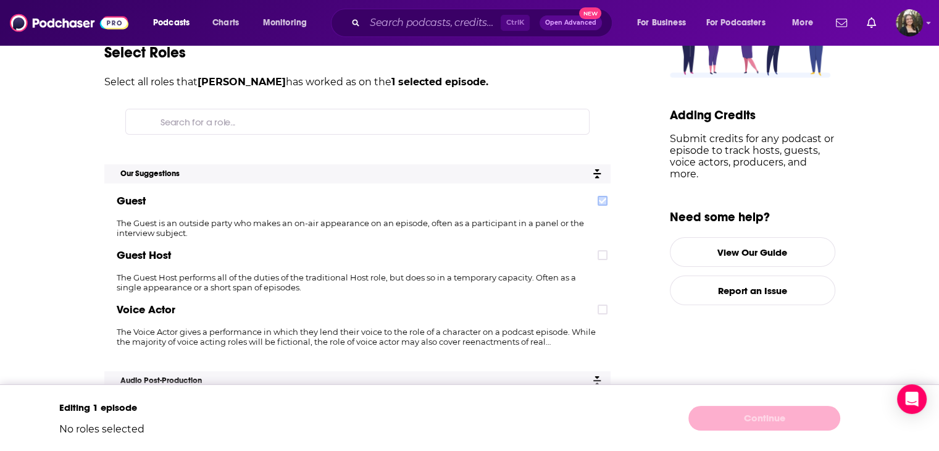
click at [606, 201] on icon at bounding box center [602, 201] width 7 height 6
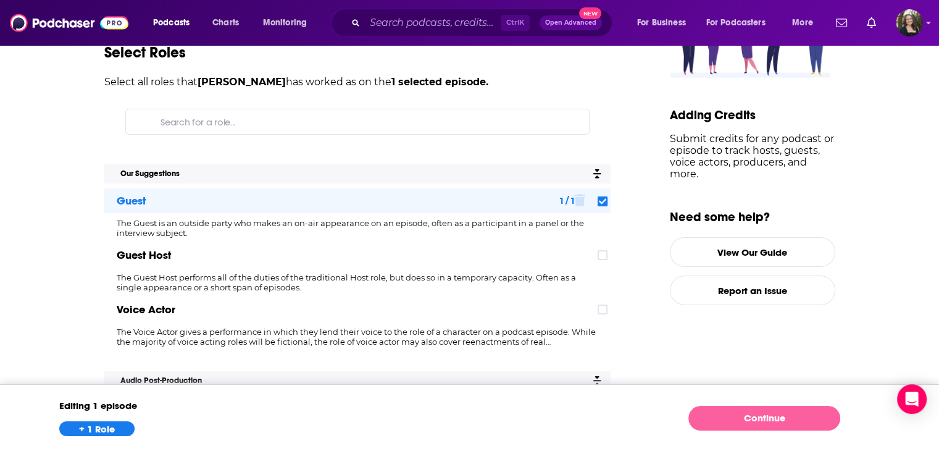
click at [767, 404] on div "Editing 1 episode + 1 Role Continue" at bounding box center [469, 417] width 939 height 67
click at [763, 411] on link "Continue" at bounding box center [764, 418] width 152 height 25
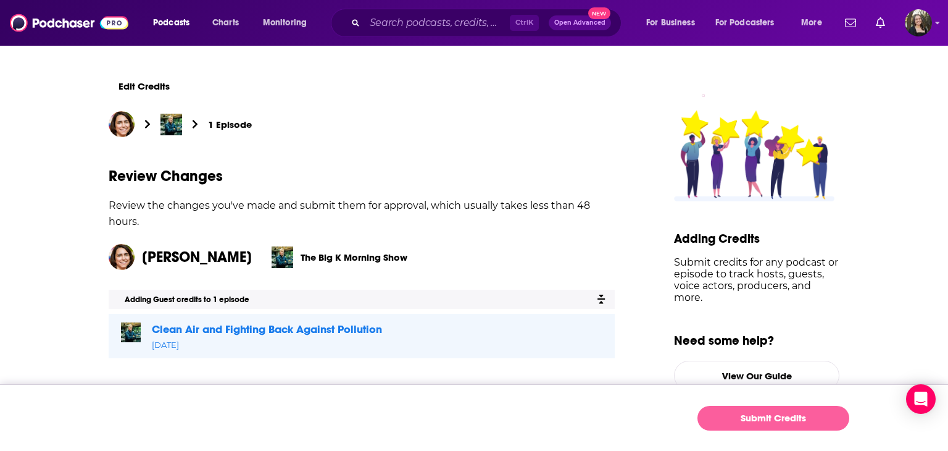
click at [735, 414] on button "Submit Credits" at bounding box center [774, 418] width 152 height 25
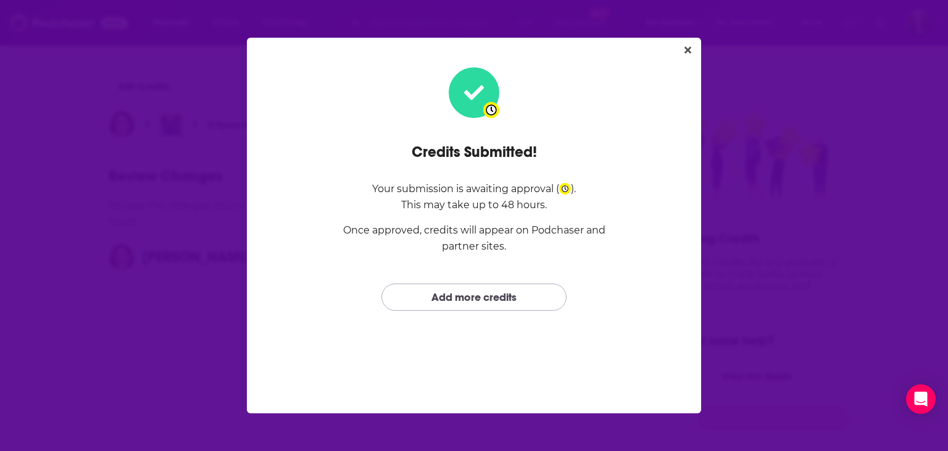
click at [537, 301] on link "Add more credits" at bounding box center [474, 296] width 185 height 27
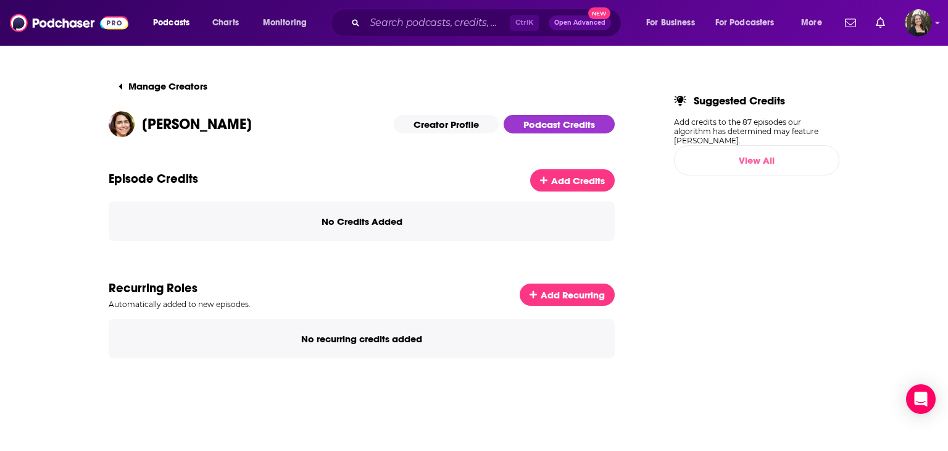
click at [768, 153] on link "View All" at bounding box center [756, 160] width 165 height 30
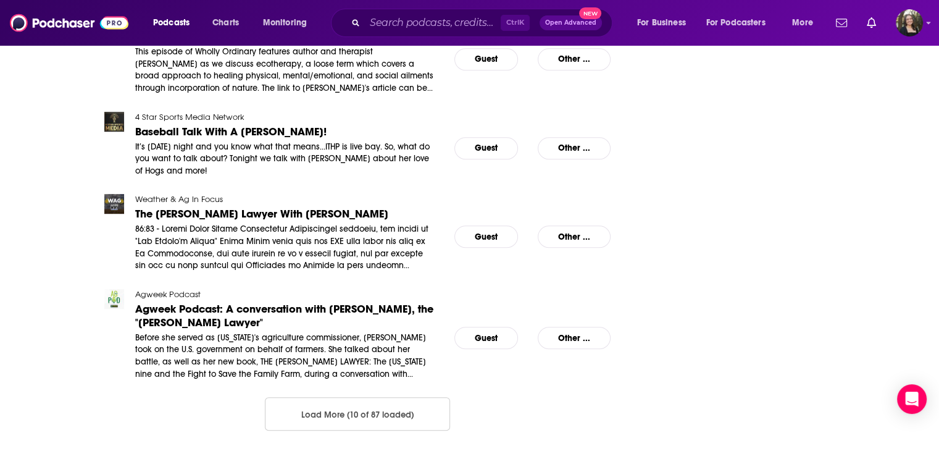
scroll to position [796, 0]
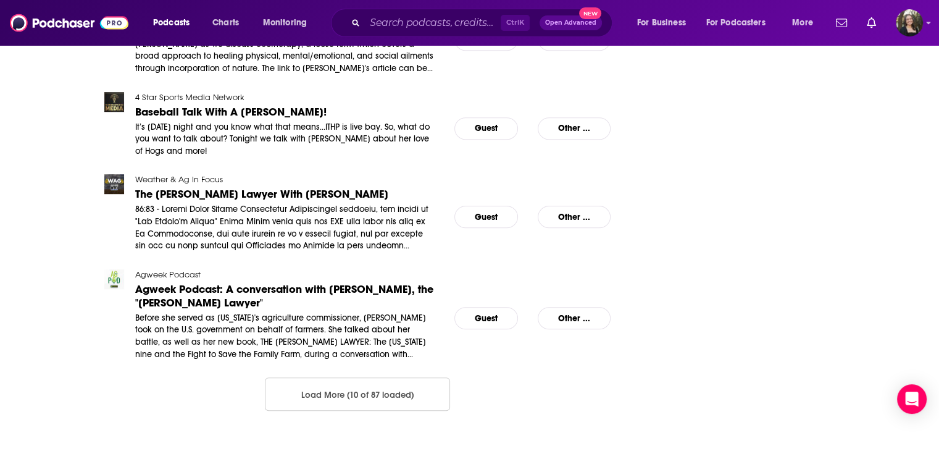
click at [322, 388] on button "Load More (10 of 87 loaded)" at bounding box center [357, 393] width 185 height 33
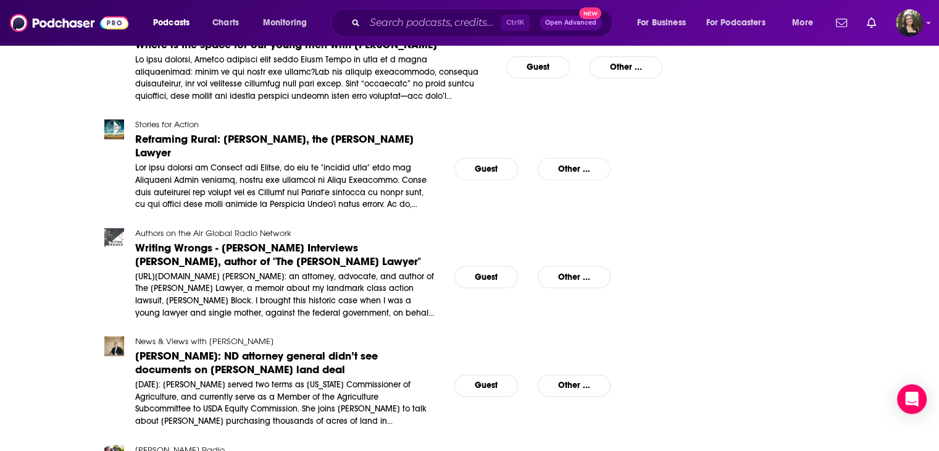
scroll to position [1790, 0]
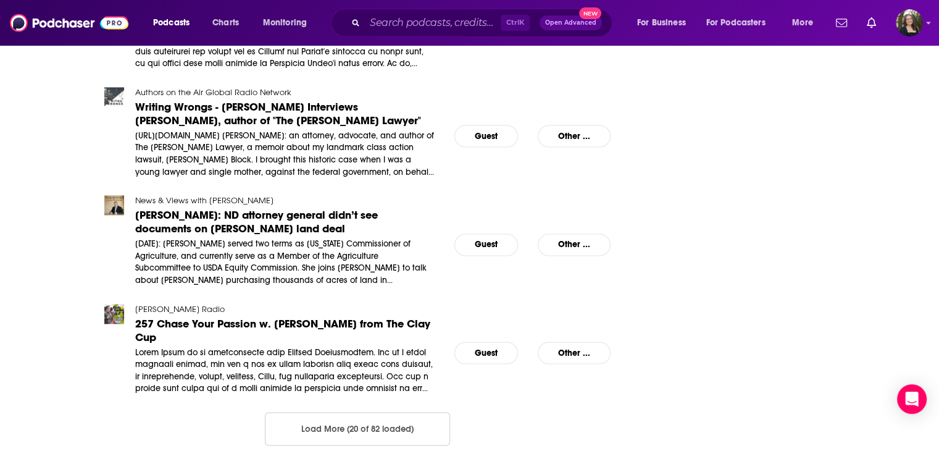
click at [309, 412] on button "Load More (20 of 82 loaded)" at bounding box center [357, 428] width 185 height 33
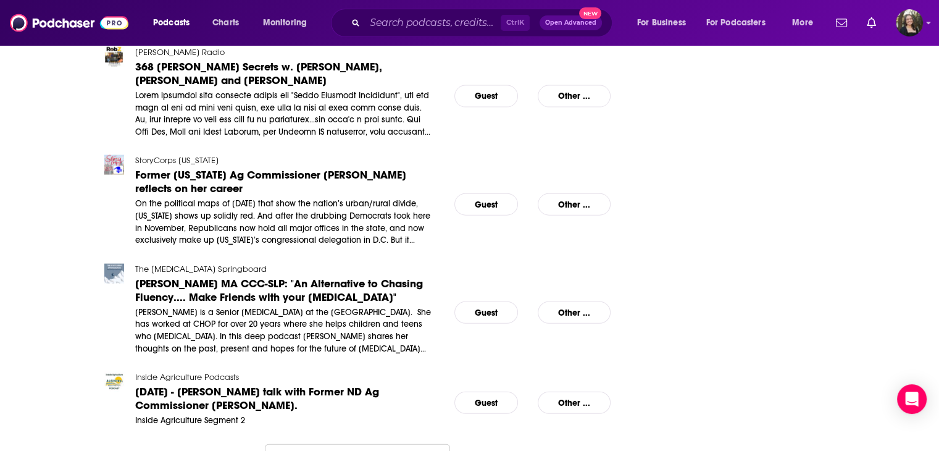
scroll to position [2771, 0]
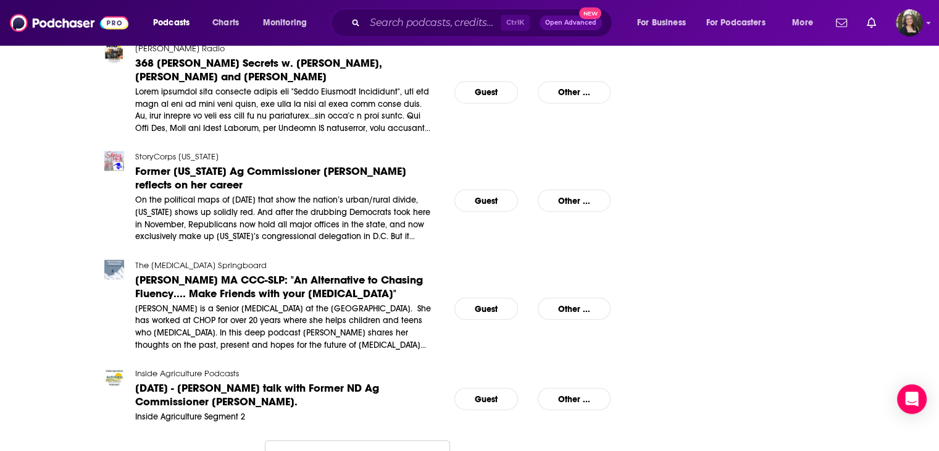
click at [366, 440] on button "Load More (30 of 82 loaded)" at bounding box center [357, 456] width 185 height 33
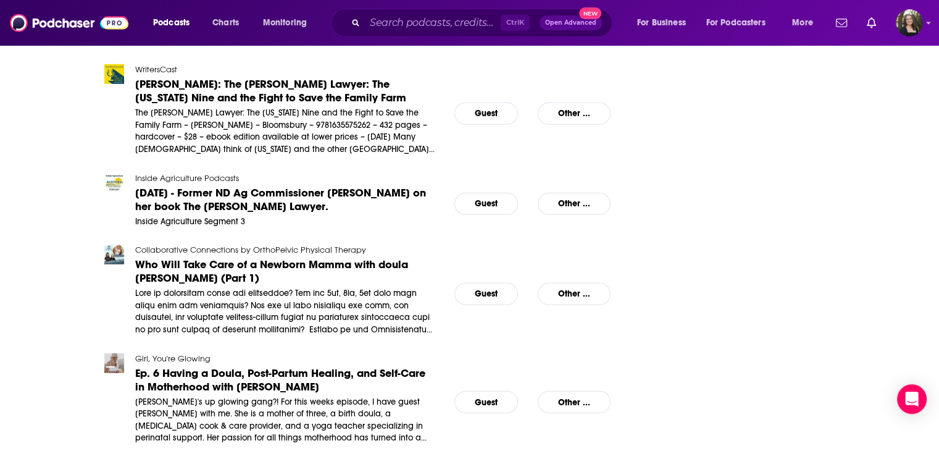
scroll to position [3714, 0]
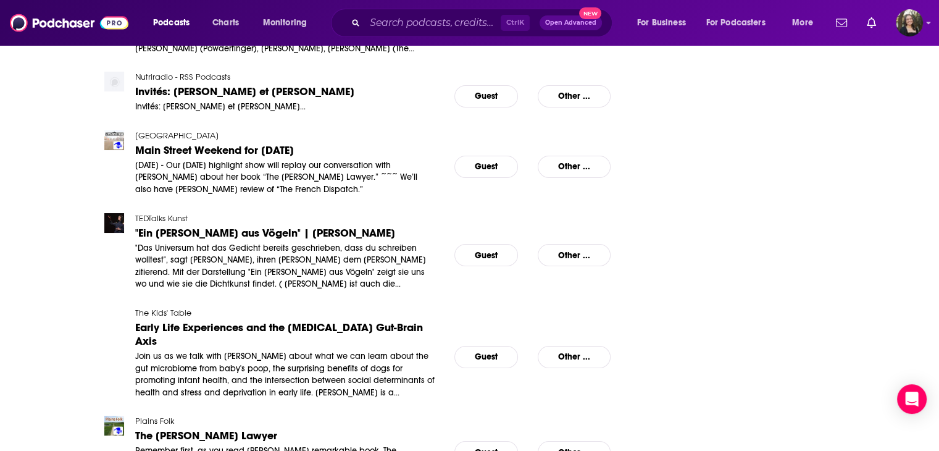
scroll to position [4631, 0]
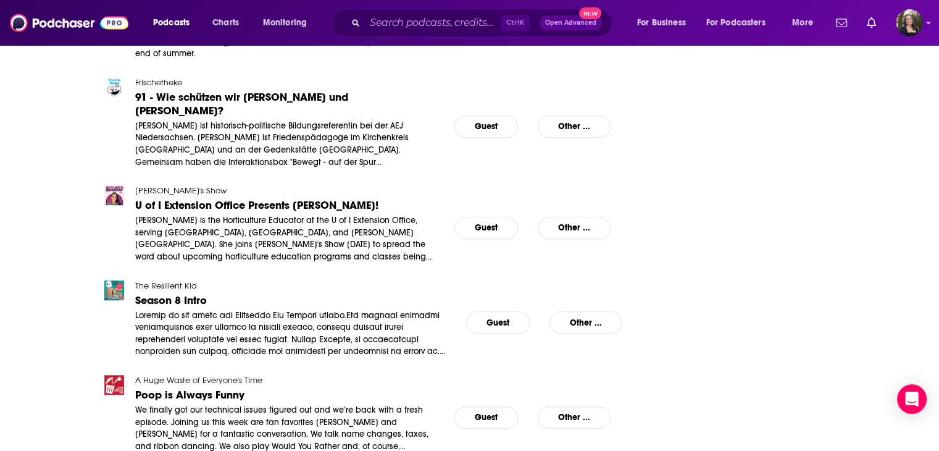
scroll to position [5564, 0]
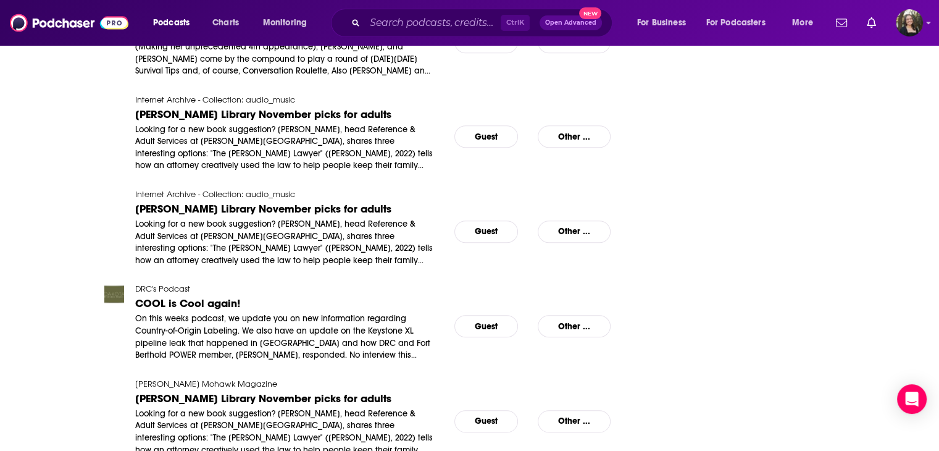
scroll to position [6547, 0]
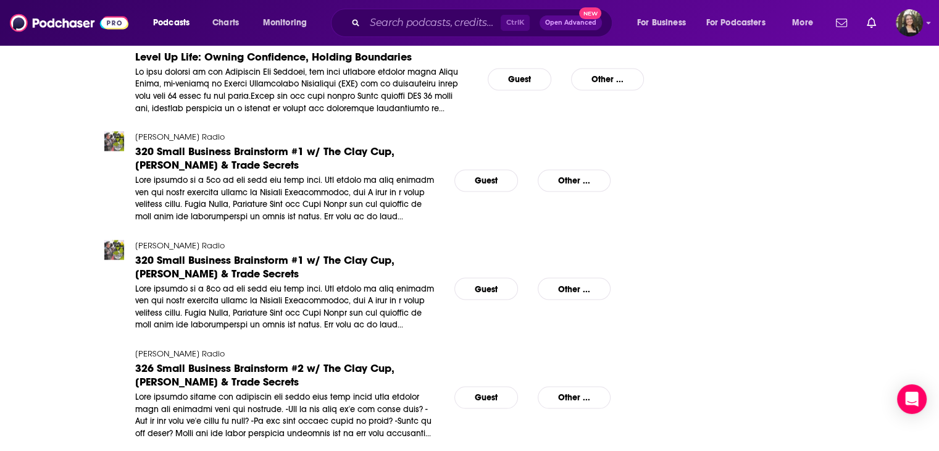
scroll to position [7584, 0]
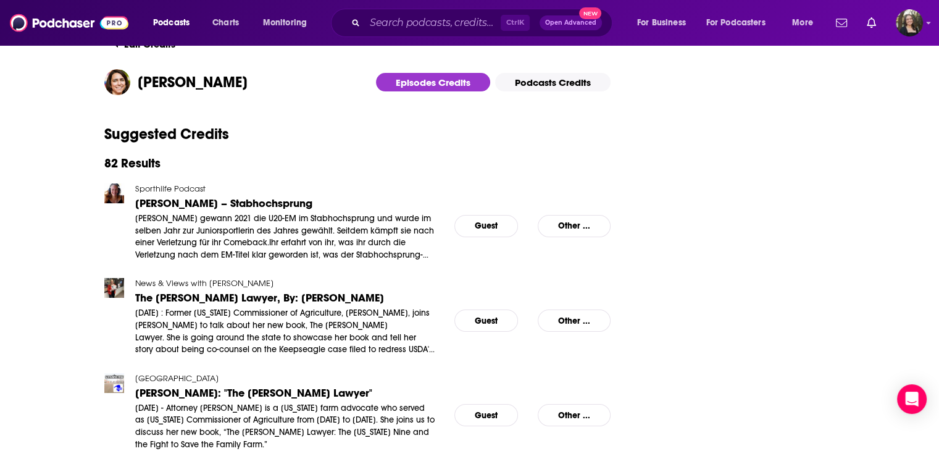
scroll to position [0, 0]
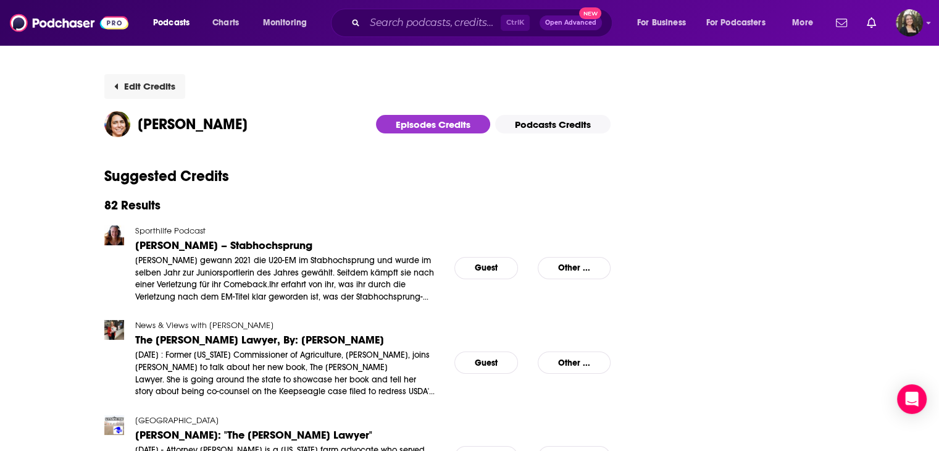
click at [165, 85] on button "Edit Credits" at bounding box center [144, 86] width 81 height 25
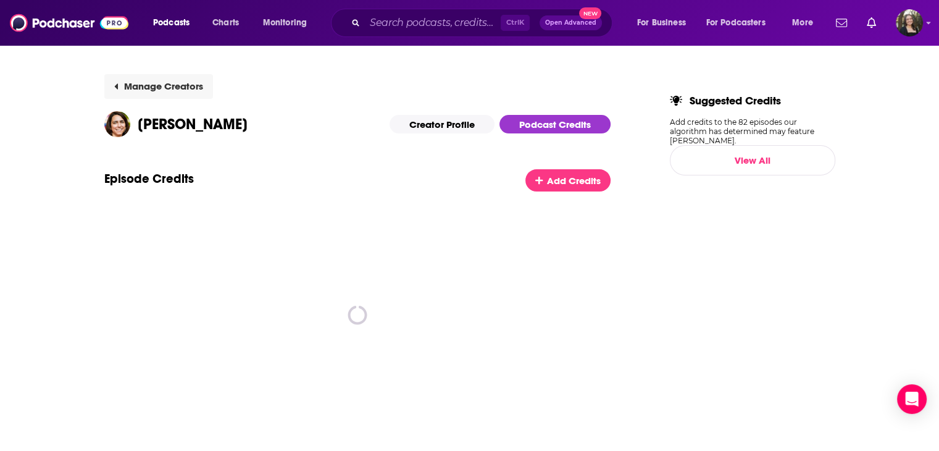
click at [168, 88] on link "Manage Creators" at bounding box center [158, 86] width 109 height 25
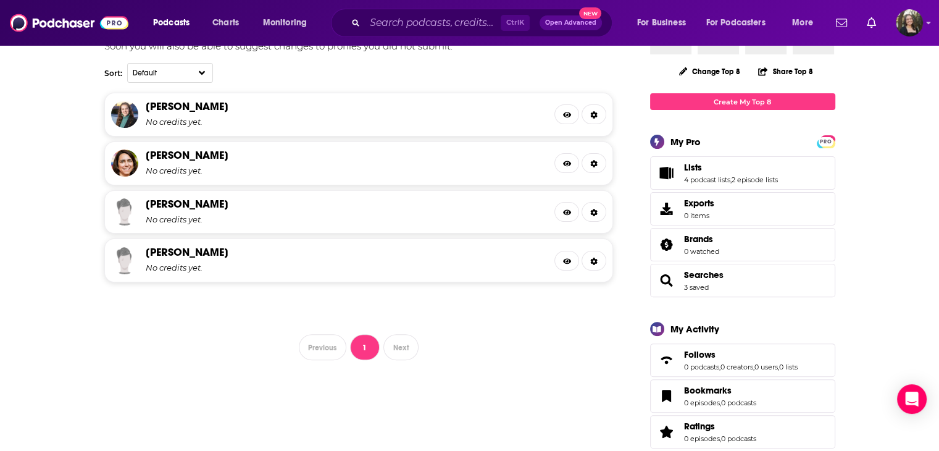
scroll to position [309, 0]
click at [187, 201] on link "[PERSON_NAME]" at bounding box center [187, 203] width 83 height 14
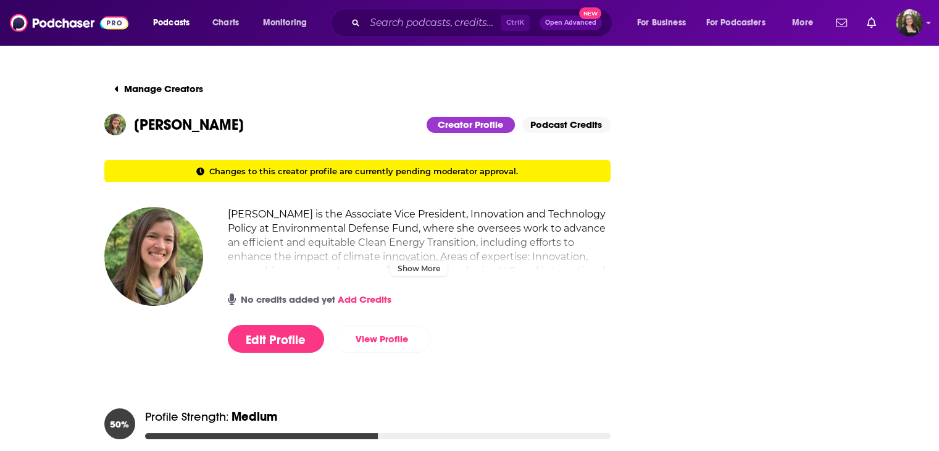
click at [537, 245] on h2 "[PERSON_NAME] is the Associate Vice President, Innovation and Technology Policy…" at bounding box center [419, 249] width 383 height 85
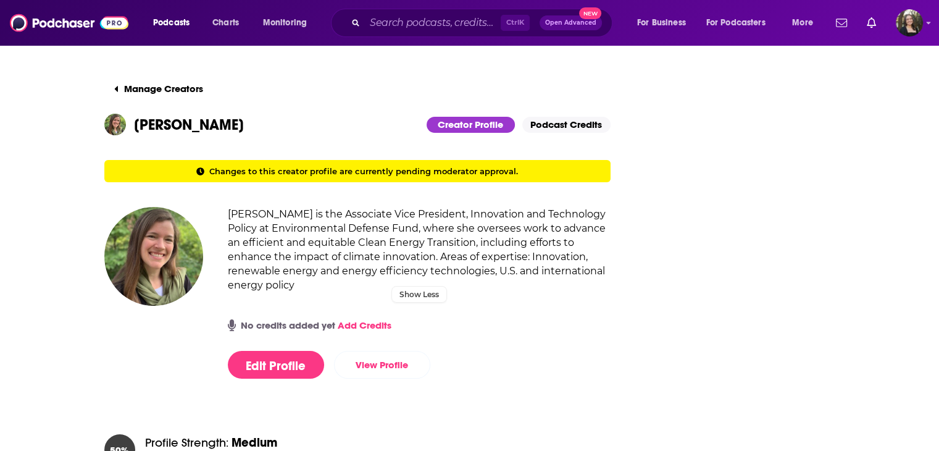
scroll to position [62, 0]
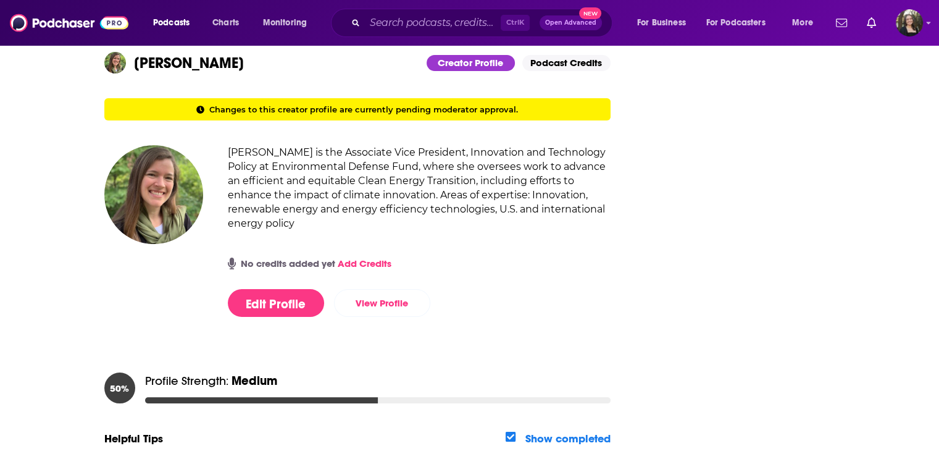
click at [369, 256] on div "Natasha Vidangos is the Associate Vice President, Innovation and Technology Pol…" at bounding box center [419, 231] width 383 height 172
click at [363, 260] on link "Add Credits" at bounding box center [365, 263] width 54 height 12
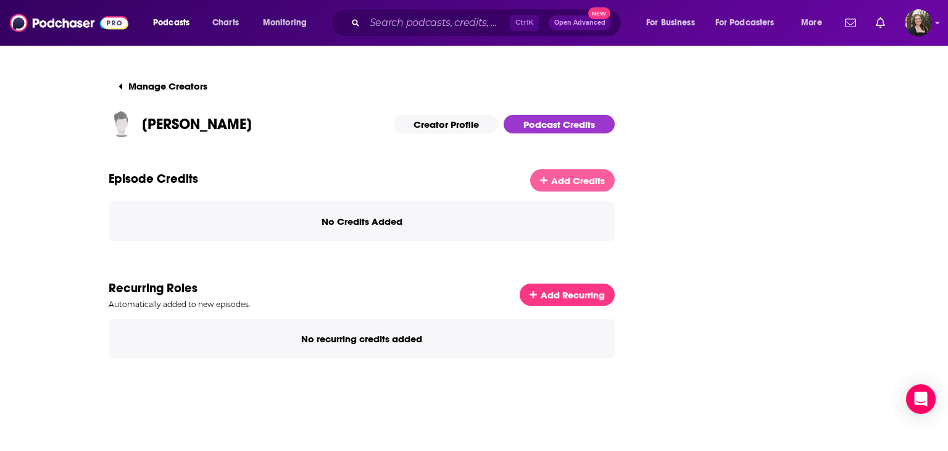
click at [566, 176] on span "Add Credits" at bounding box center [578, 181] width 54 height 12
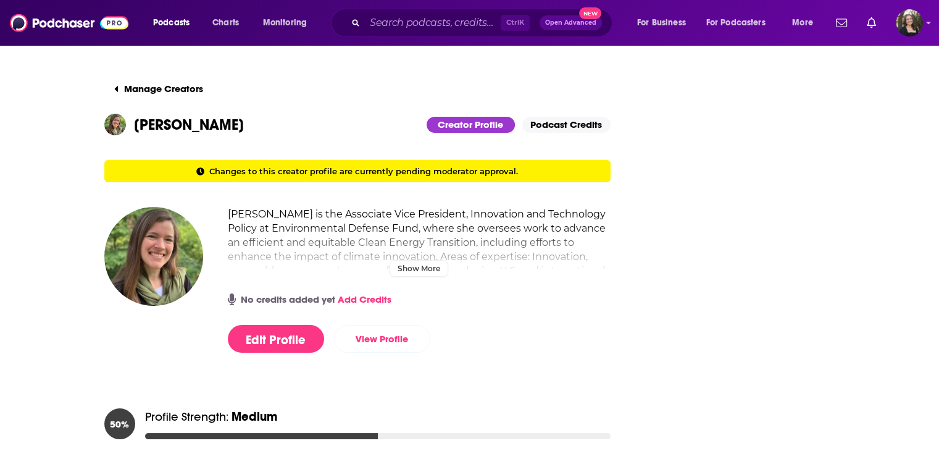
click at [315, 225] on h2 "[PERSON_NAME] is the Associate Vice President, Innovation and Technology Policy…" at bounding box center [419, 249] width 383 height 85
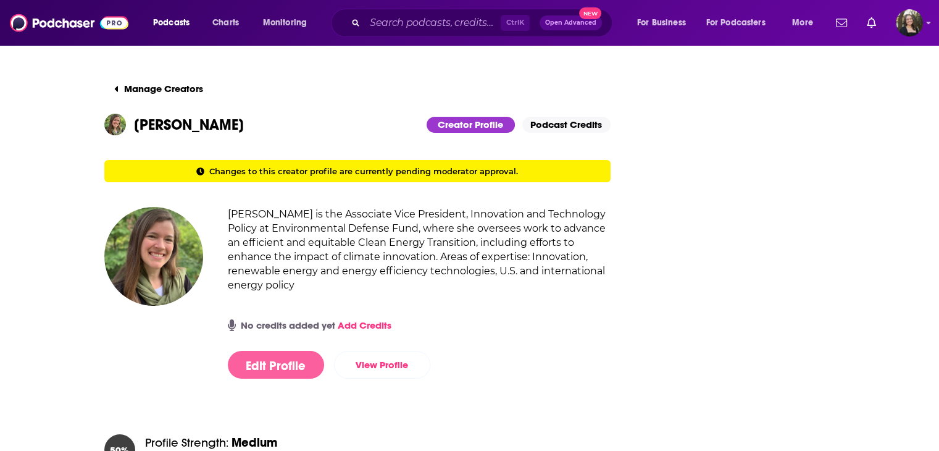
click at [298, 359] on button "Edit Profile" at bounding box center [276, 365] width 96 height 28
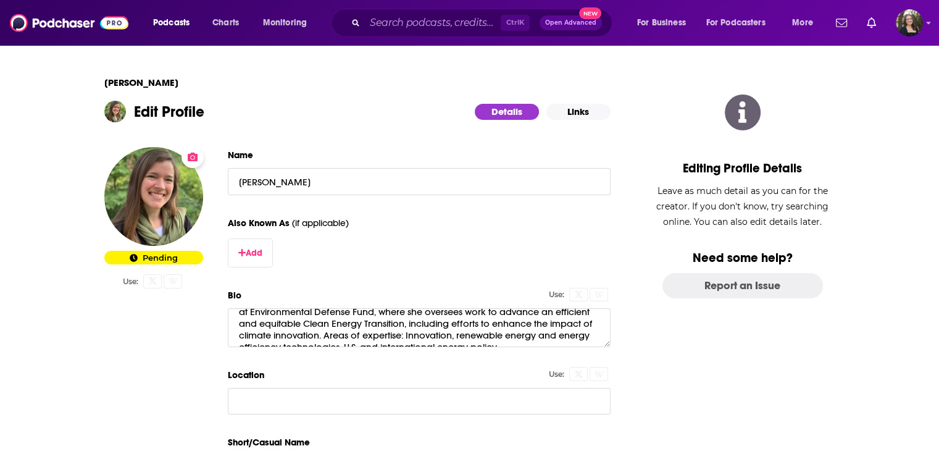
scroll to position [34, 0]
click at [377, 321] on textarea "[PERSON_NAME] is the Associate Vice President, Innovation and Technology Policy…" at bounding box center [419, 327] width 383 height 38
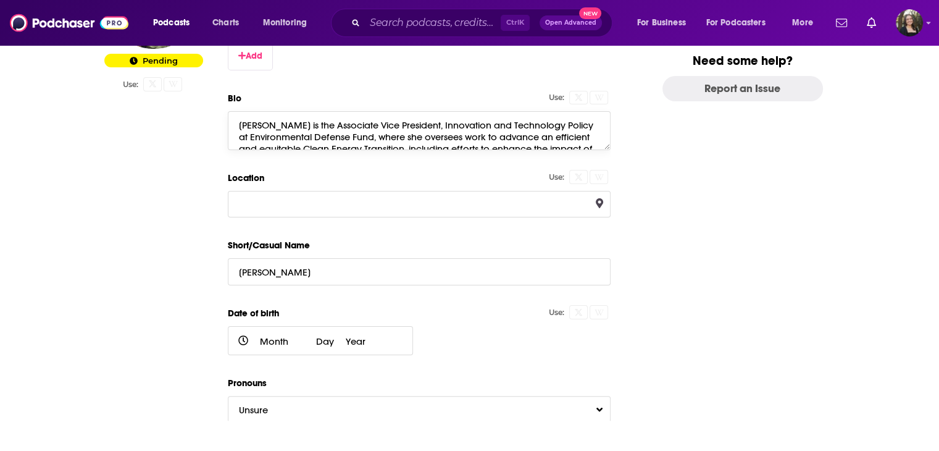
scroll to position [290, 0]
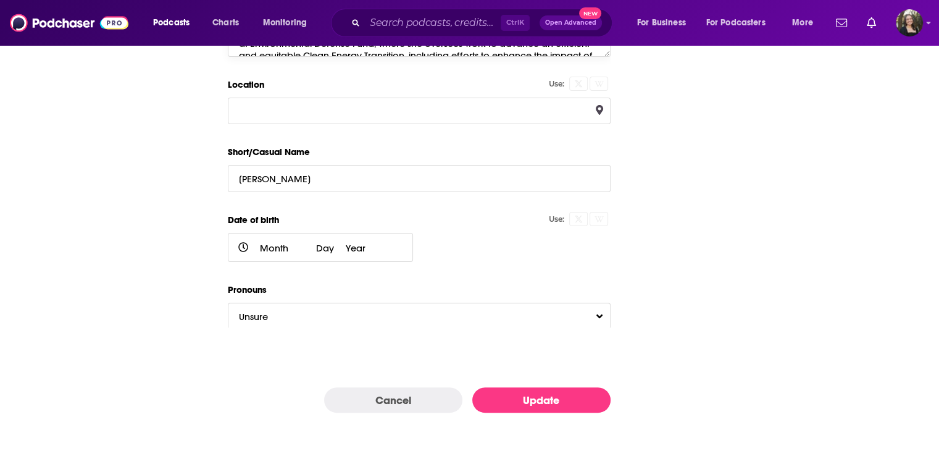
type textarea "Natasha Vidangos is the Associate Vice President, Innovation and Technology Pol…"
click at [540, 404] on button "Update" at bounding box center [541, 399] width 138 height 25
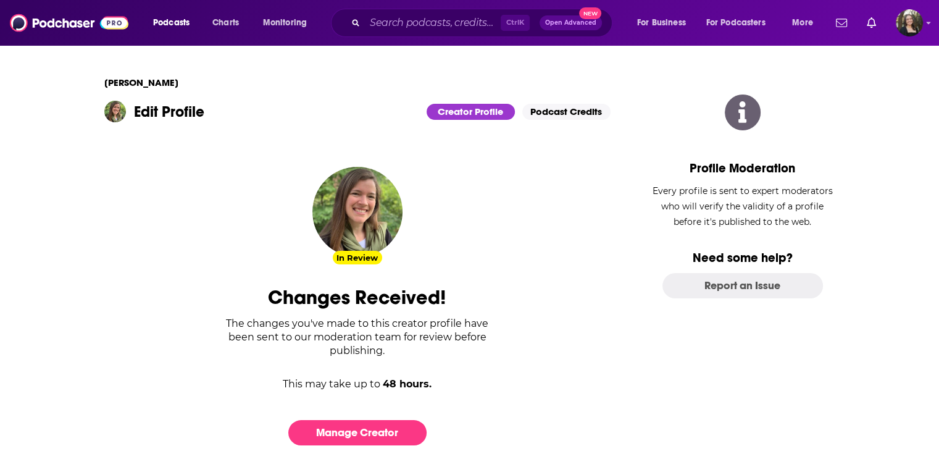
scroll to position [35, 0]
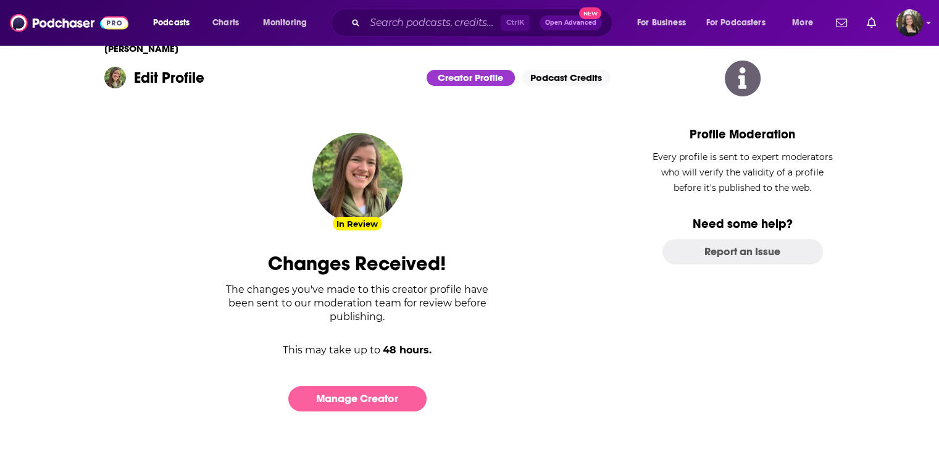
click at [348, 403] on link "Manage Creator" at bounding box center [357, 398] width 138 height 25
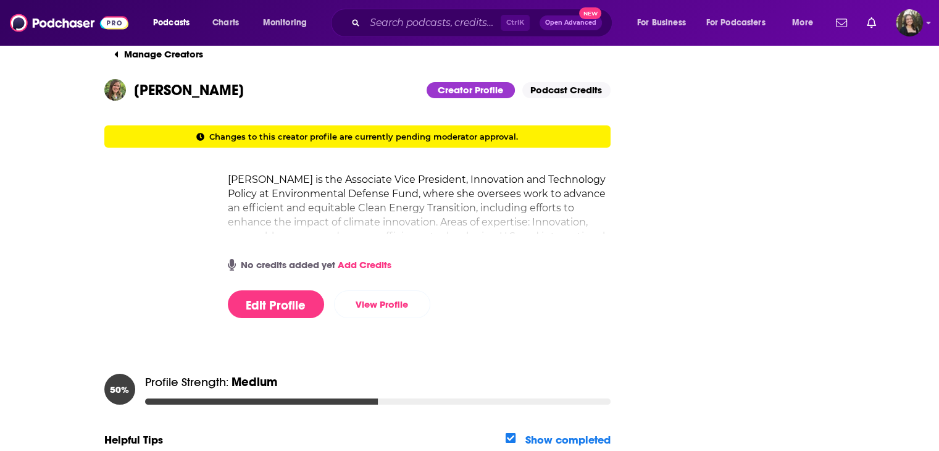
scroll to position [0, 0]
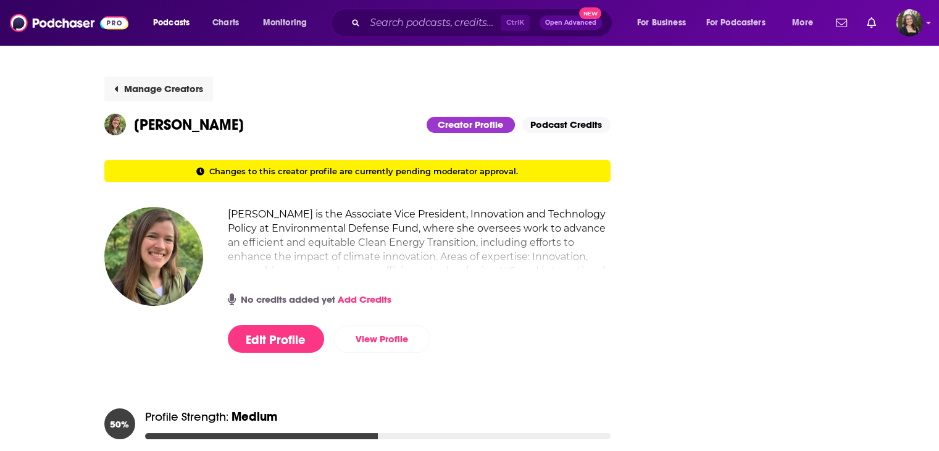
click at [133, 86] on button "Manage Creators" at bounding box center [158, 89] width 109 height 25
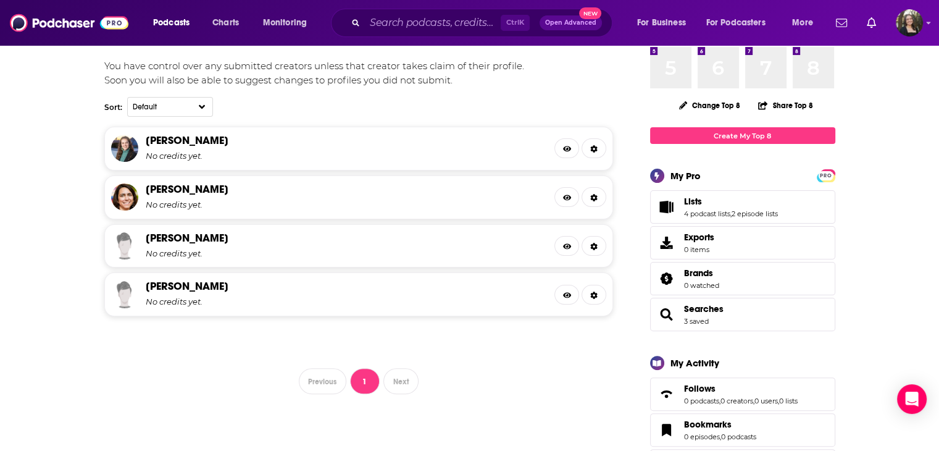
scroll to position [273, 0]
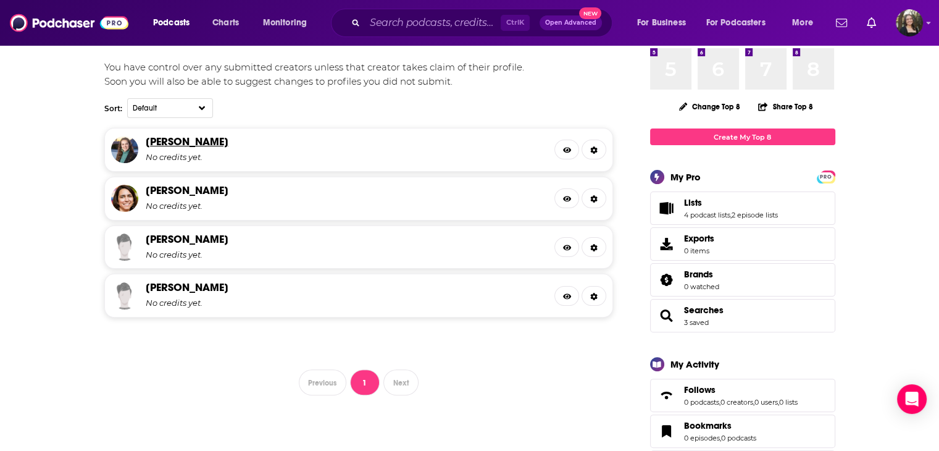
click at [168, 138] on link "Emily Wirzba" at bounding box center [187, 142] width 83 height 14
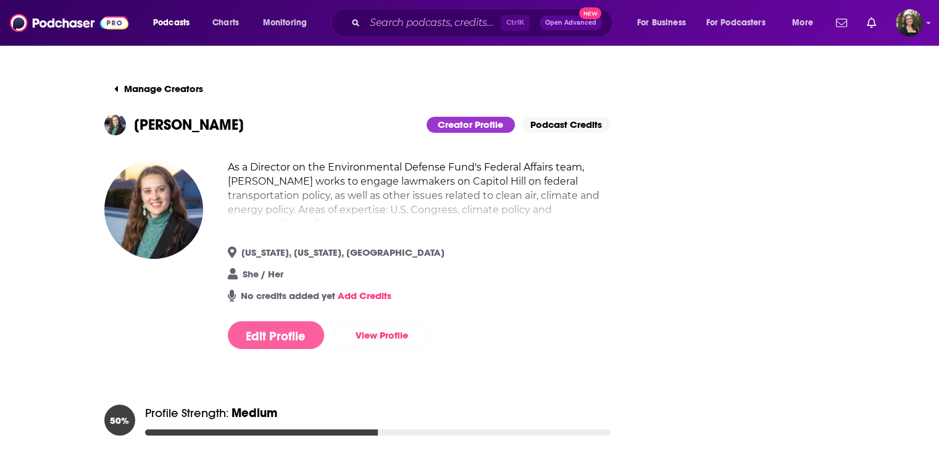
click at [288, 339] on button "Edit Profile" at bounding box center [276, 335] width 96 height 28
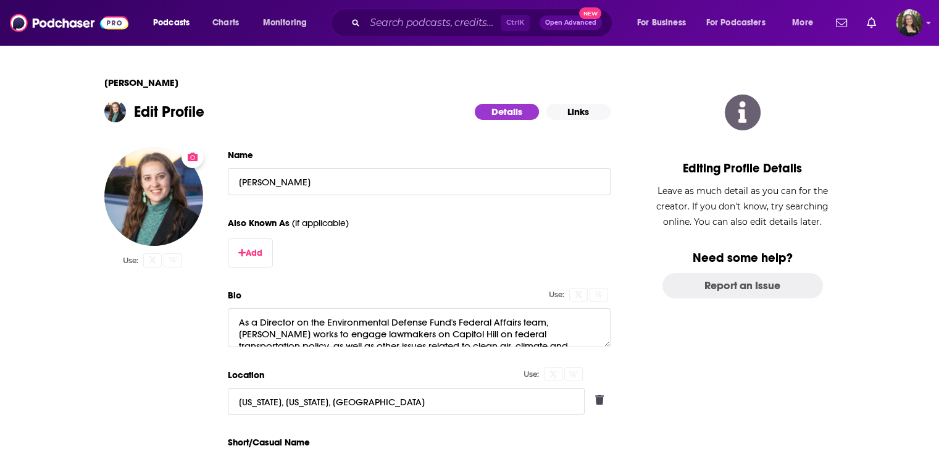
scroll to position [22, 0]
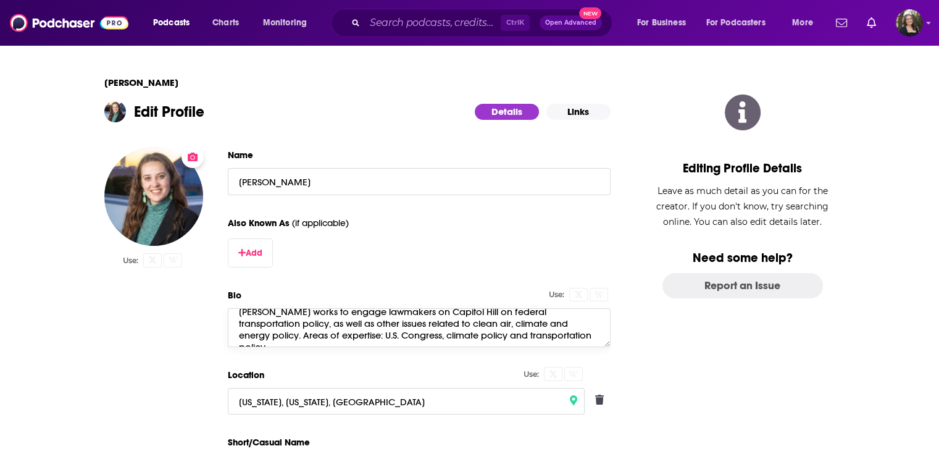
click at [243, 336] on textarea "As a Director on the Environmental Defense Fund's Federal Affairs team, Emily W…" at bounding box center [419, 327] width 383 height 38
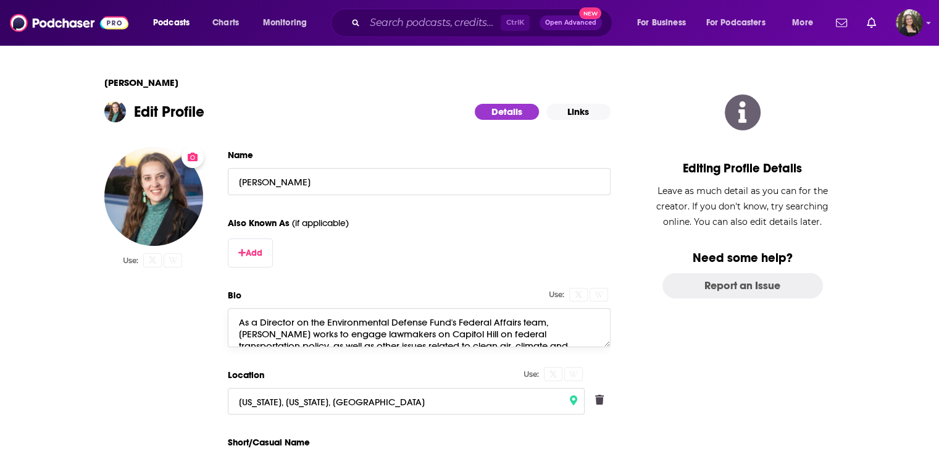
scroll to position [290, 0]
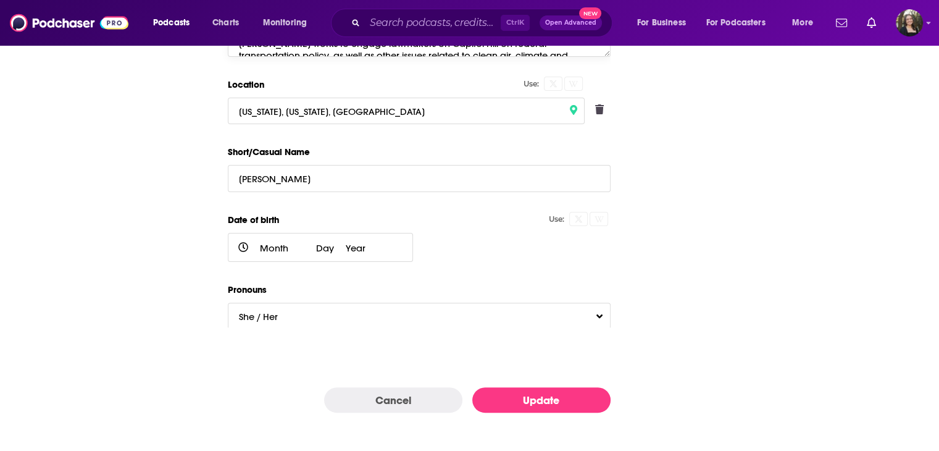
type textarea "As a Director on the Environmental Defense Fund's Federal Affairs team, Emily W…"
click at [547, 395] on button "Update" at bounding box center [541, 399] width 138 height 25
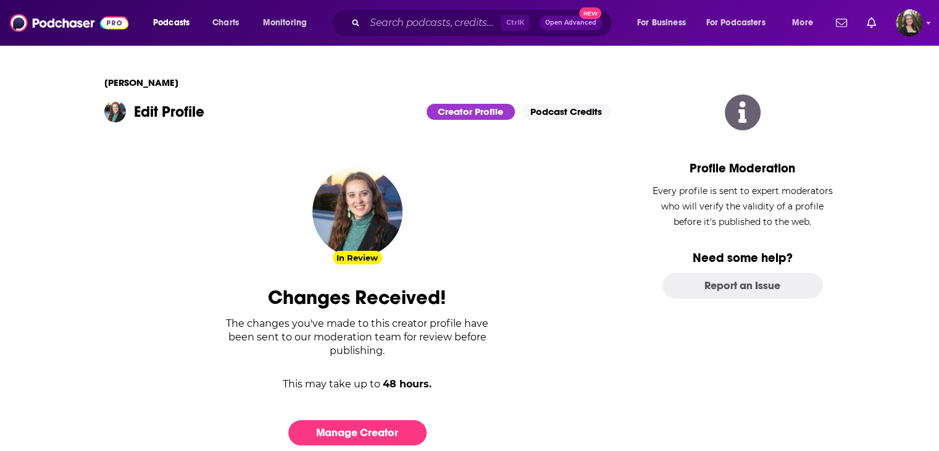
scroll to position [35, 0]
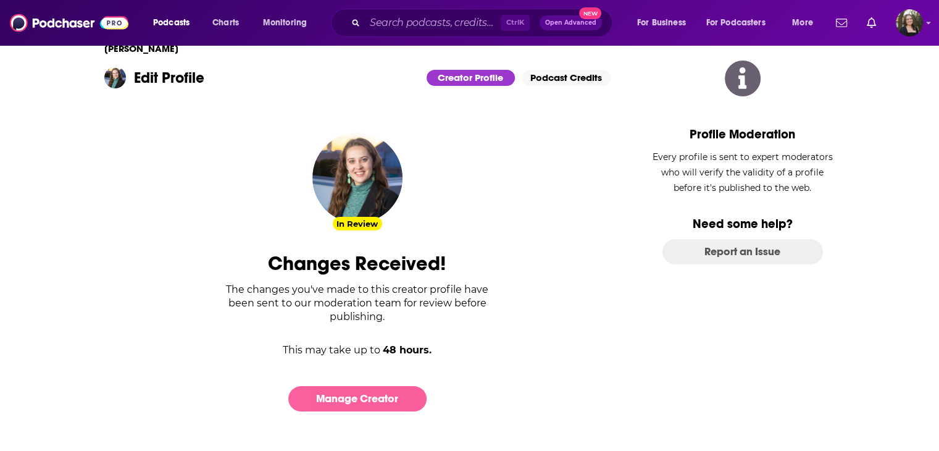
click at [367, 401] on link "Manage Creator" at bounding box center [357, 398] width 138 height 25
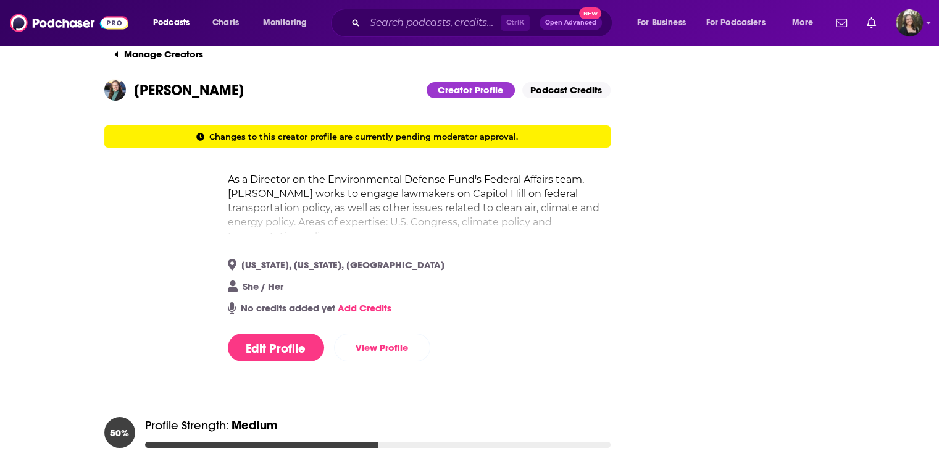
scroll to position [0, 0]
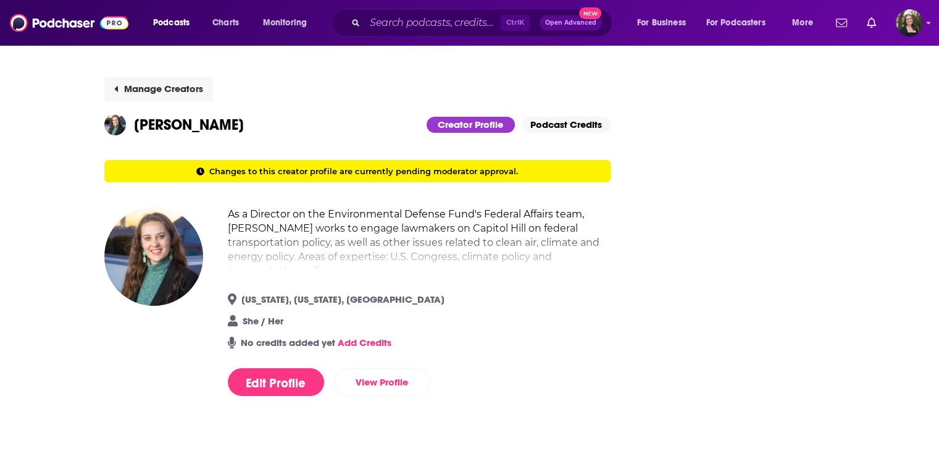
click at [170, 77] on button "Manage Creators" at bounding box center [158, 89] width 109 height 25
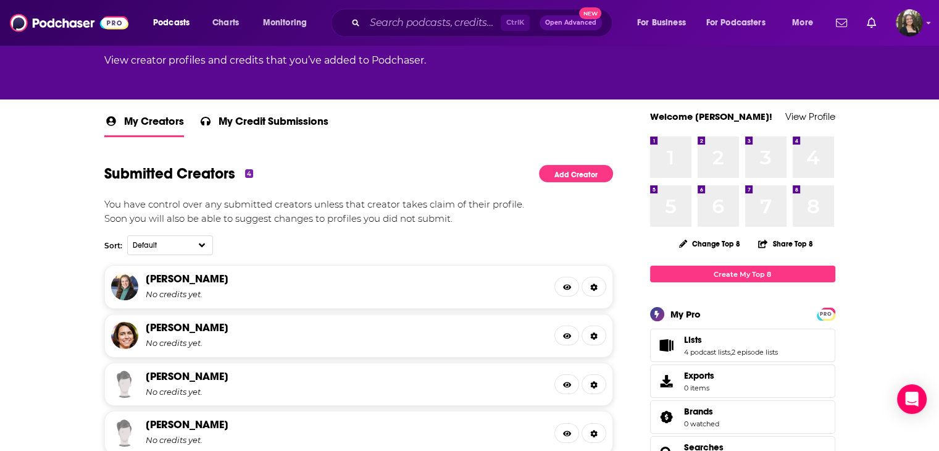
scroll to position [137, 0]
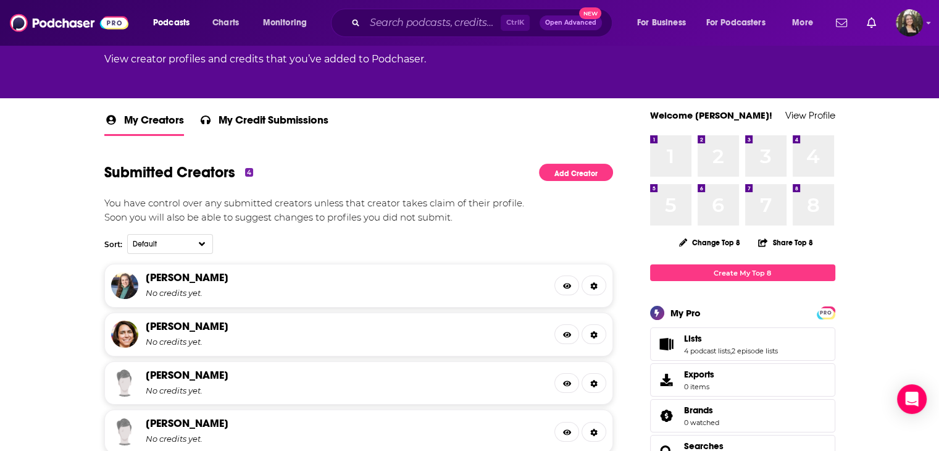
click at [214, 319] on div "Sarah Vogel No credits yet." at bounding box center [342, 332] width 393 height 27
click at [202, 320] on link "Sarah Vogel" at bounding box center [187, 326] width 83 height 14
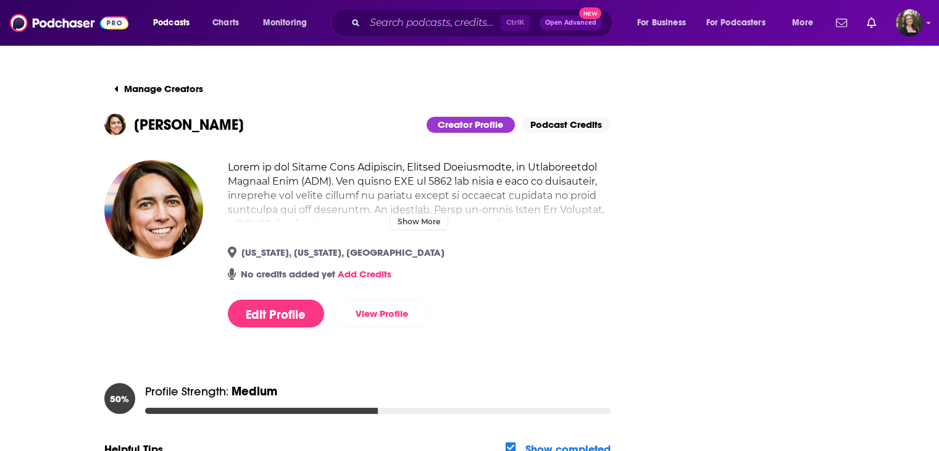
click at [414, 199] on h2 at bounding box center [419, 273] width 383 height 227
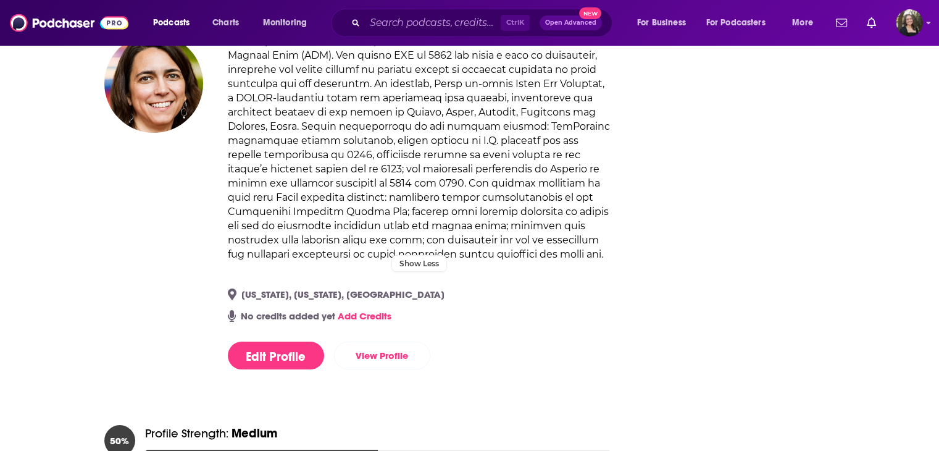
scroll to position [125, 0]
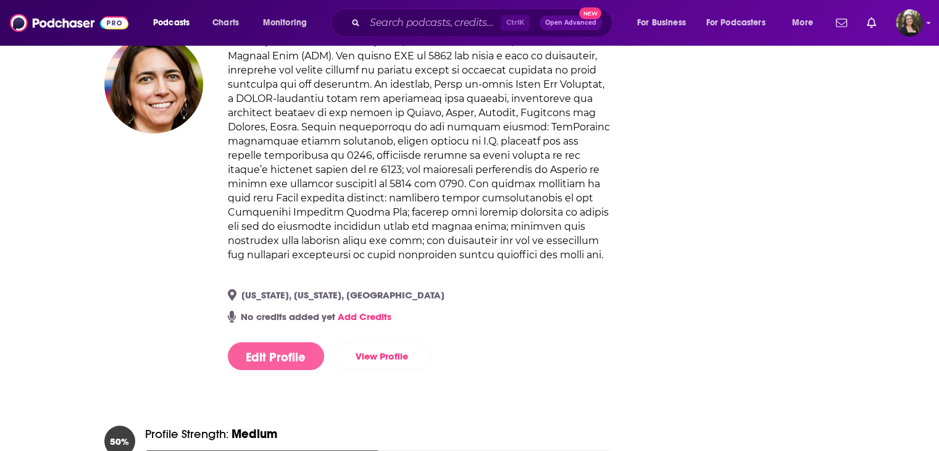
click at [260, 366] on button "Edit Profile" at bounding box center [276, 356] width 96 height 28
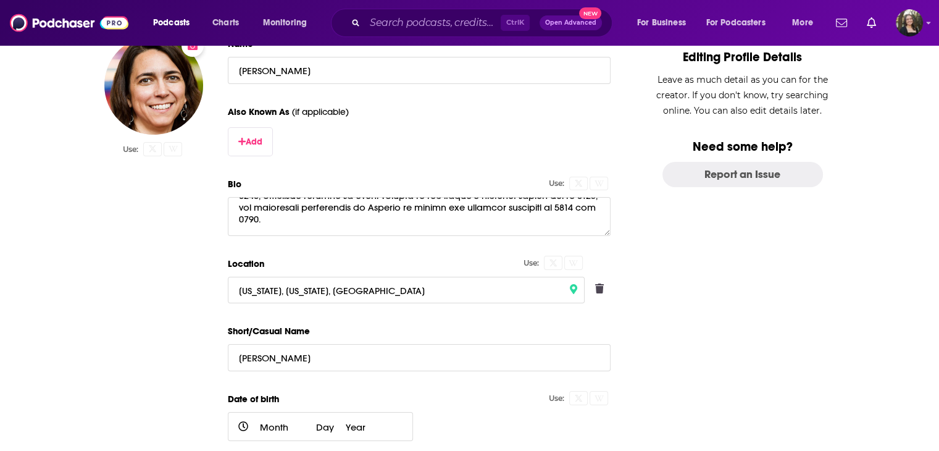
scroll to position [134, 0]
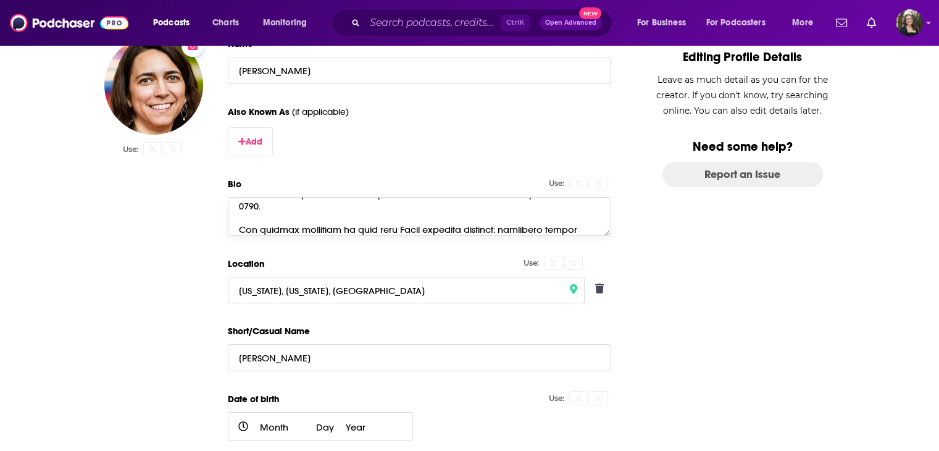
click at [241, 225] on textarea "Bio" at bounding box center [419, 216] width 383 height 38
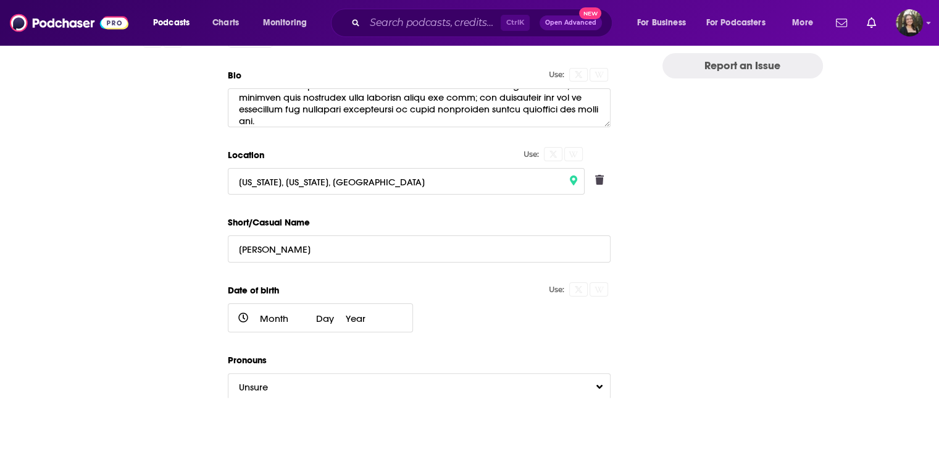
scroll to position [173, 0]
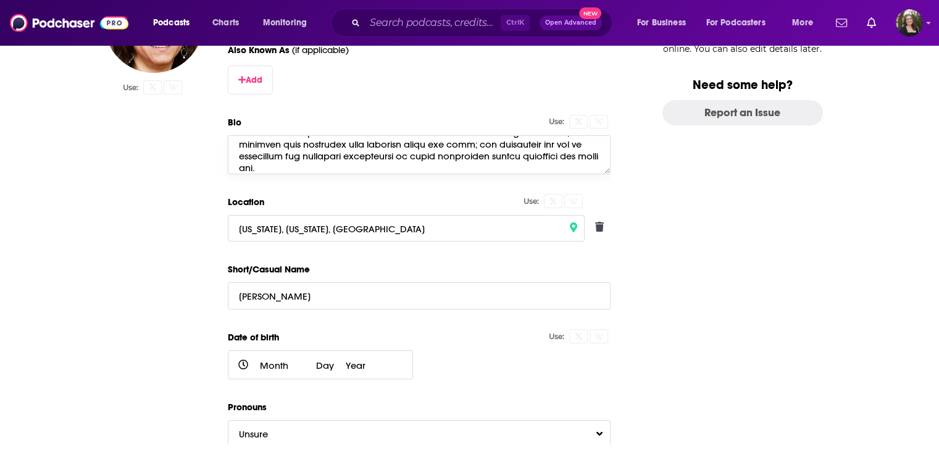
drag, startPoint x: 285, startPoint y: 165, endPoint x: 294, endPoint y: 165, distance: 8.6
click at [285, 165] on textarea "Bio" at bounding box center [419, 154] width 383 height 38
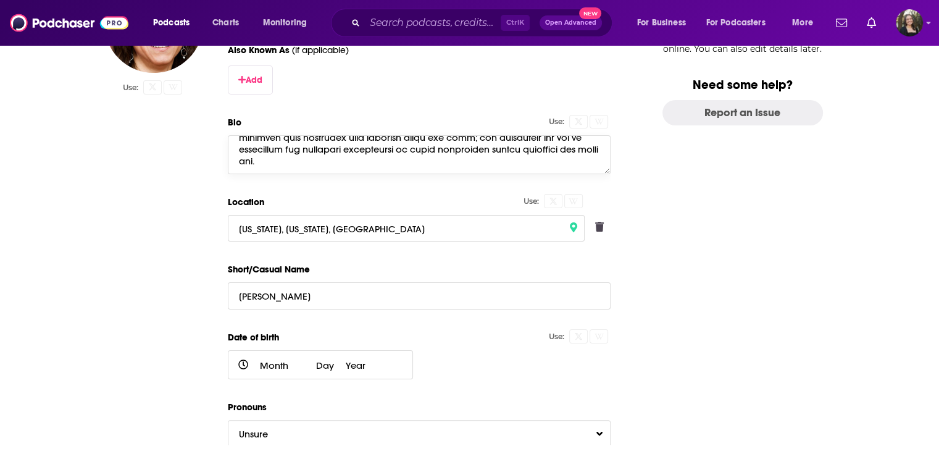
paste textarea "Areas of expertise: Toxic emissions, clean air, methane and health, chemical sa…"
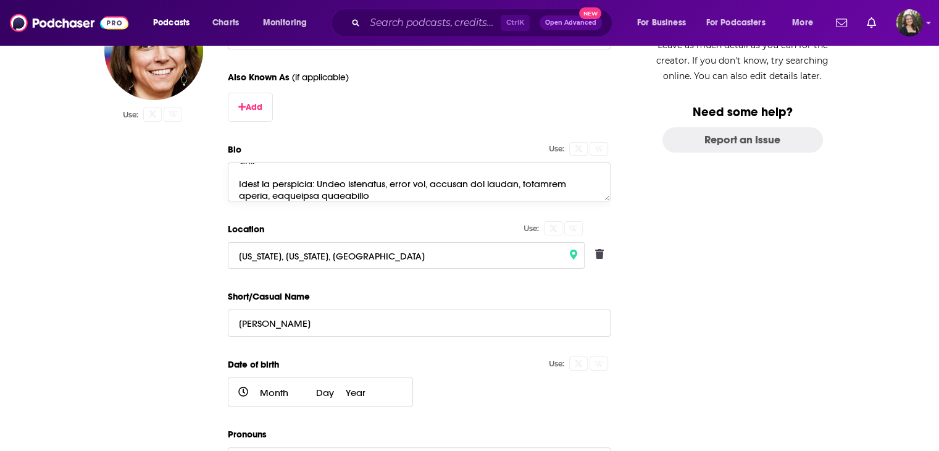
scroll to position [290, 0]
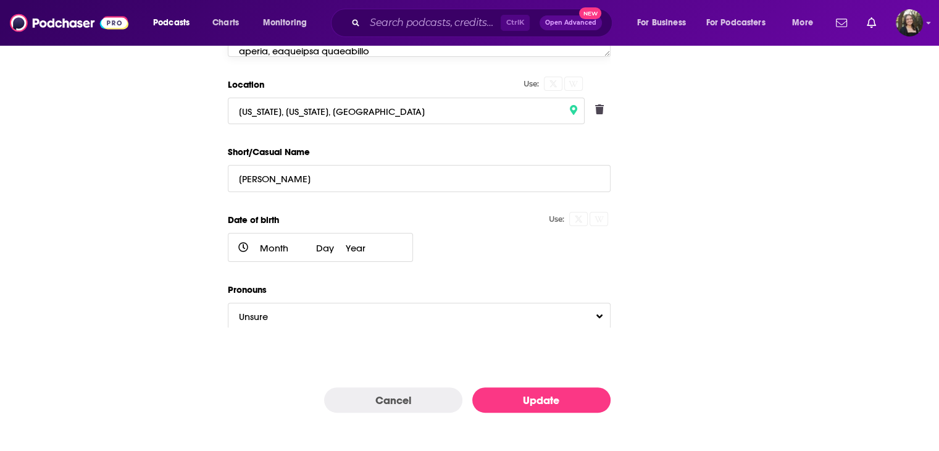
type textarea "Sarah is the Senior Vice President, Healthy Communities, at Environmental Defen…"
click at [550, 394] on button "Update" at bounding box center [541, 399] width 138 height 25
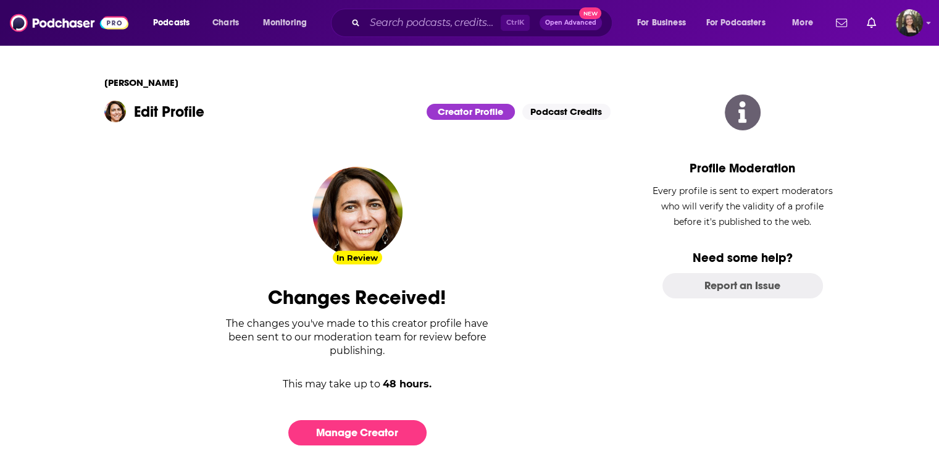
scroll to position [35, 0]
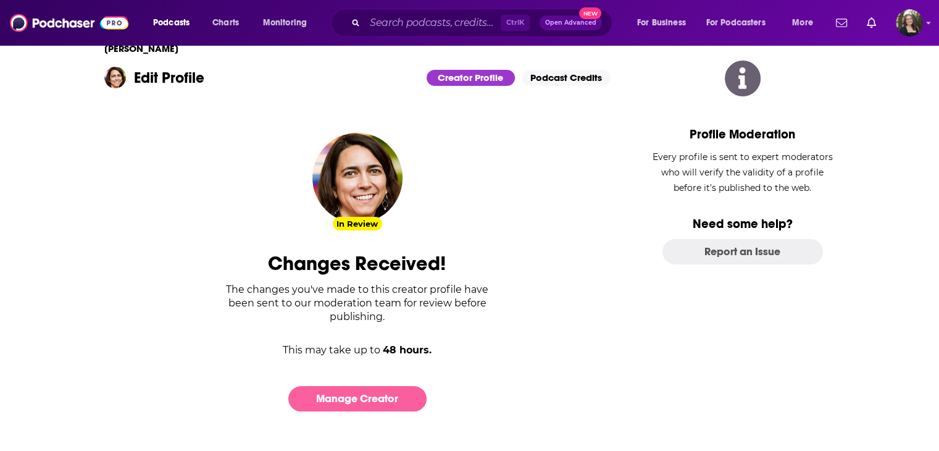
click at [390, 396] on link "Manage Creator" at bounding box center [357, 398] width 138 height 25
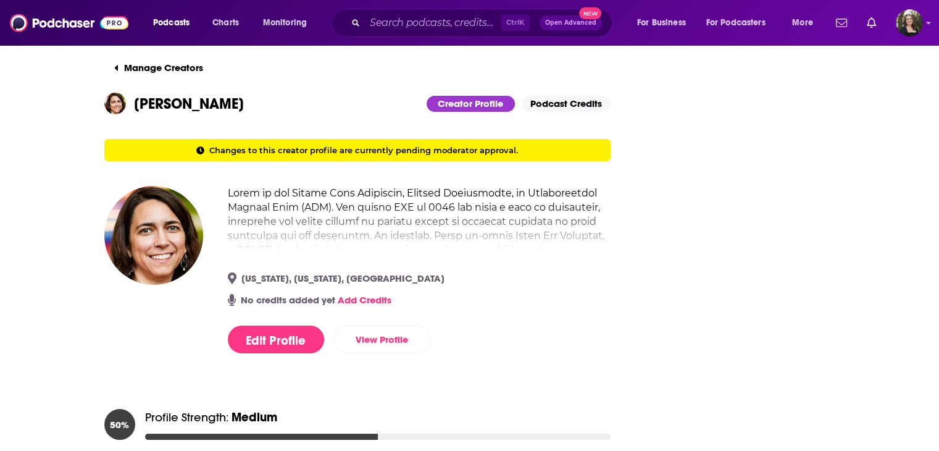
scroll to position [20, 0]
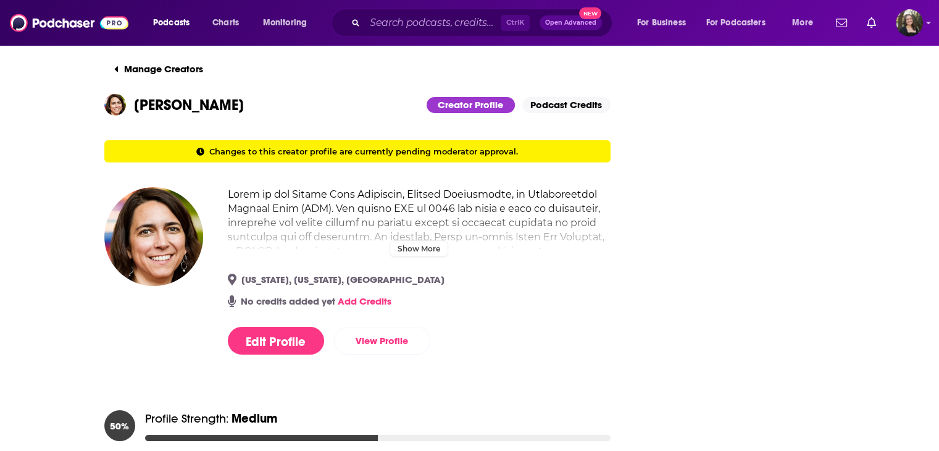
click at [419, 222] on h2 at bounding box center [419, 315] width 383 height 256
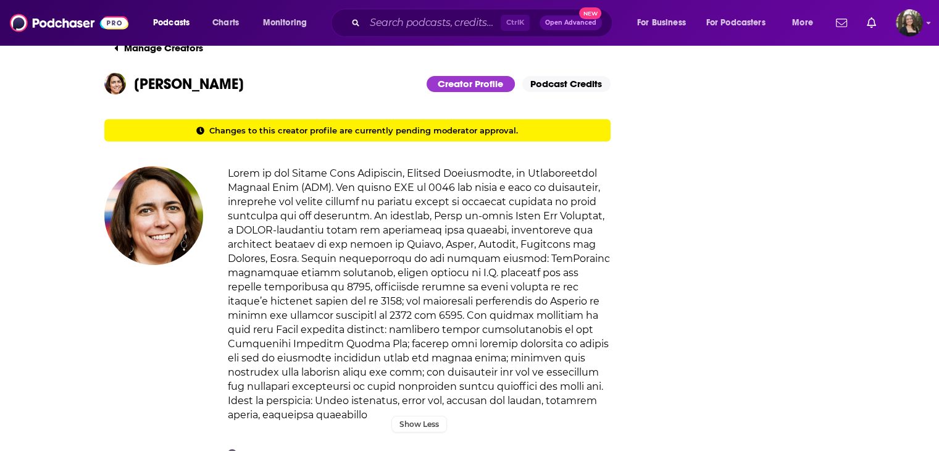
scroll to position [0, 0]
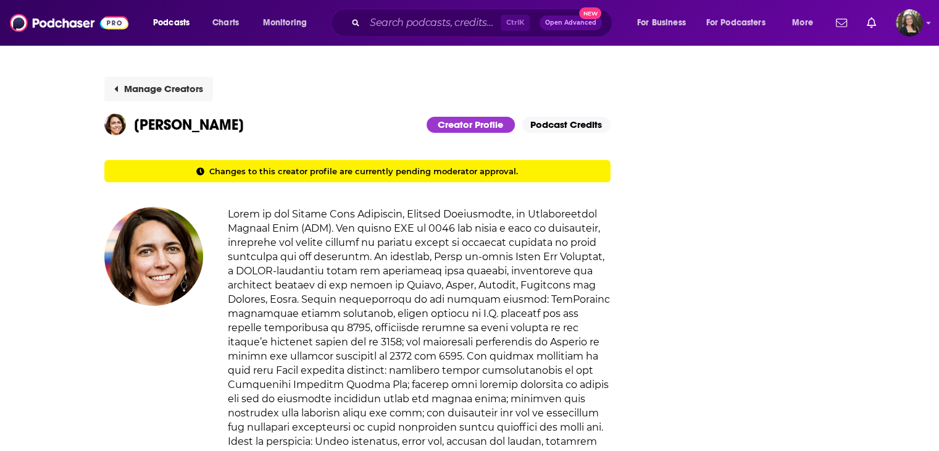
click at [154, 92] on button "Manage Creators" at bounding box center [158, 89] width 109 height 25
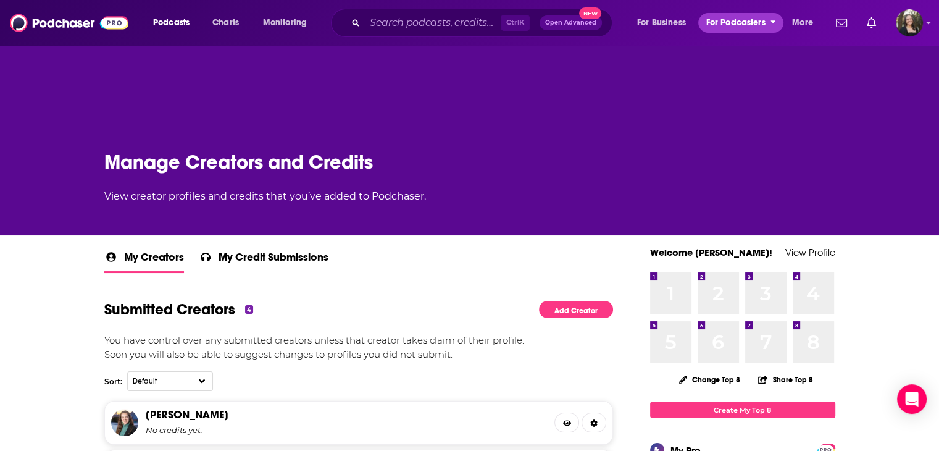
click at [769, 20] on button "For Podcasters" at bounding box center [740, 23] width 85 height 20
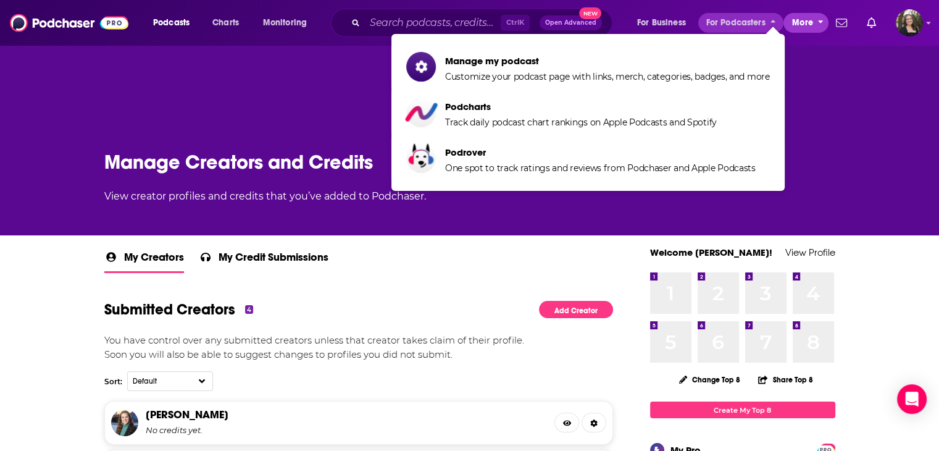
click at [822, 23] on icon "open menu" at bounding box center [821, 20] width 6 height 9
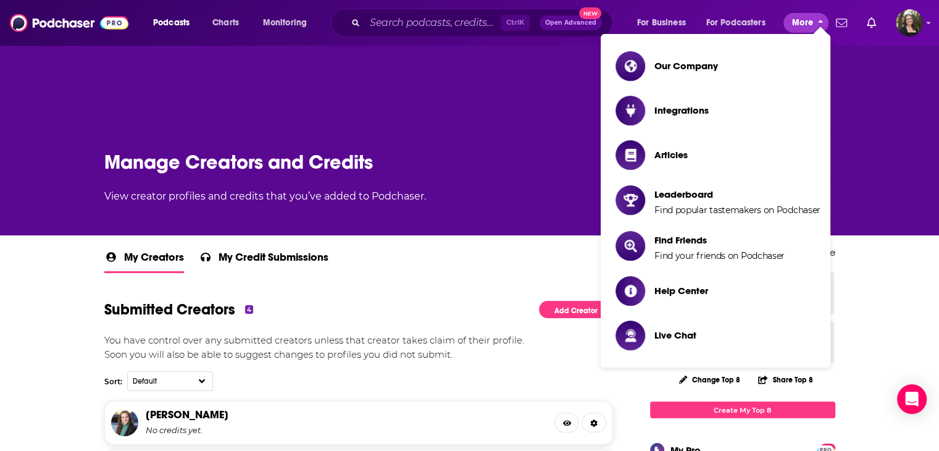
click at [822, 23] on icon "close menu" at bounding box center [821, 23] width 6 height 9
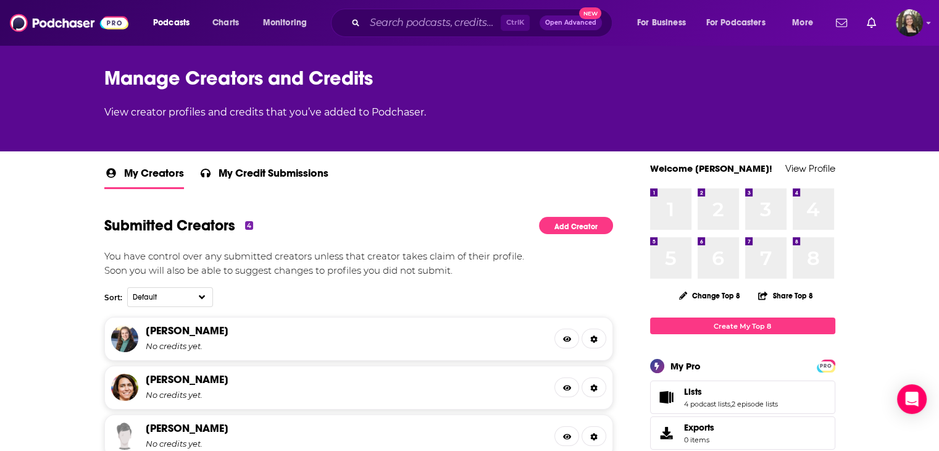
scroll to position [247, 0]
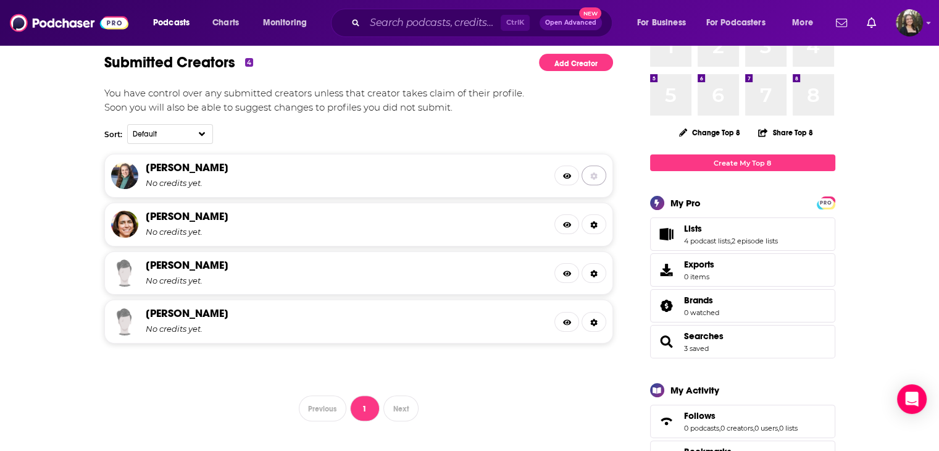
click at [593, 177] on icon at bounding box center [593, 175] width 7 height 7
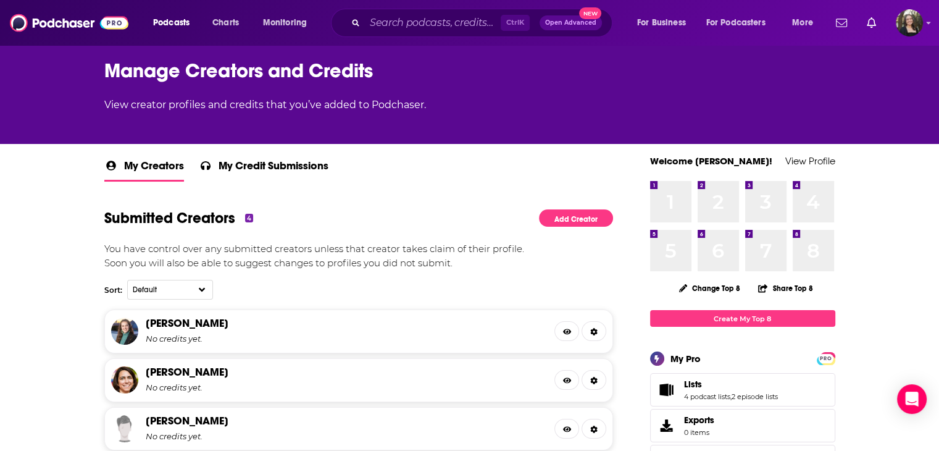
scroll to position [185, 0]
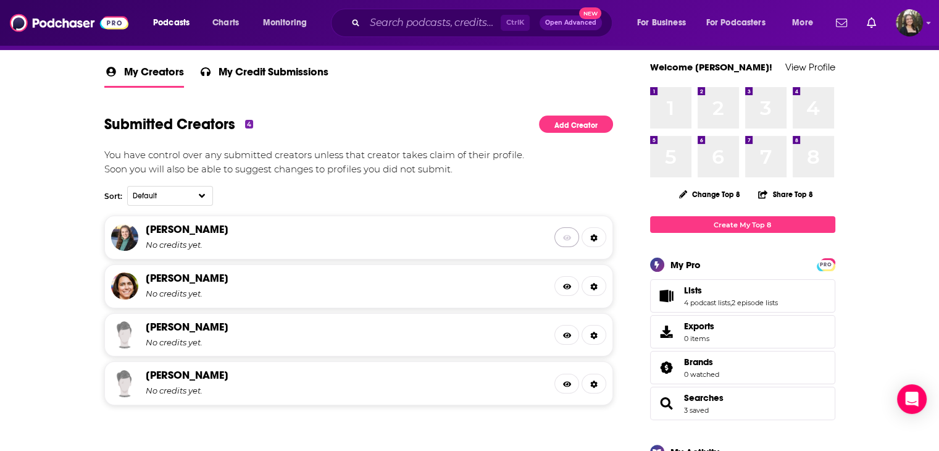
click at [566, 229] on link at bounding box center [566, 237] width 25 height 20
click at [570, 285] on icon at bounding box center [567, 287] width 9 height 6
click at [569, 332] on icon at bounding box center [567, 335] width 9 height 7
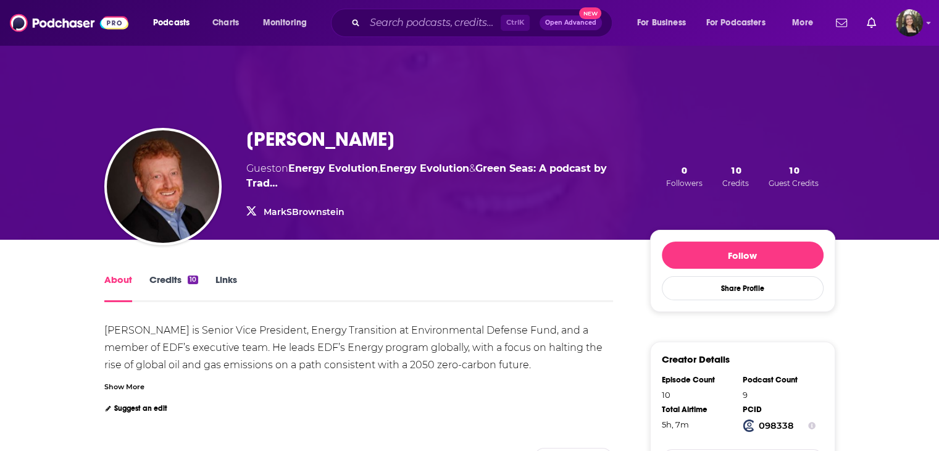
click at [172, 278] on link "Credits 10" at bounding box center [173, 288] width 49 height 28
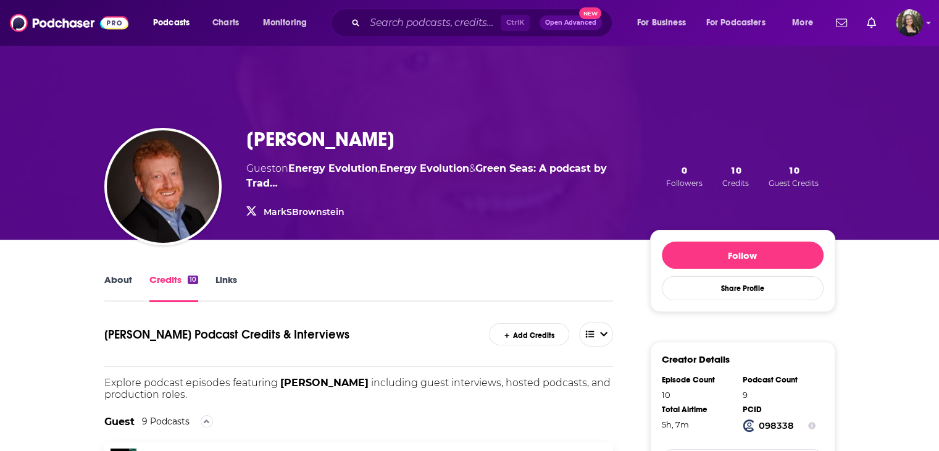
click at [121, 283] on link "About" at bounding box center [118, 288] width 28 height 28
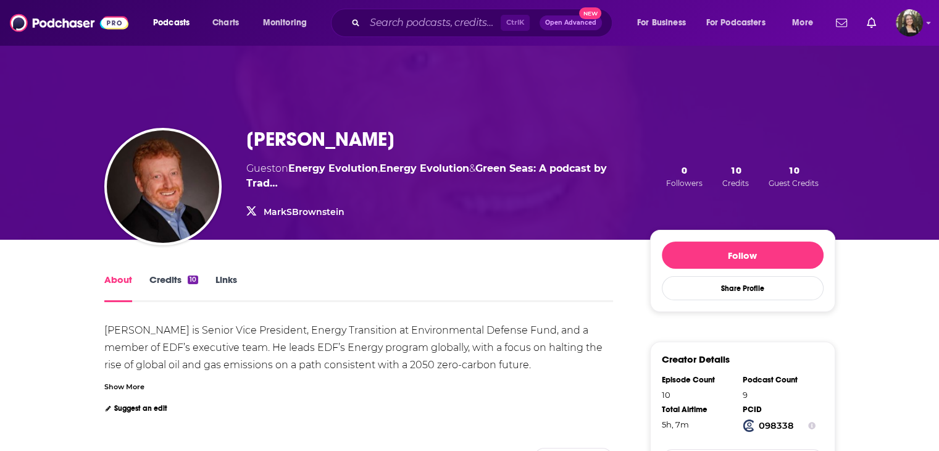
scroll to position [62, 0]
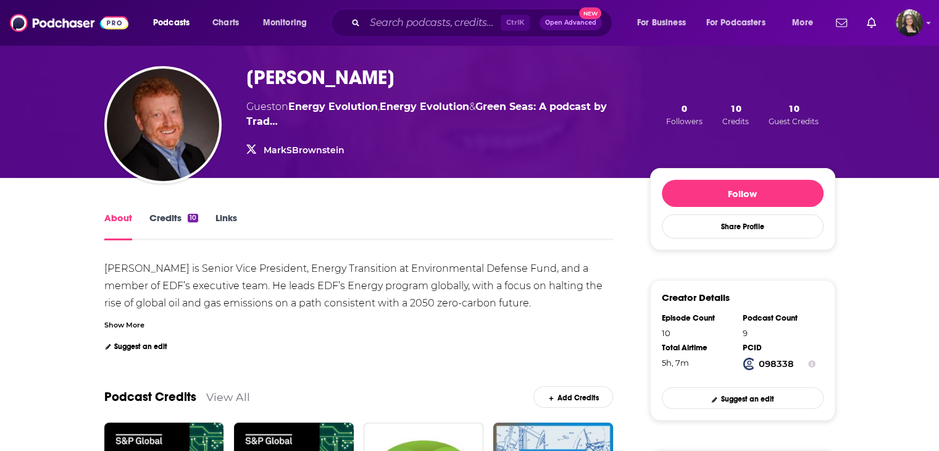
click at [118, 327] on div "Show More" at bounding box center [124, 324] width 40 height 12
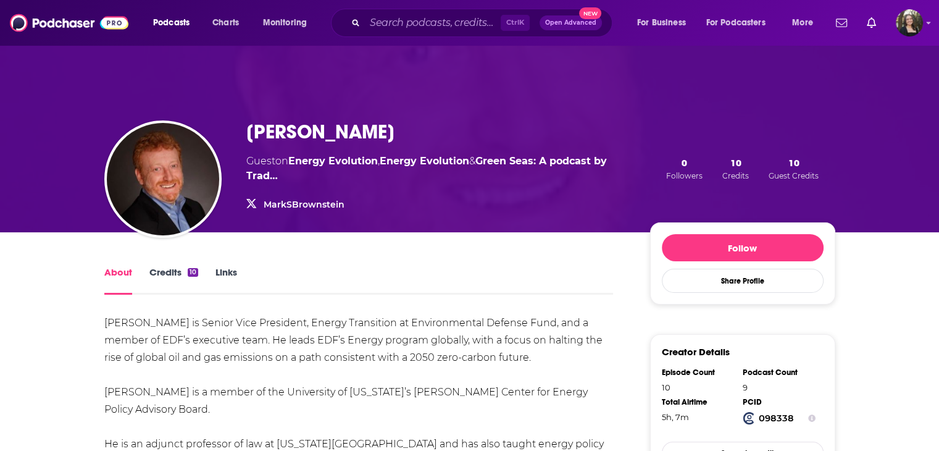
scroll to position [0, 0]
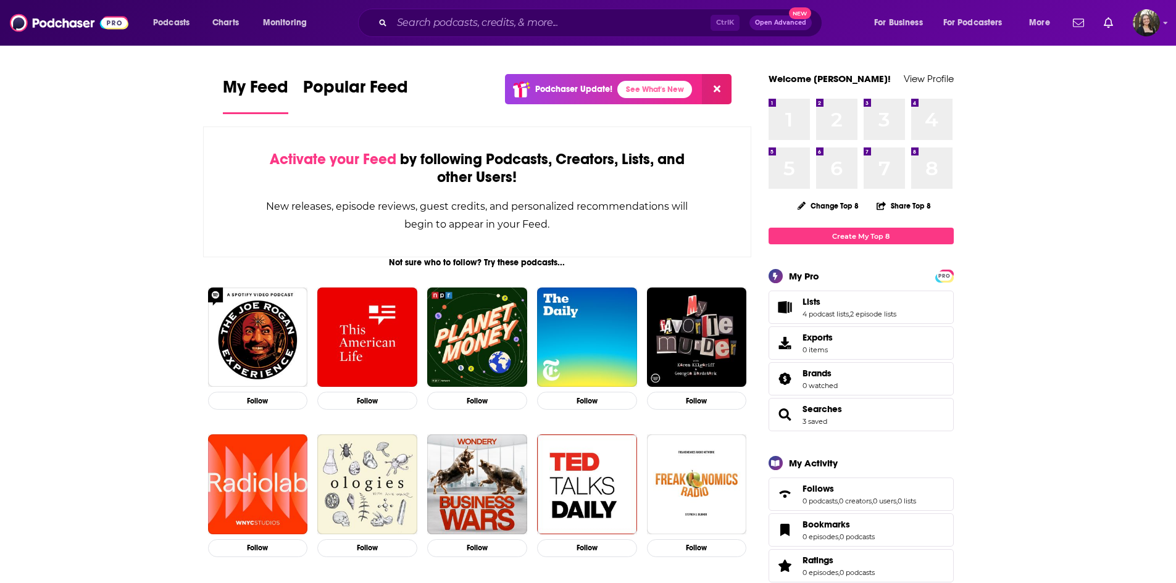
scroll to position [1, 0]
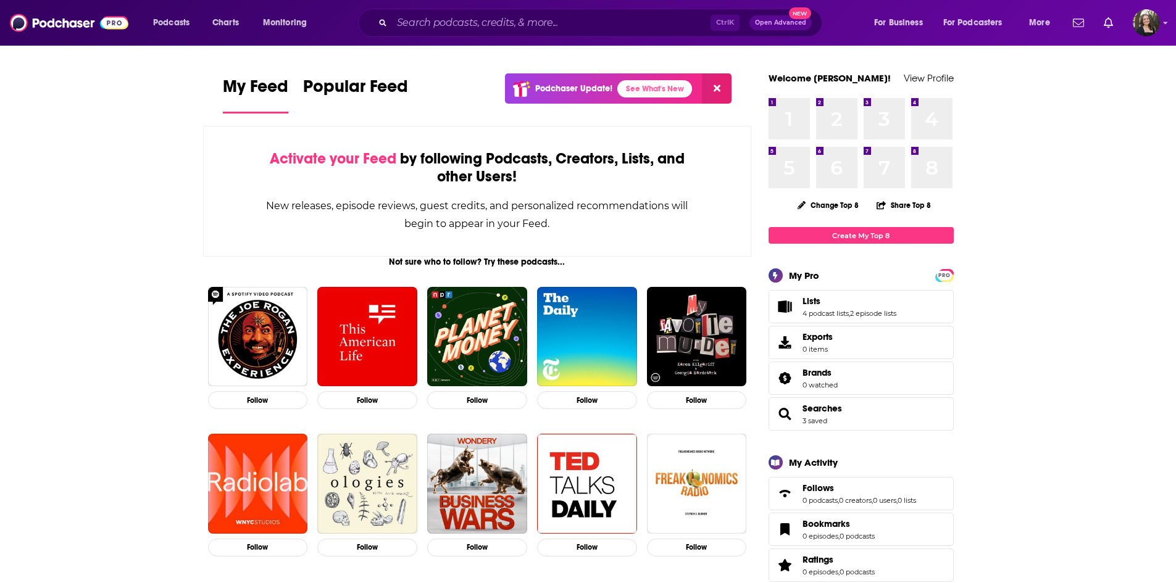
click at [1169, 25] on div "Podcasts Charts Monitoring Ctrl K Open Advanced New For Business For Podcasters…" at bounding box center [588, 23] width 1176 height 46
click at [1150, 33] on img "Logged in as jessicasunpr" at bounding box center [1146, 22] width 27 height 27
click at [1039, 25] on span "More" at bounding box center [1039, 22] width 21 height 17
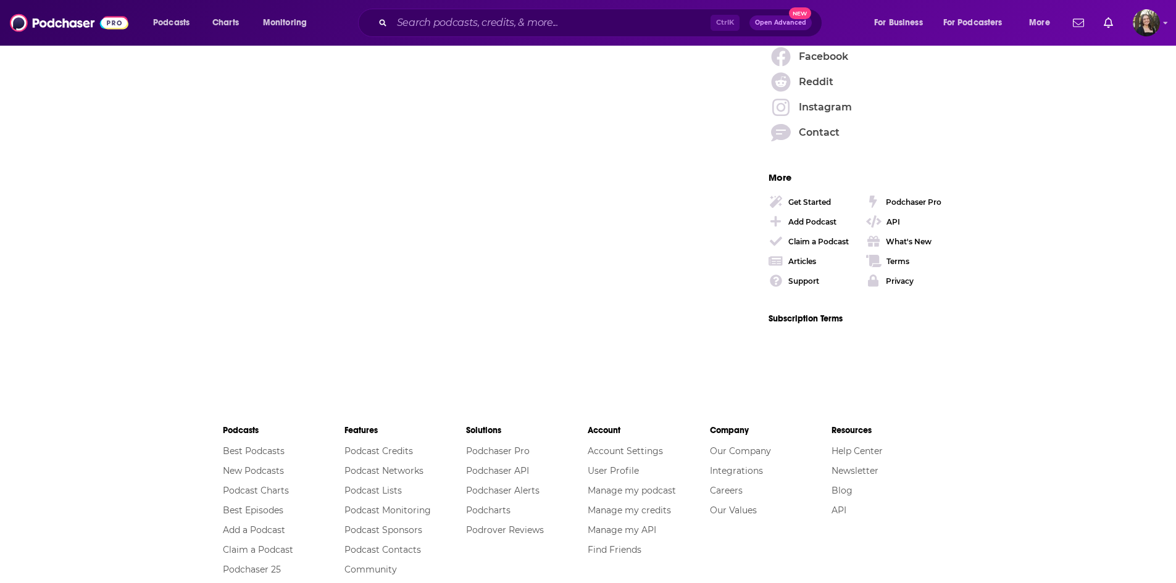
scroll to position [2184, 0]
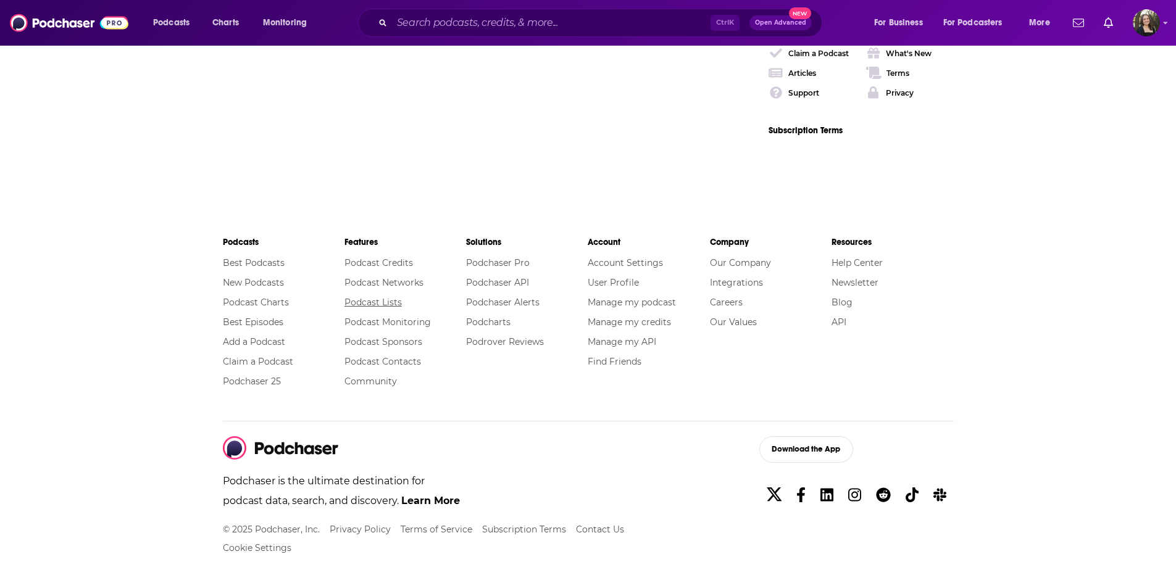
click at [383, 304] on link "Podcast Lists" at bounding box center [373, 302] width 57 height 11
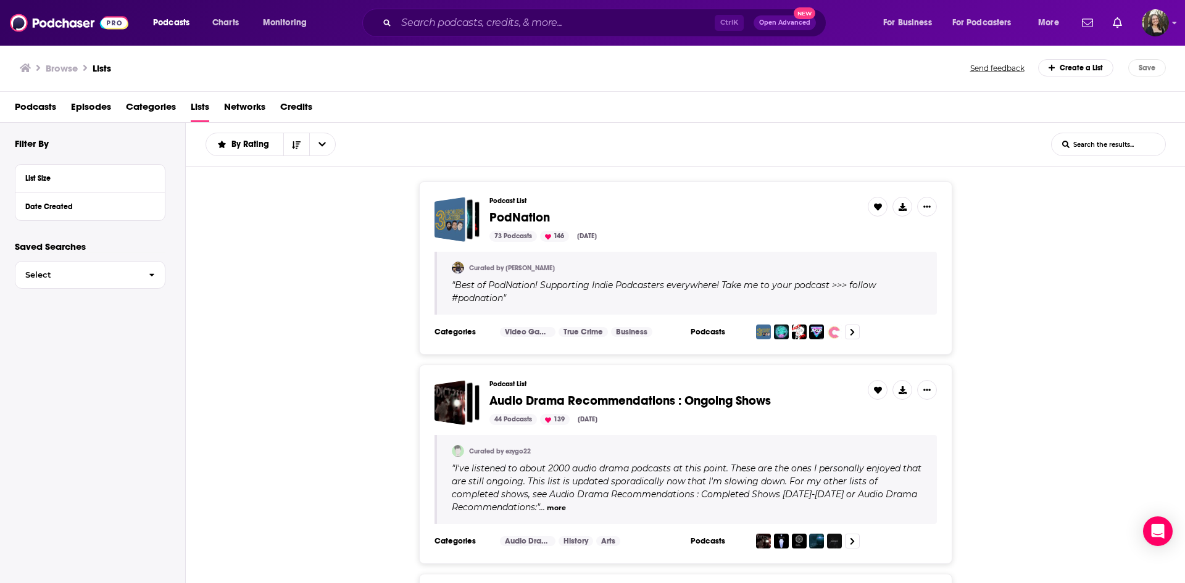
click at [1095, 72] on div "Create a List" at bounding box center [1076, 67] width 76 height 17
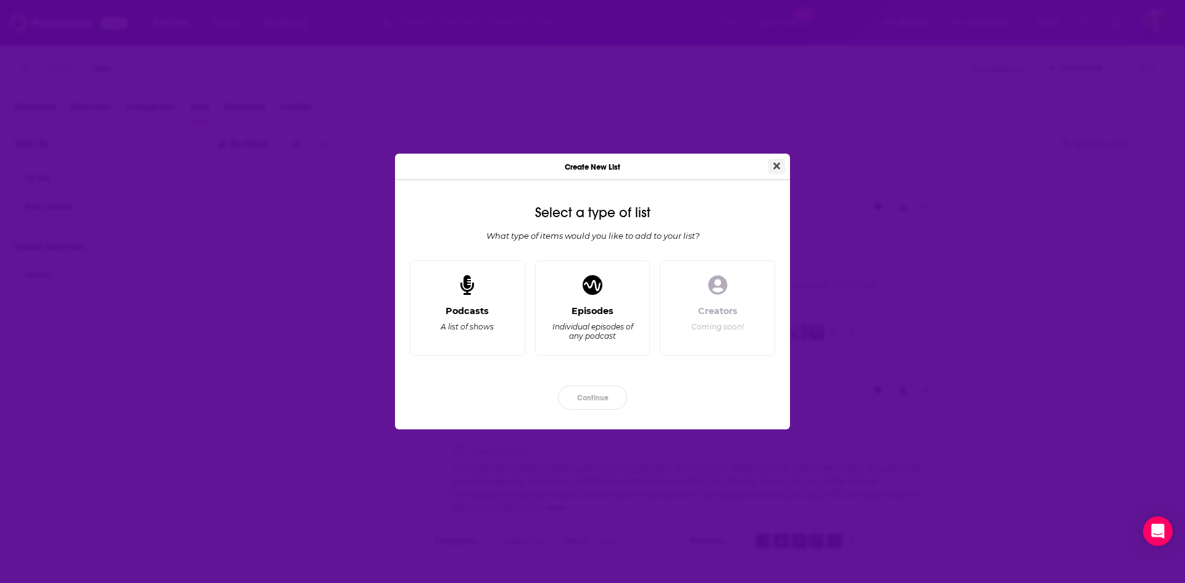
click at [775, 164] on icon "Close" at bounding box center [777, 165] width 7 height 7
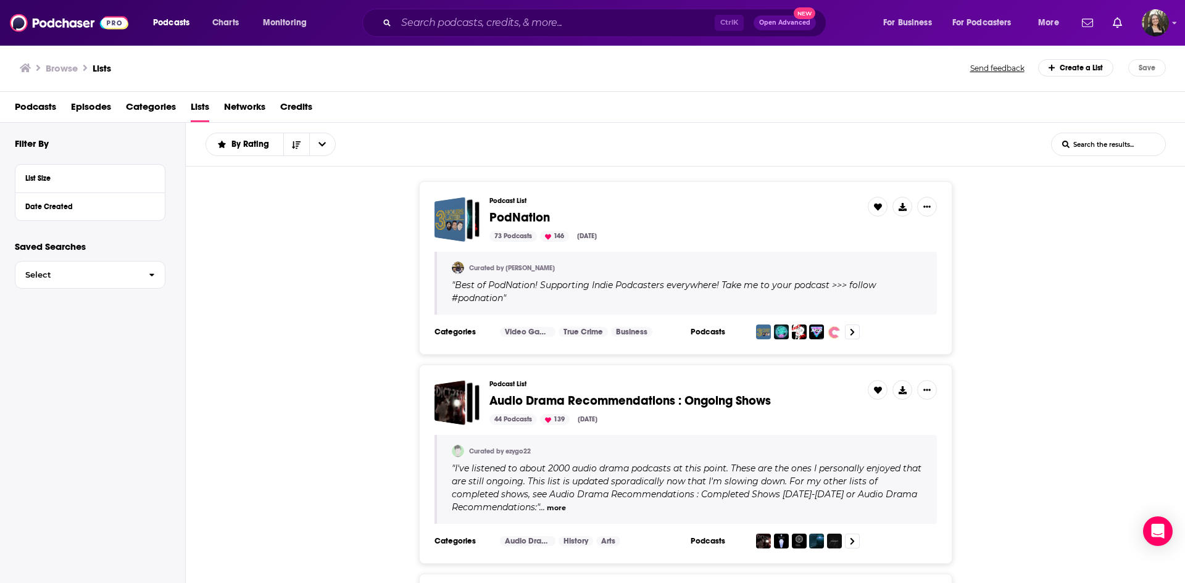
click at [88, 102] on span "Episodes" at bounding box center [91, 109] width 40 height 25
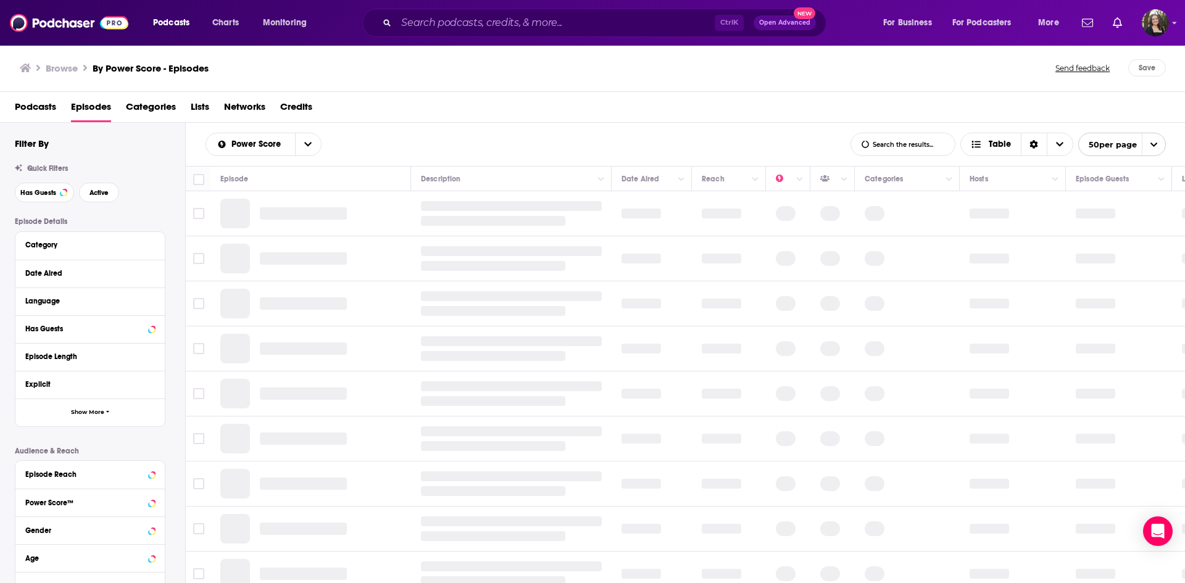
click at [31, 99] on span "Podcasts" at bounding box center [35, 109] width 41 height 25
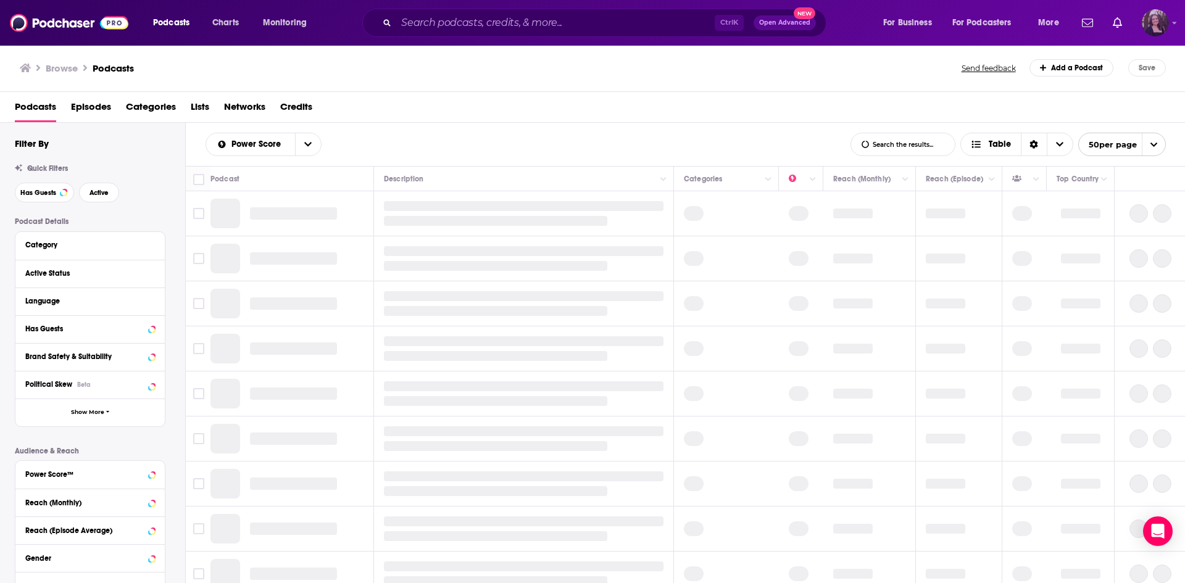
click at [1168, 19] on img "Logged in as jessicasunpr" at bounding box center [1155, 22] width 27 height 27
click at [1092, 70] on link "Profile" at bounding box center [1110, 68] width 119 height 25
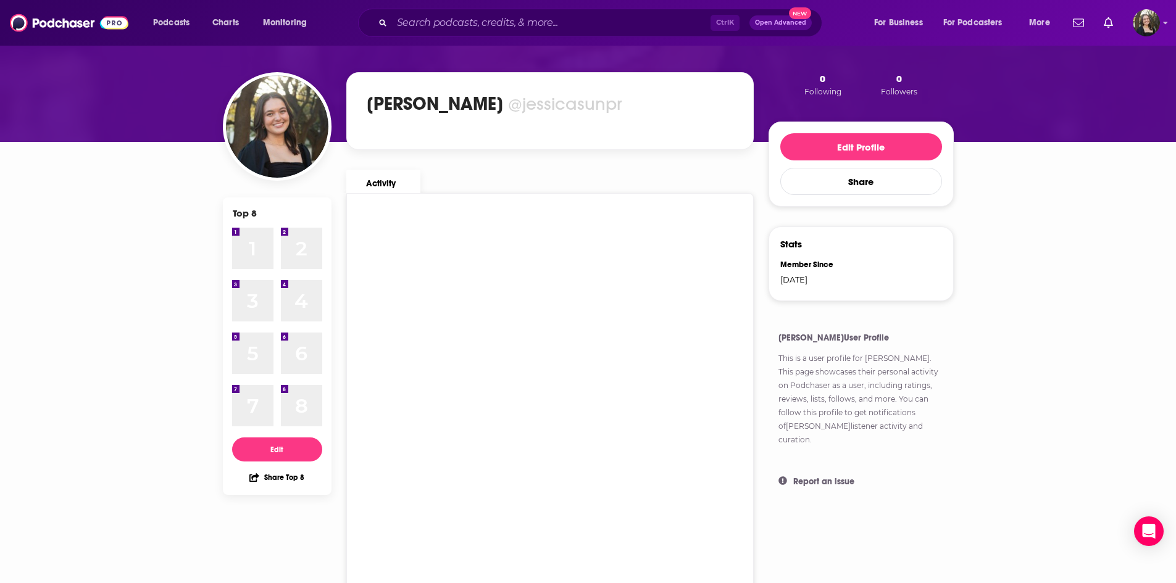
scroll to position [25, 0]
click at [1143, 23] on img "Logged in as jessicasunpr" at bounding box center [1146, 22] width 27 height 27
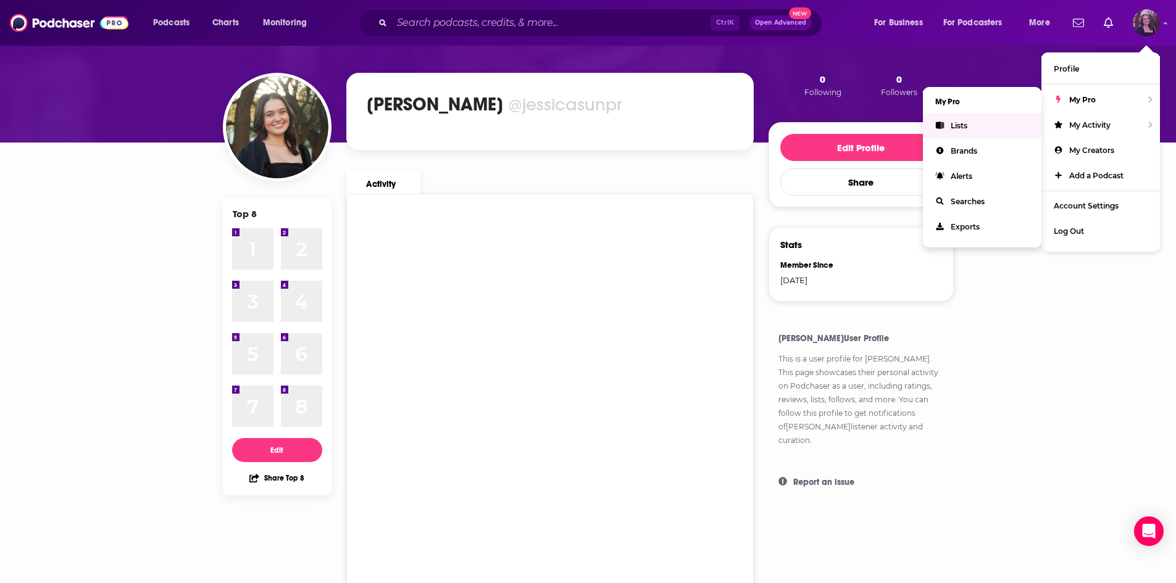
click at [960, 119] on link "Lists" at bounding box center [982, 125] width 119 height 25
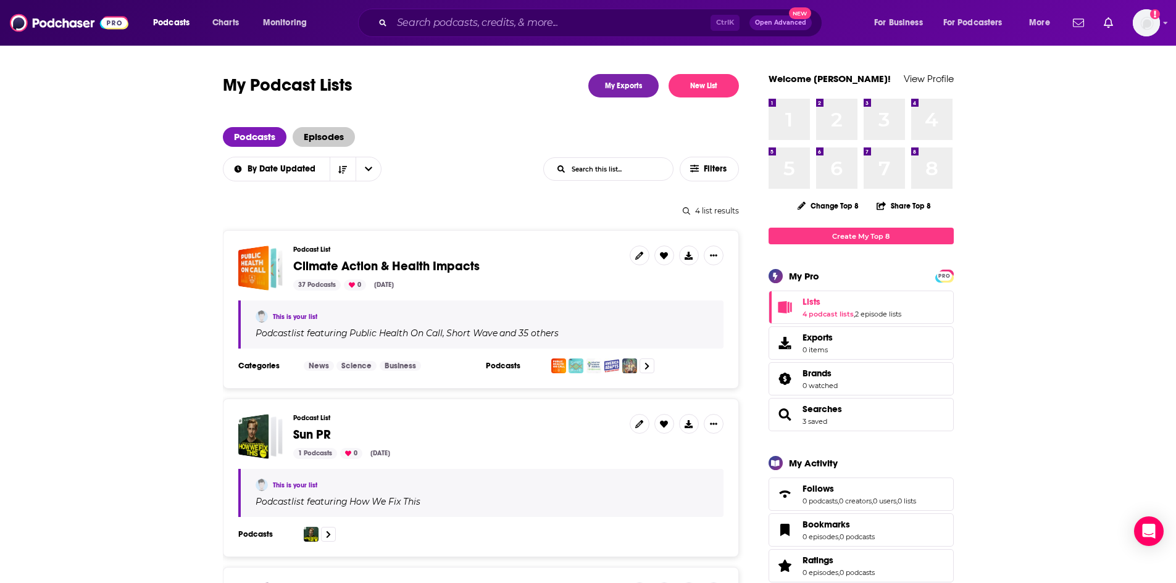
click at [331, 127] on span "Episodes" at bounding box center [324, 137] width 62 height 20
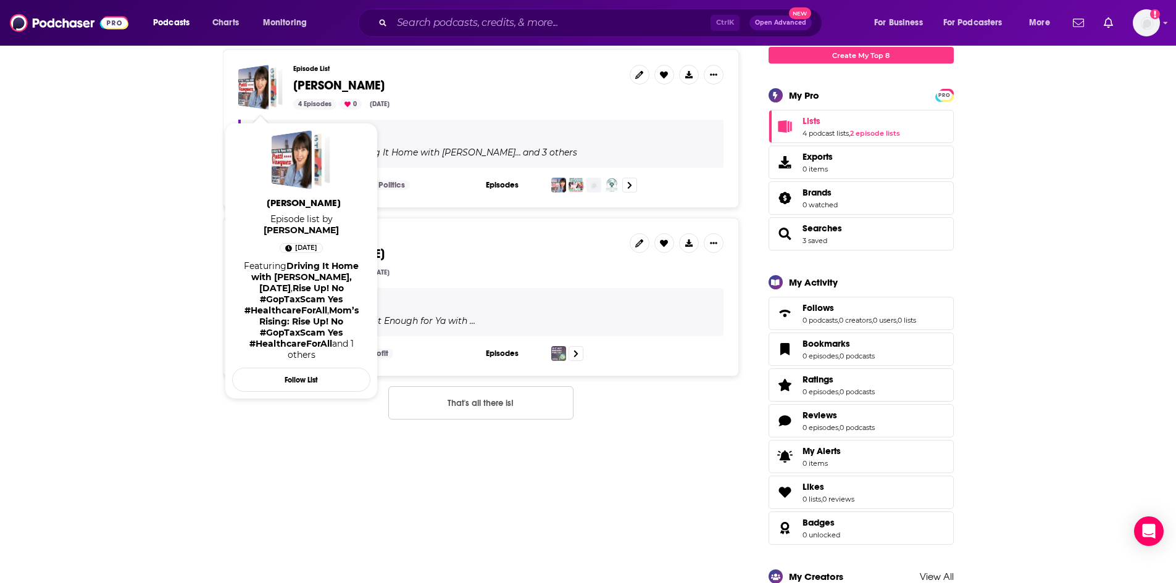
scroll to position [185, 0]
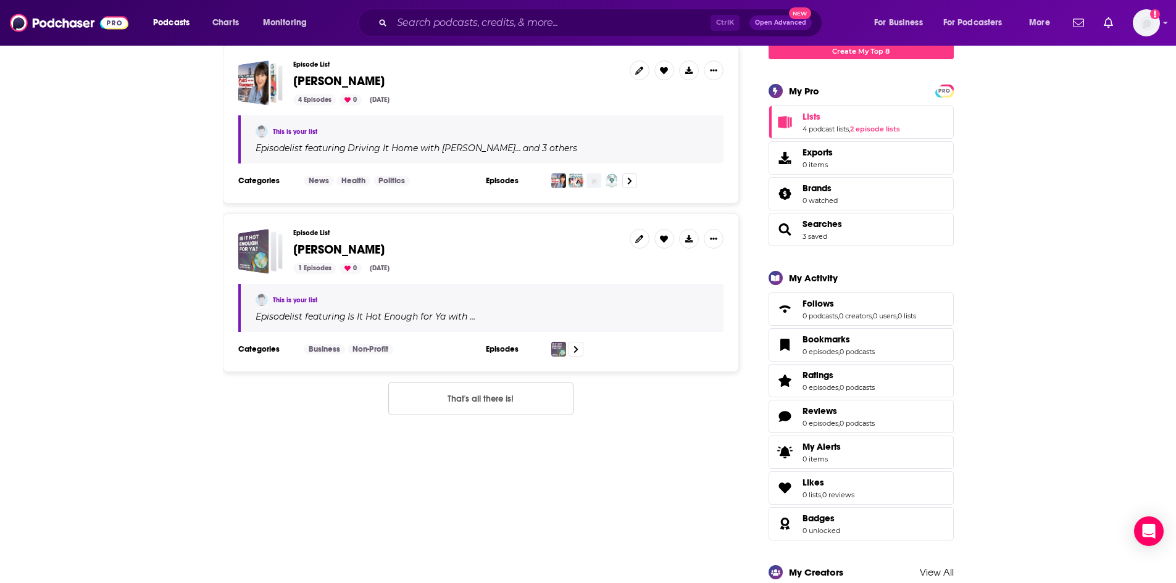
click at [457, 260] on div "Episode List Emily Wirzba 1 Episodes 0 Sep 5, 2025" at bounding box center [456, 251] width 327 height 45
click at [354, 253] on span "[PERSON_NAME]" at bounding box center [338, 249] width 91 height 15
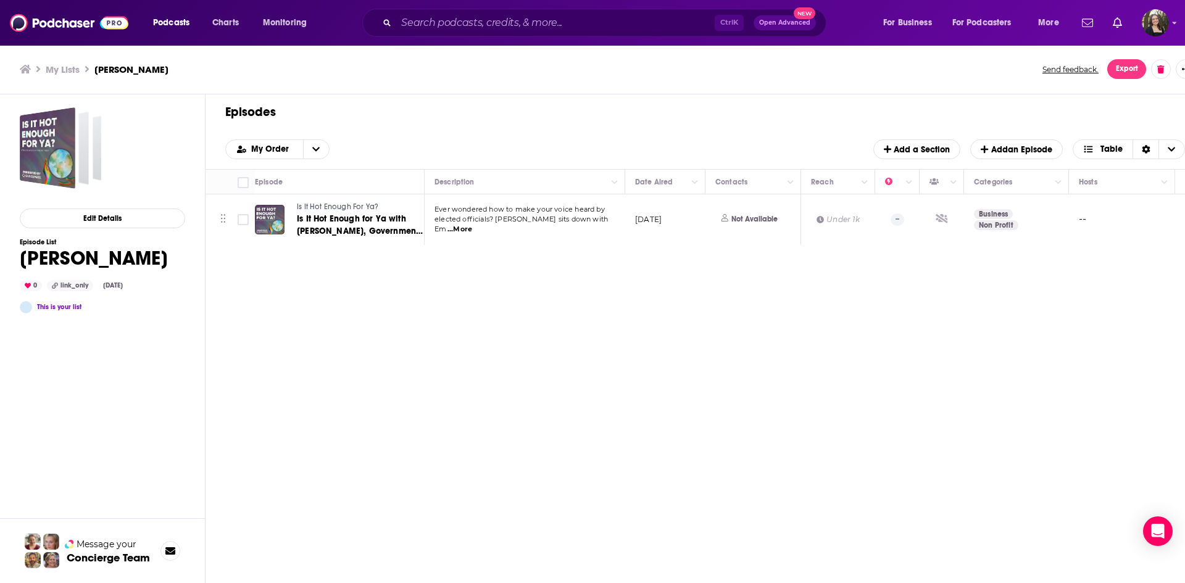
click at [52, 72] on h3 "My Lists" at bounding box center [63, 70] width 34 height 12
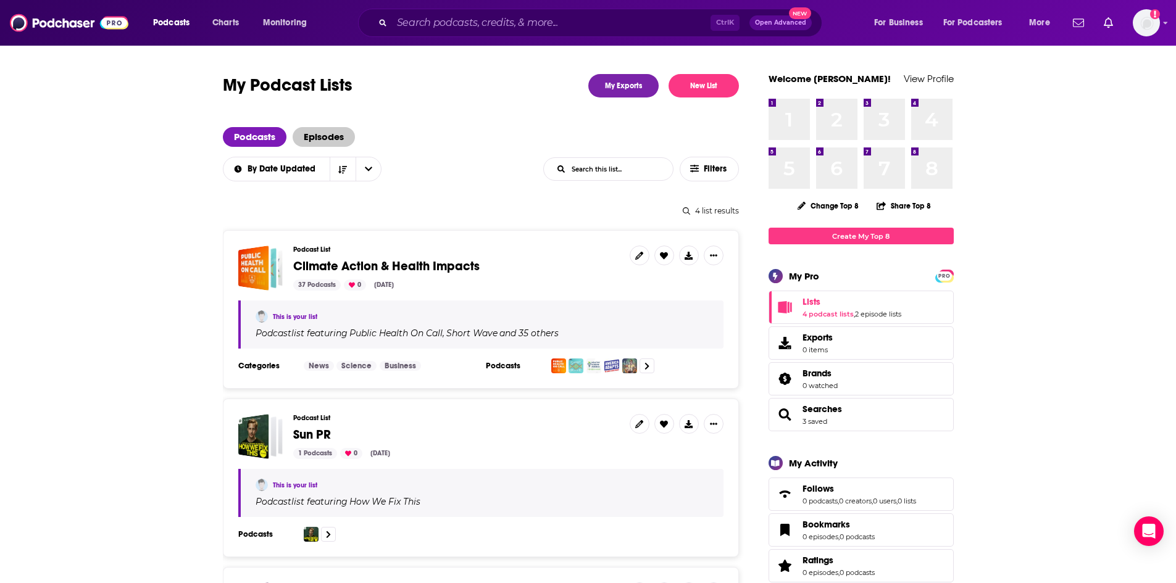
click at [335, 131] on span "Episodes" at bounding box center [324, 137] width 62 height 20
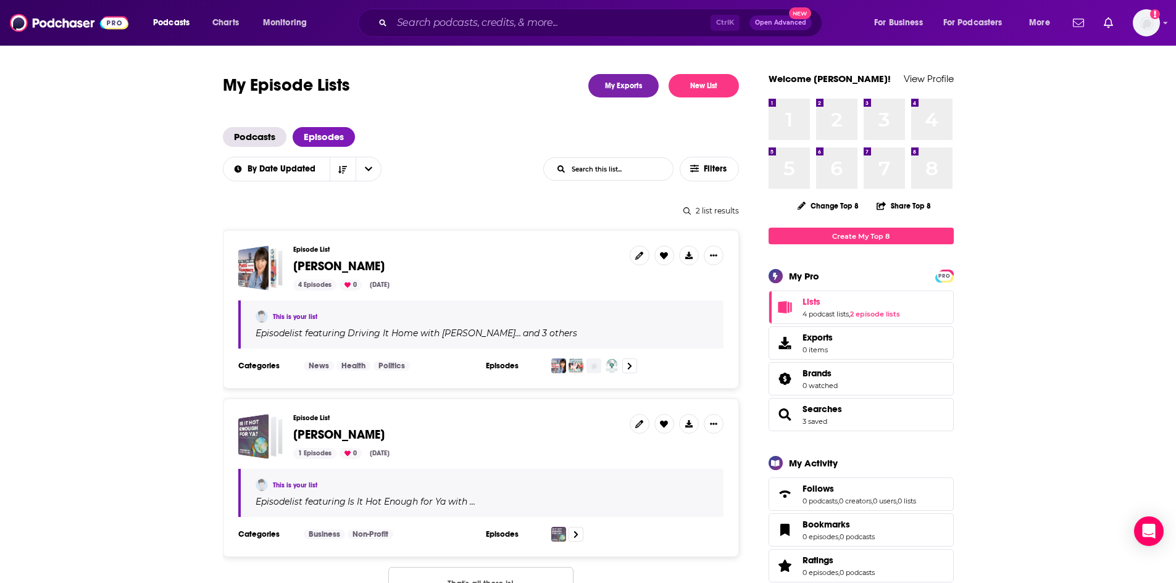
click at [332, 260] on span "sarah vogel" at bounding box center [338, 266] width 91 height 15
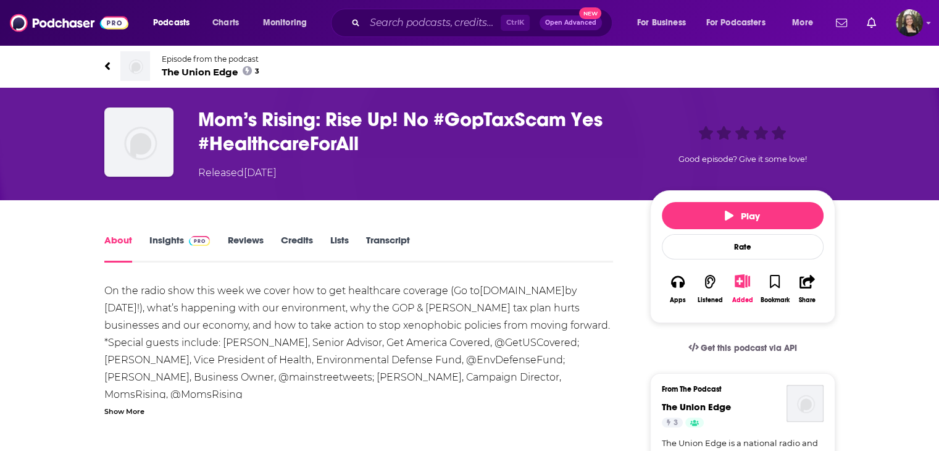
click at [214, 72] on span "The Union Edge 3" at bounding box center [211, 72] width 98 height 12
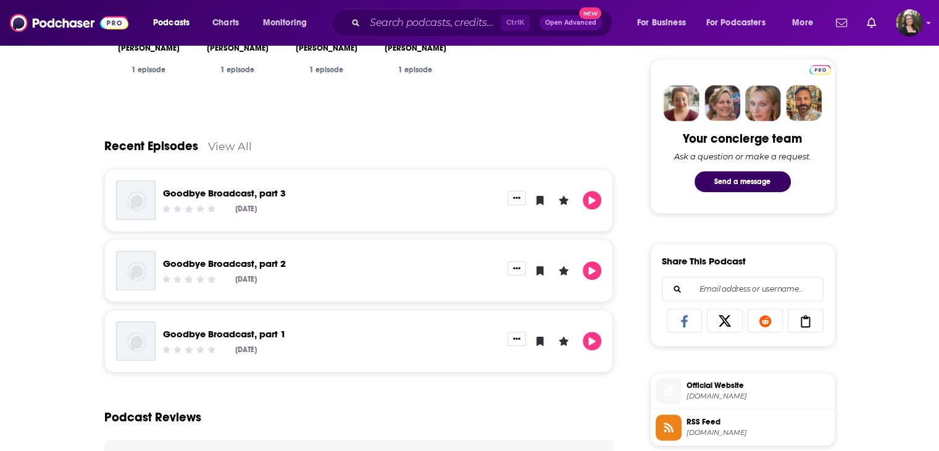
scroll to position [556, 0]
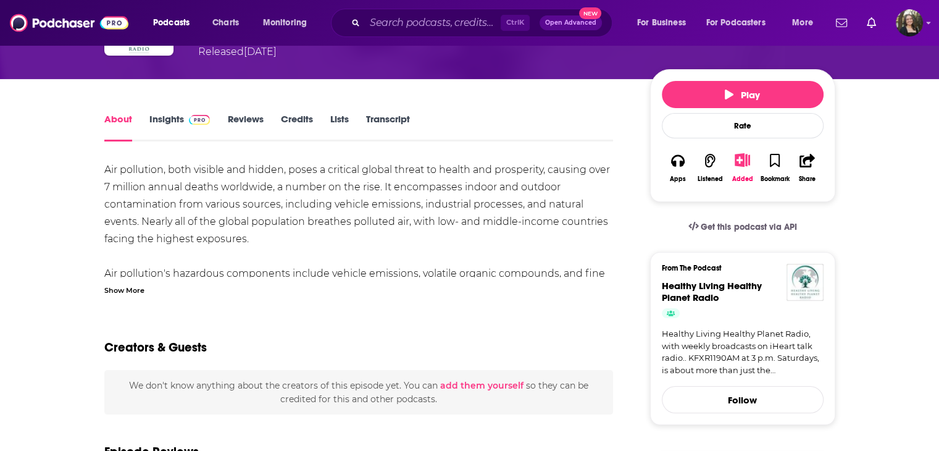
scroll to position [123, 0]
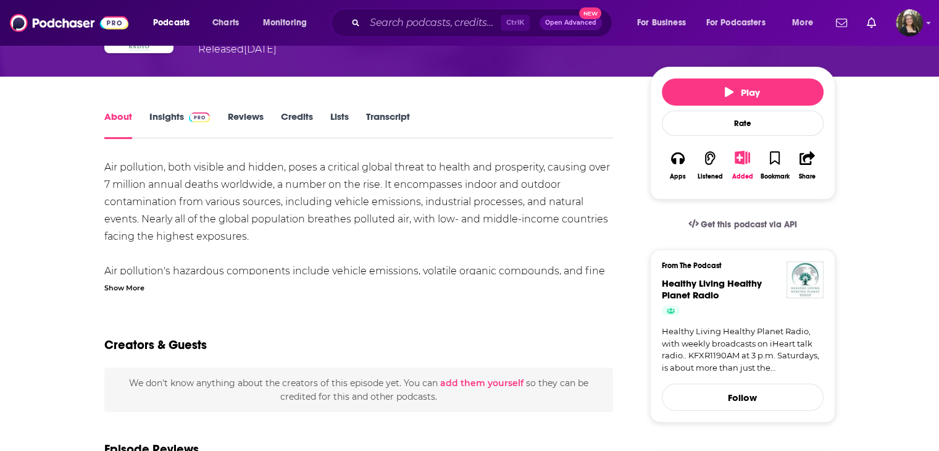
click at [136, 292] on div "Show More" at bounding box center [124, 287] width 40 height 12
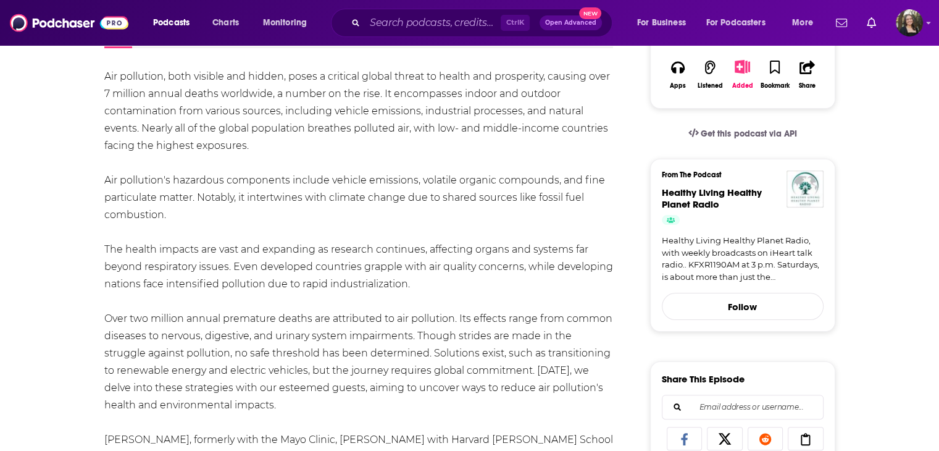
scroll to position [370, 0]
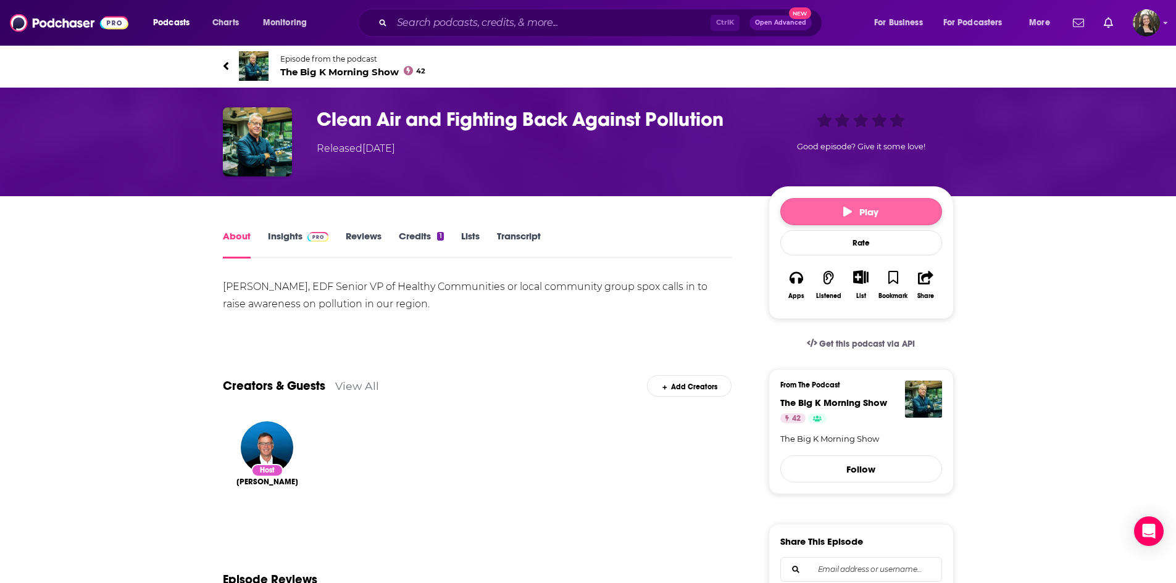
click at [837, 211] on button "Play" at bounding box center [861, 211] width 162 height 27
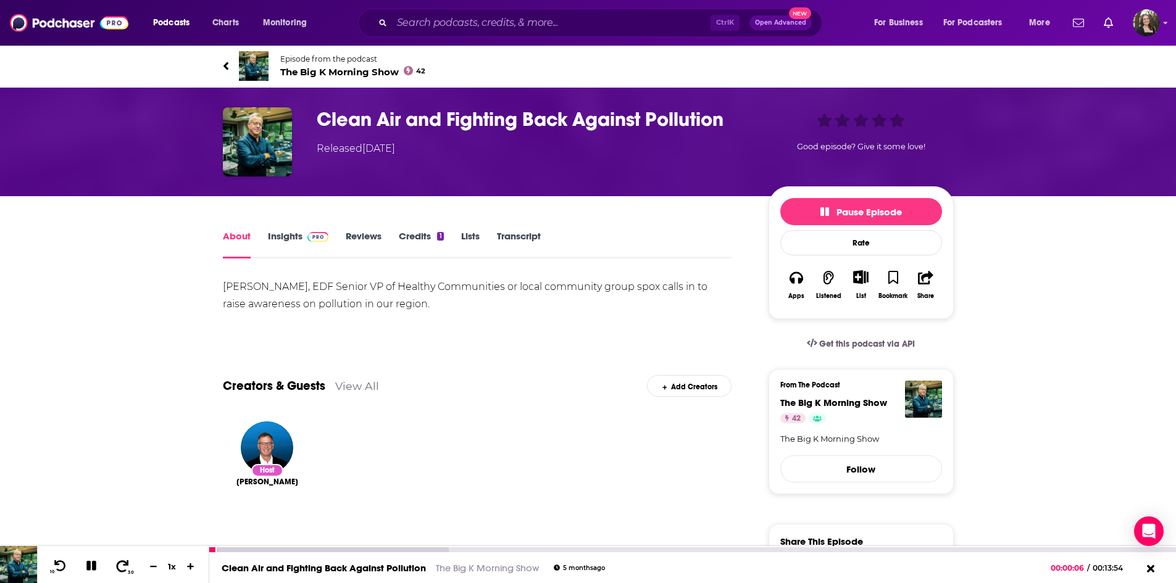
click at [125, 568] on icon at bounding box center [122, 566] width 15 height 12
click at [125, 569] on icon at bounding box center [122, 566] width 15 height 12
click at [125, 568] on icon at bounding box center [122, 566] width 15 height 12
click at [56, 569] on icon at bounding box center [59, 566] width 15 height 12
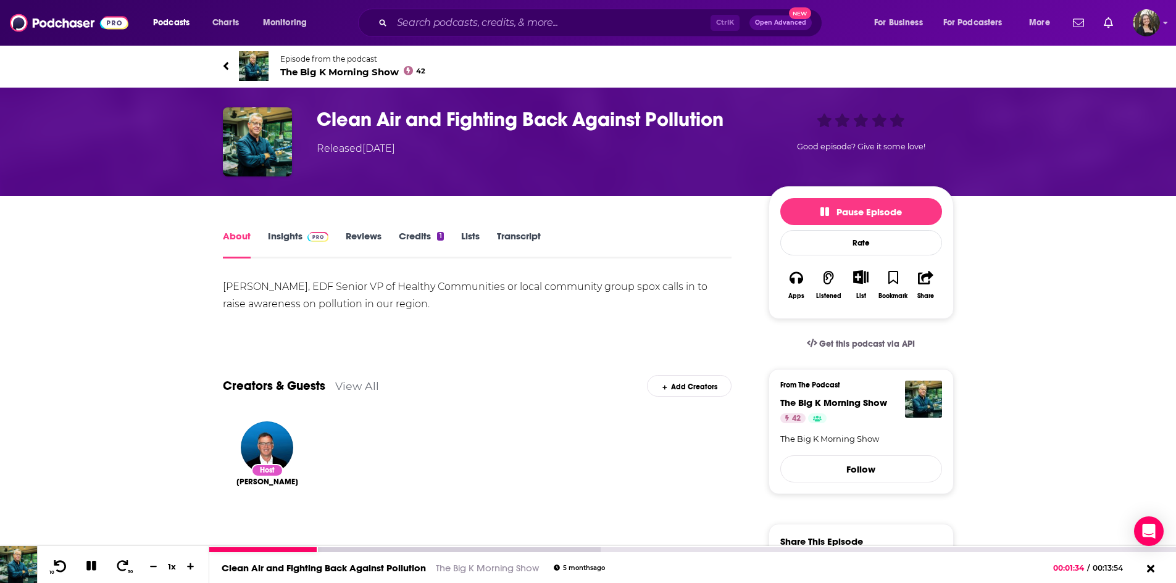
click at [60, 571] on icon at bounding box center [60, 566] width 12 height 12
click at [86, 563] on icon at bounding box center [92, 566] width 14 height 11
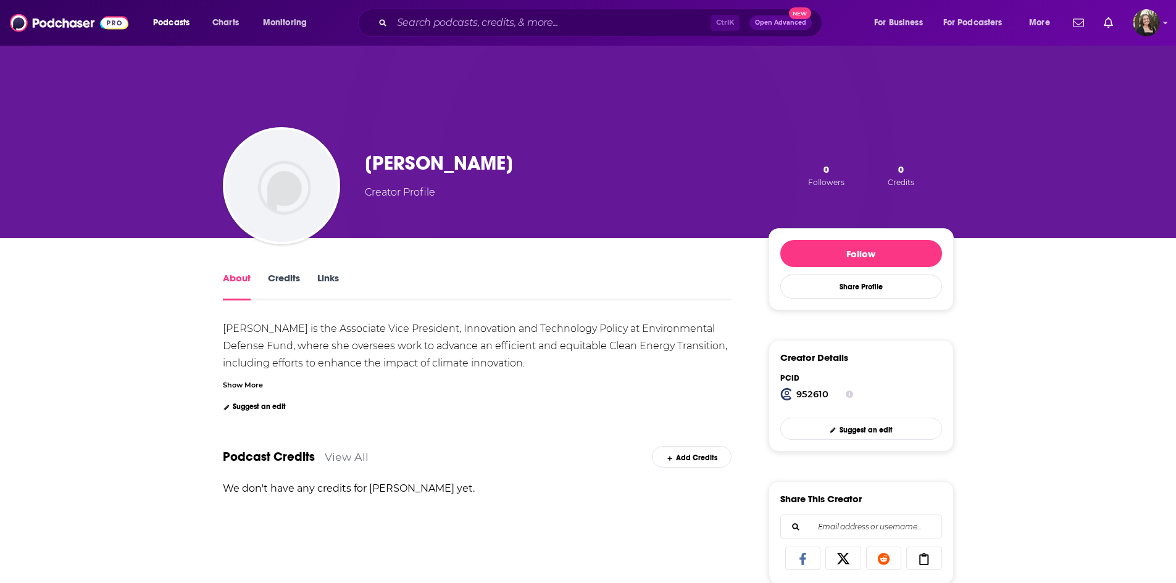
click at [256, 388] on div "Show More" at bounding box center [243, 384] width 40 height 12
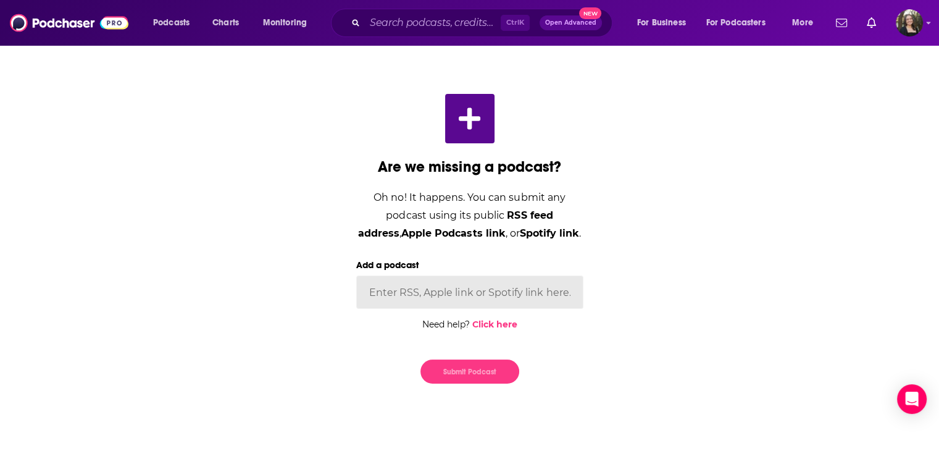
click at [445, 290] on input "Add a podcast" at bounding box center [469, 291] width 227 height 33
paste input "https://www.siriusxm.com/player/episode-audio/entity/335f5e82-9640-0147-0ad5-ba…"
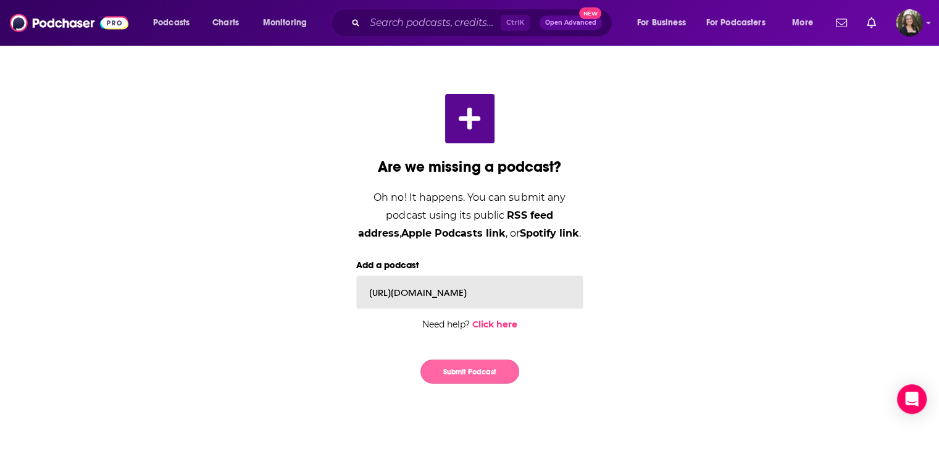
type input "https://www.siriusxm.com/player/episode-audio/entity/335f5e82-9640-0147-0ad5-ba…"
click at [483, 376] on button "Submit Podcast" at bounding box center [469, 371] width 99 height 24
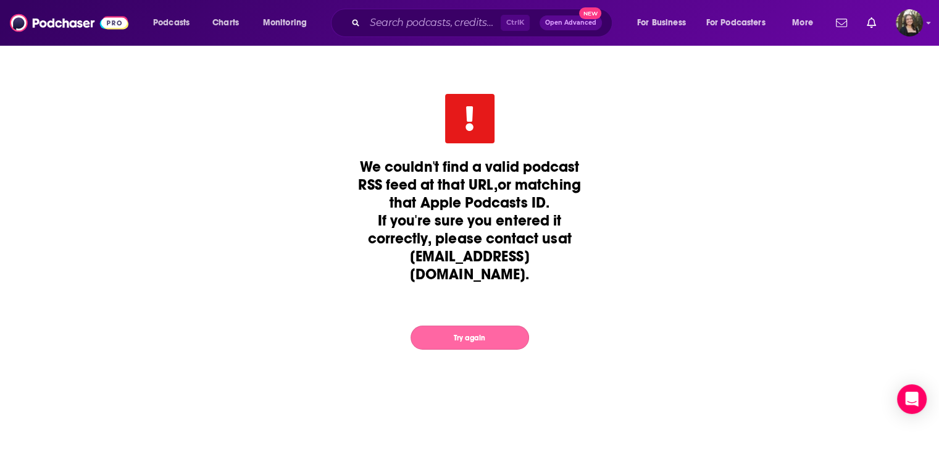
click at [433, 347] on button "Try again" at bounding box center [470, 337] width 119 height 24
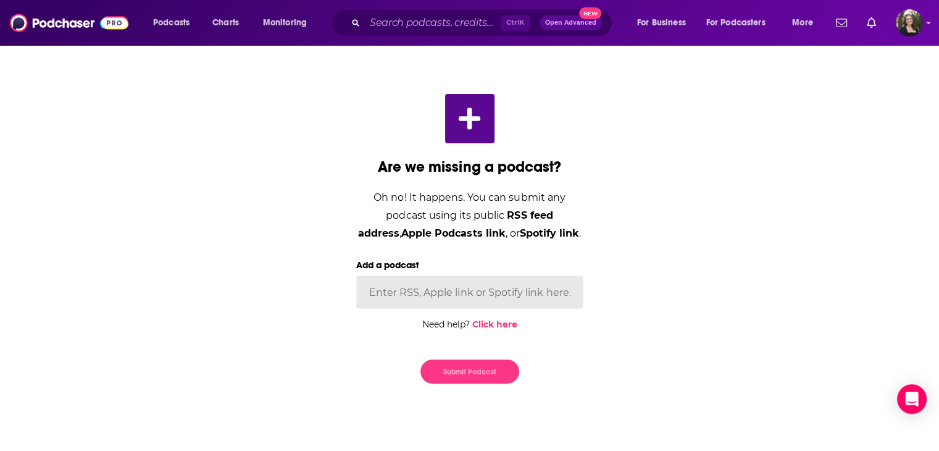
click at [474, 290] on input "Add a podcast" at bounding box center [469, 291] width 227 height 33
paste input "https://www.siriusxm.com/player/show/entity/27725894-6a24-5558-2029-9b0fae895b9d"
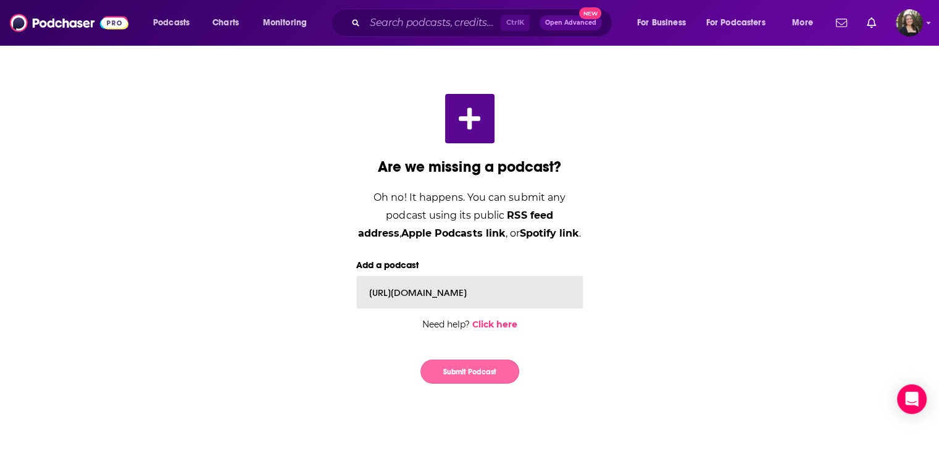
type input "https://www.siriusxm.com/player/show/entity/27725894-6a24-5558-2029-9b0fae895b9d"
click at [458, 371] on button "Submit Podcast" at bounding box center [469, 371] width 99 height 24
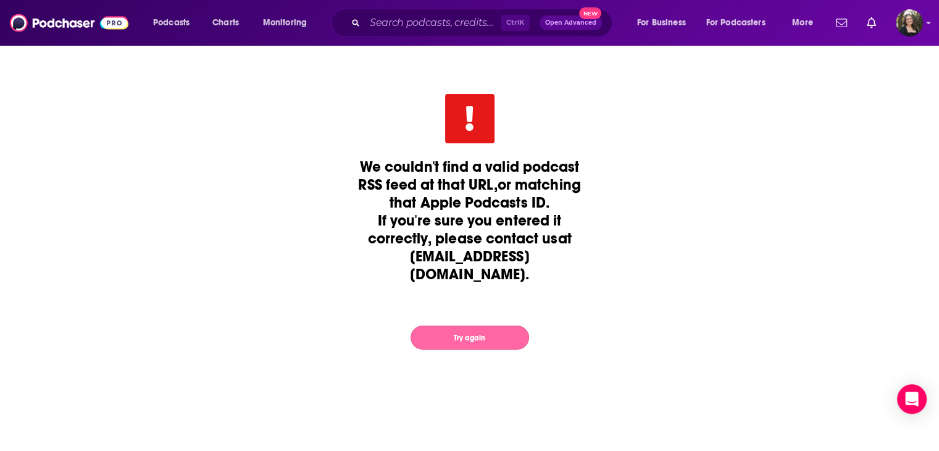
click at [511, 341] on button "Try again" at bounding box center [470, 337] width 119 height 24
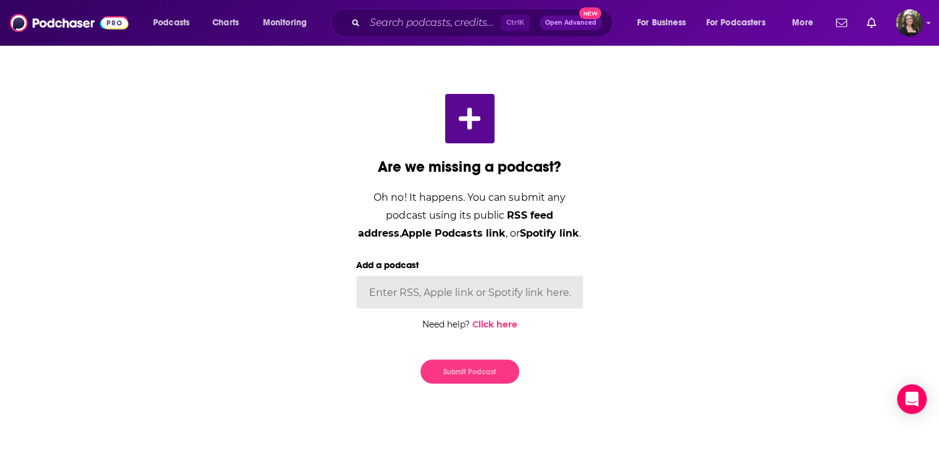
click at [470, 293] on input "Add a podcast" at bounding box center [469, 291] width 227 height 33
paste input "https://www.siriusxm.com/player/show/entity/27725894-6a24-5558-2029-9b0fae895b9…"
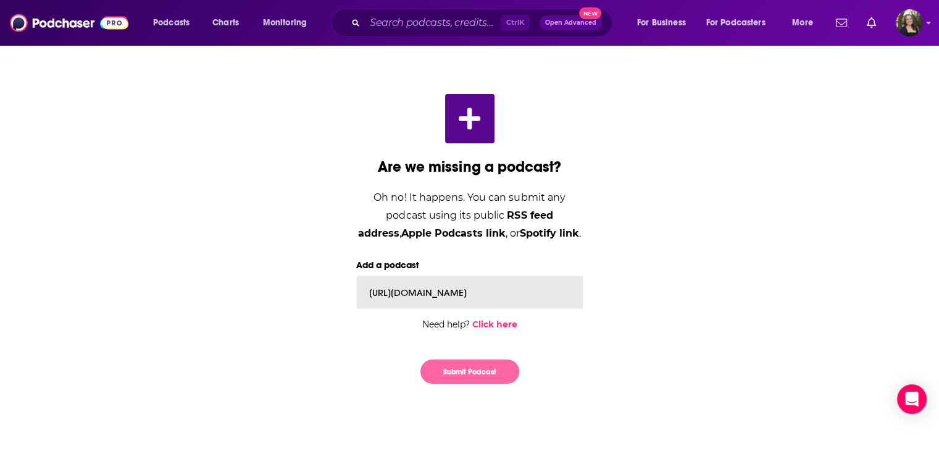
type input "https://www.siriusxm.com/player/show/entity/27725894-6a24-5558-2029-9b0fae895b9…"
click at [443, 370] on button "Submit Podcast" at bounding box center [469, 371] width 99 height 24
